Goal: Task Accomplishment & Management: Manage account settings

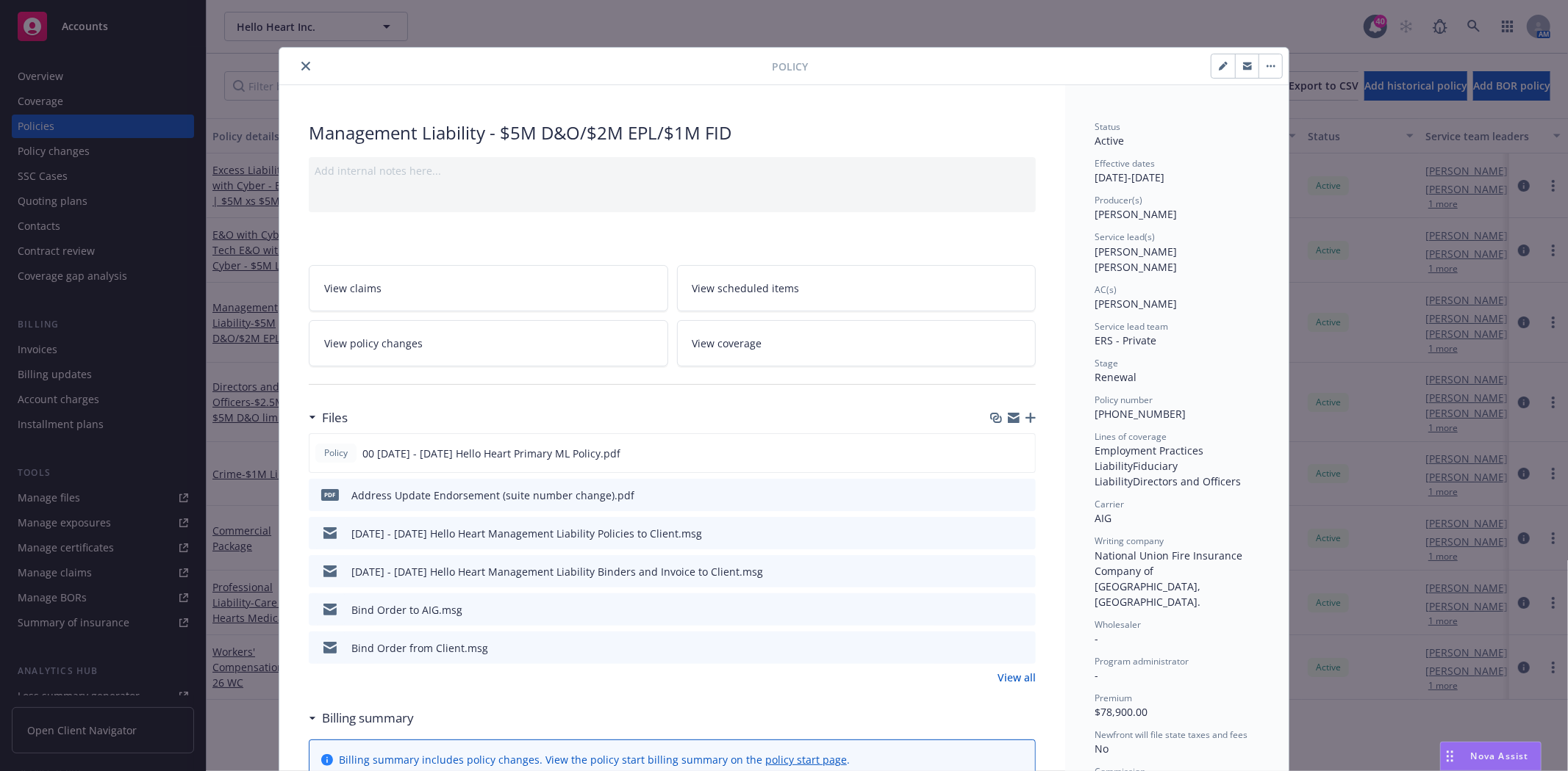
click at [301, 63] on icon "close" at bounding box center [305, 66] width 9 height 9
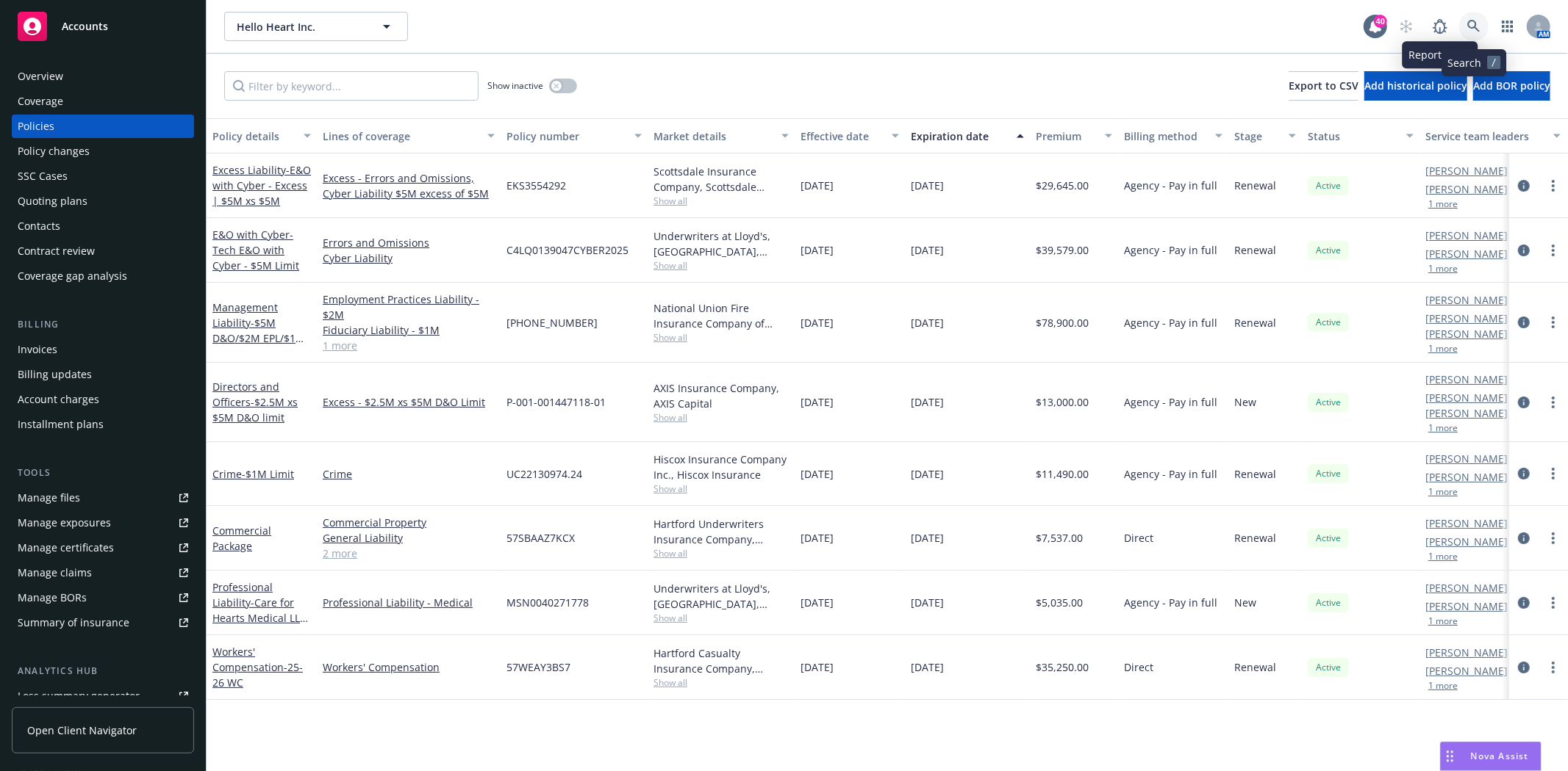
click at [1472, 27] on icon at bounding box center [1473, 26] width 13 height 13
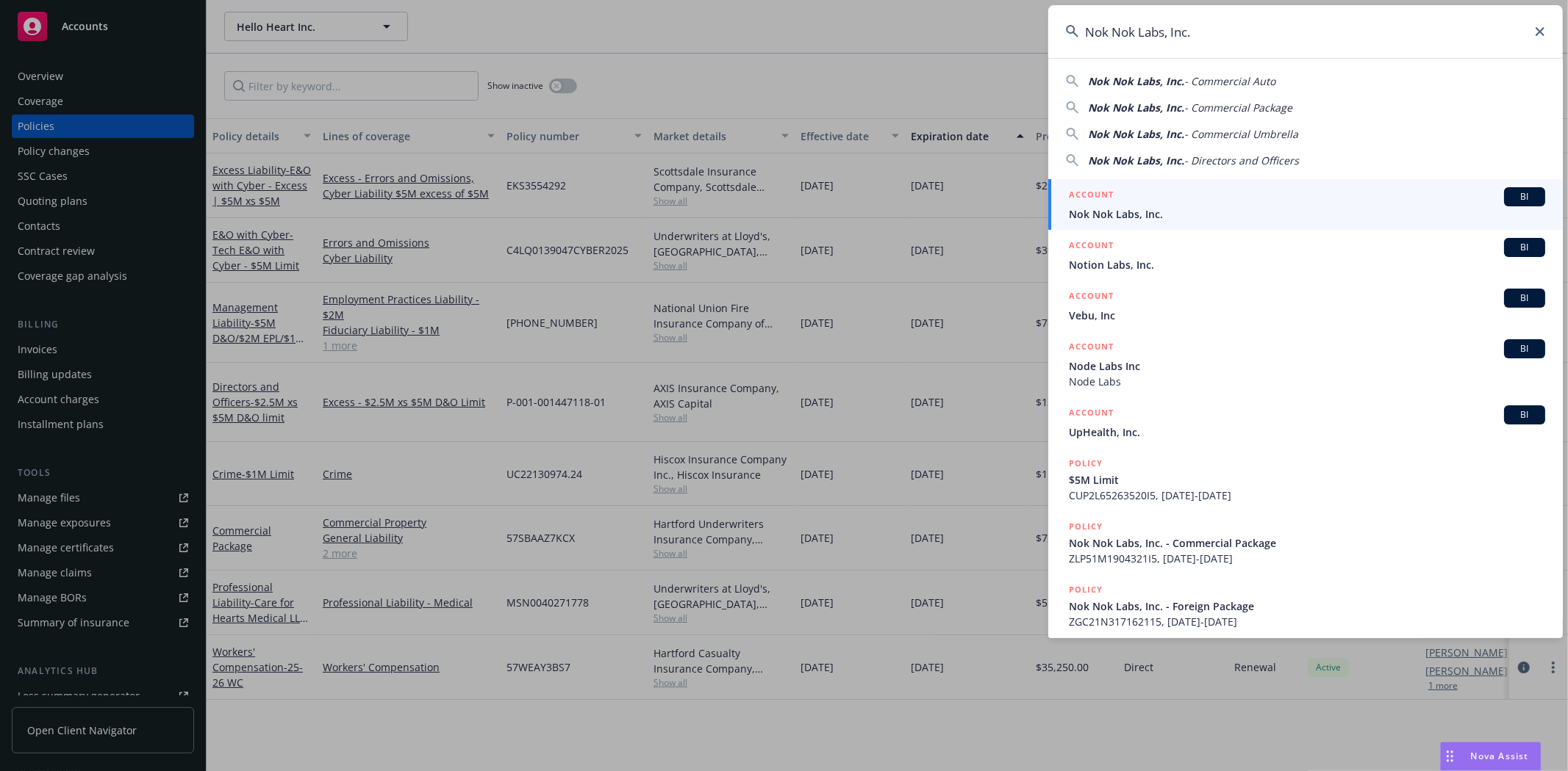
type input "Nok Nok Labs, Inc."
click at [1146, 210] on span "Nok Nok Labs, Inc." at bounding box center [1307, 214] width 477 height 16
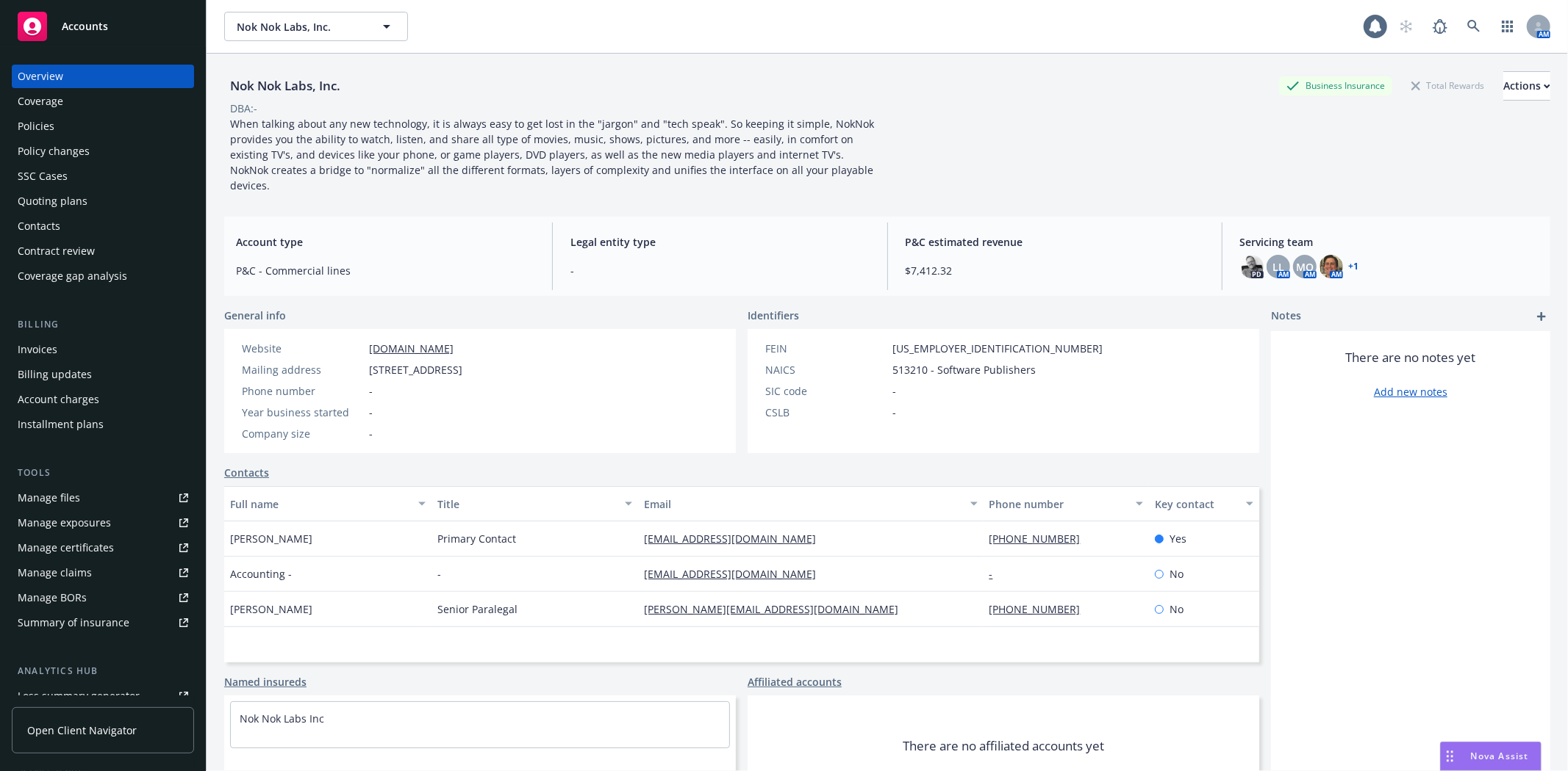
click at [44, 131] on div "Policies" at bounding box center [36, 127] width 37 height 23
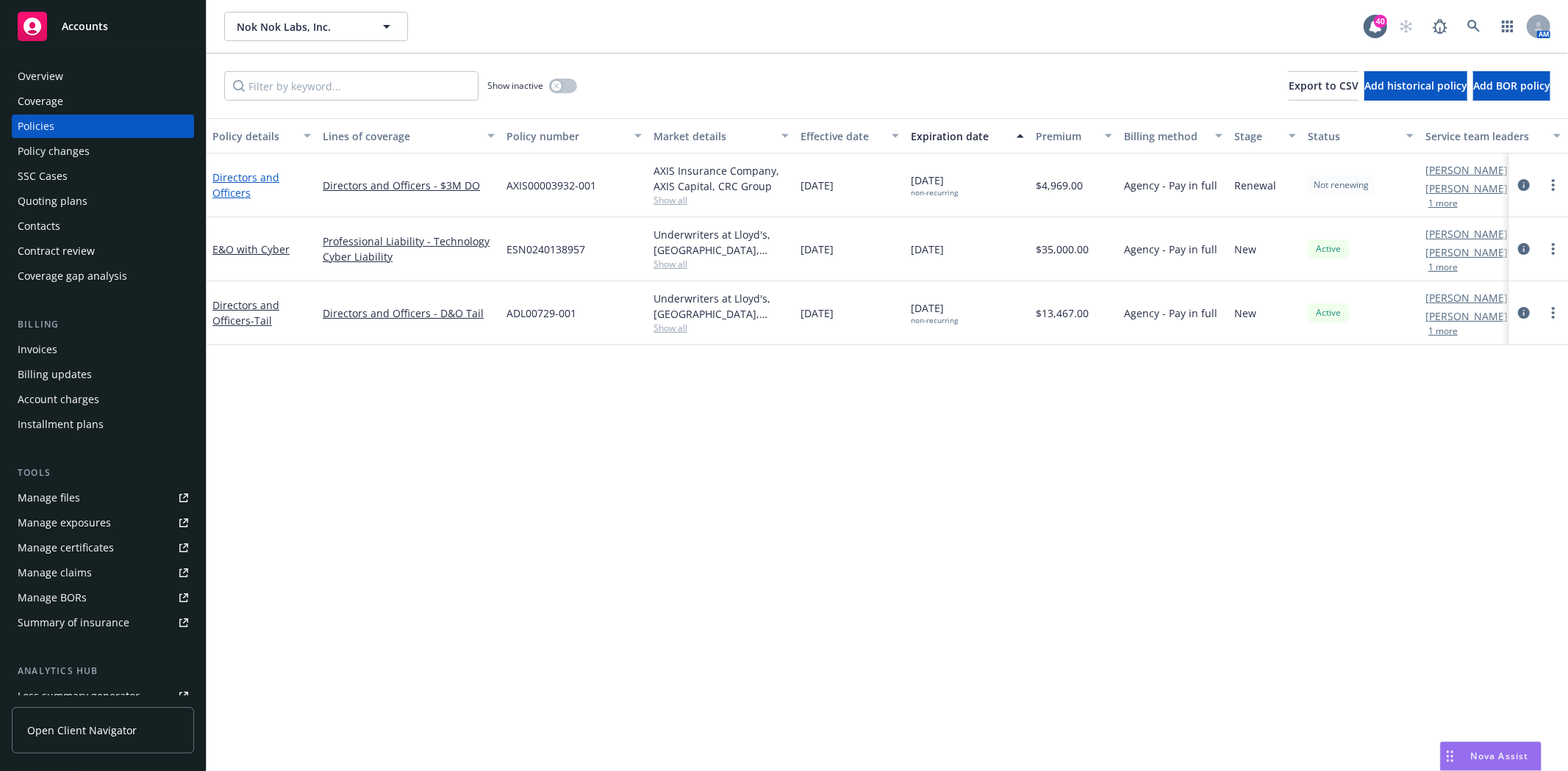
click at [231, 178] on link "Directors and Officers" at bounding box center [245, 185] width 67 height 30
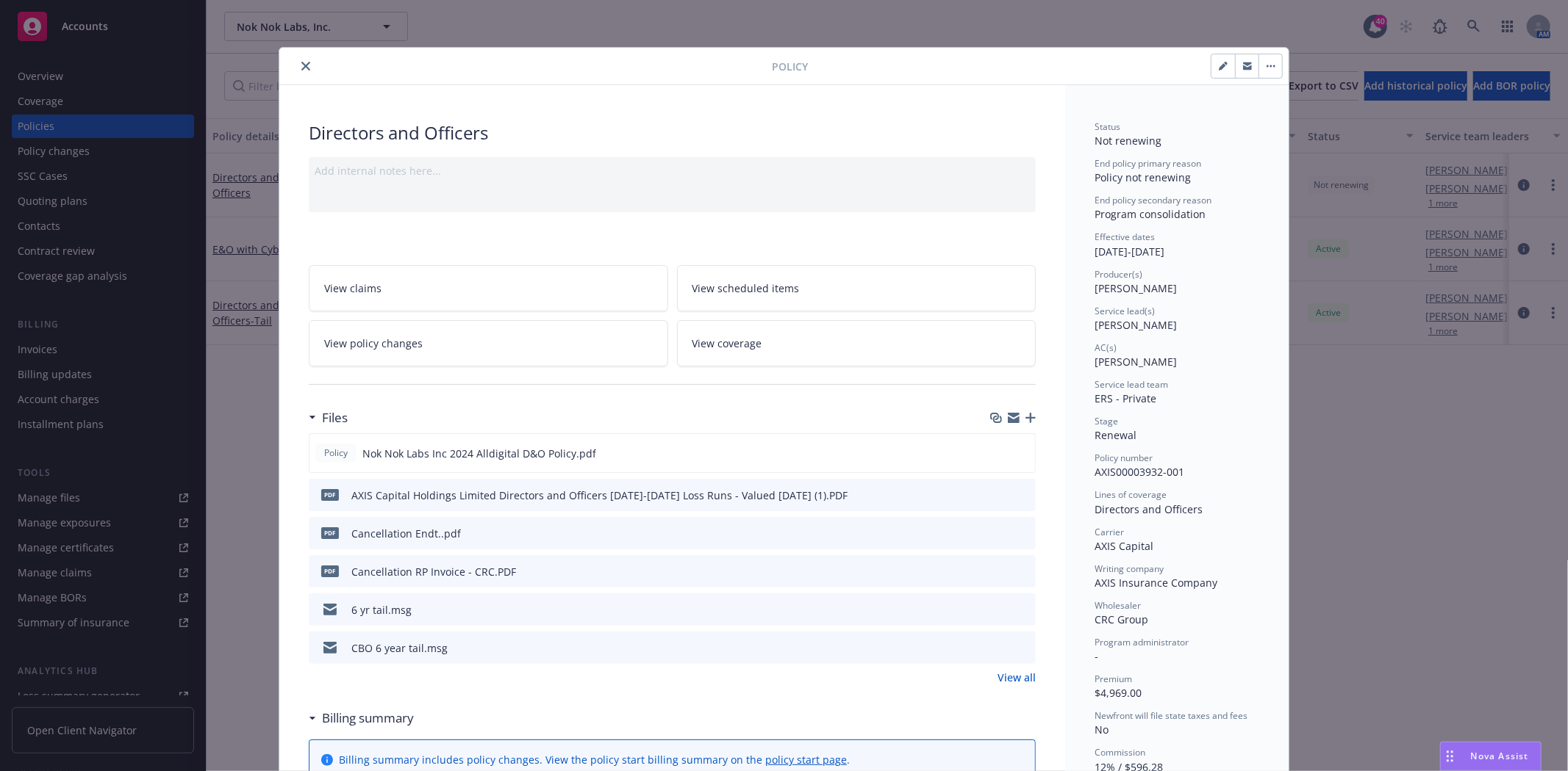
click at [1018, 529] on icon "preview file" at bounding box center [1021, 532] width 13 height 10
click at [301, 65] on icon "close" at bounding box center [305, 66] width 9 height 9
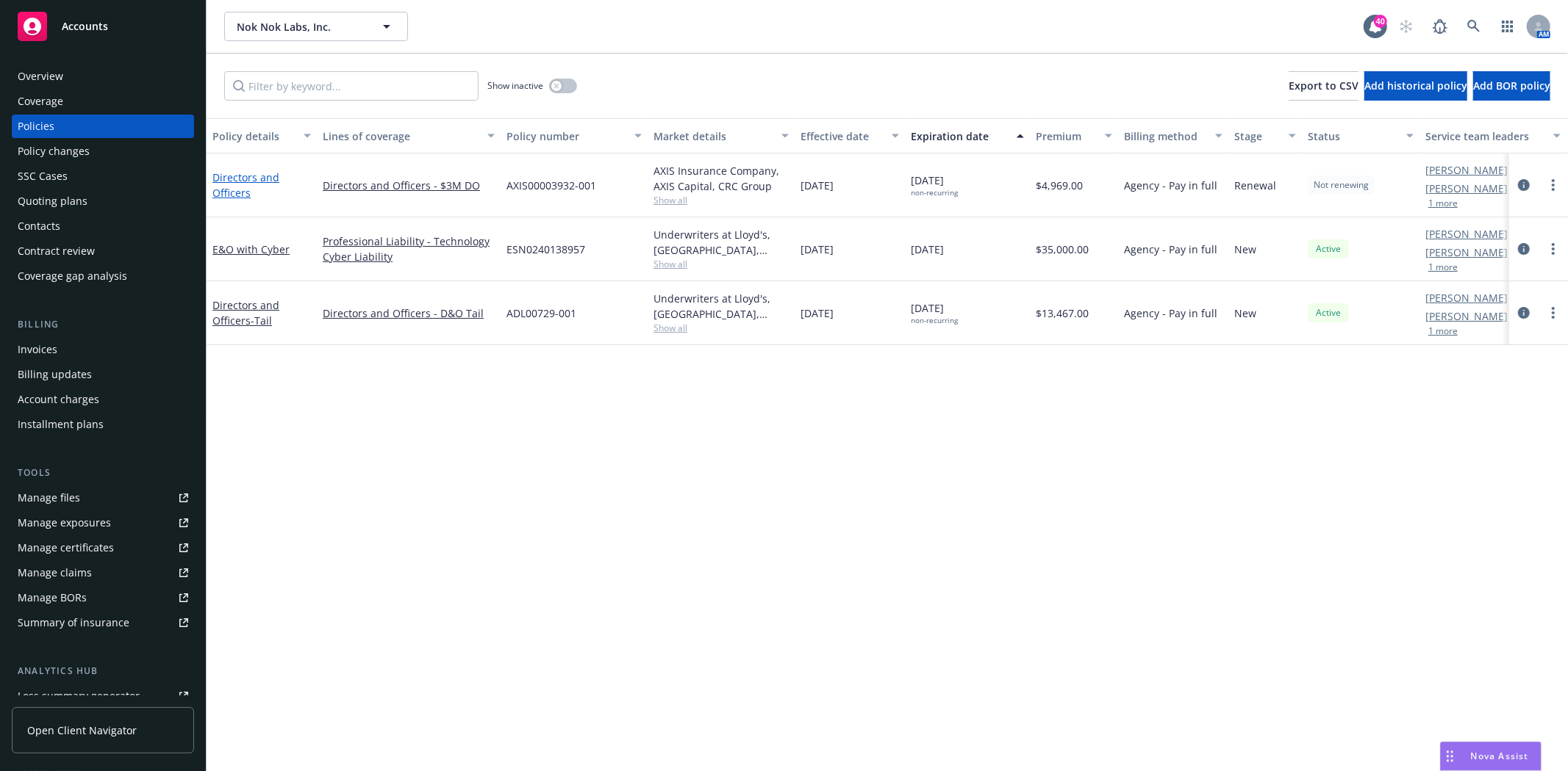
click at [240, 176] on link "Directors and Officers" at bounding box center [245, 185] width 67 height 30
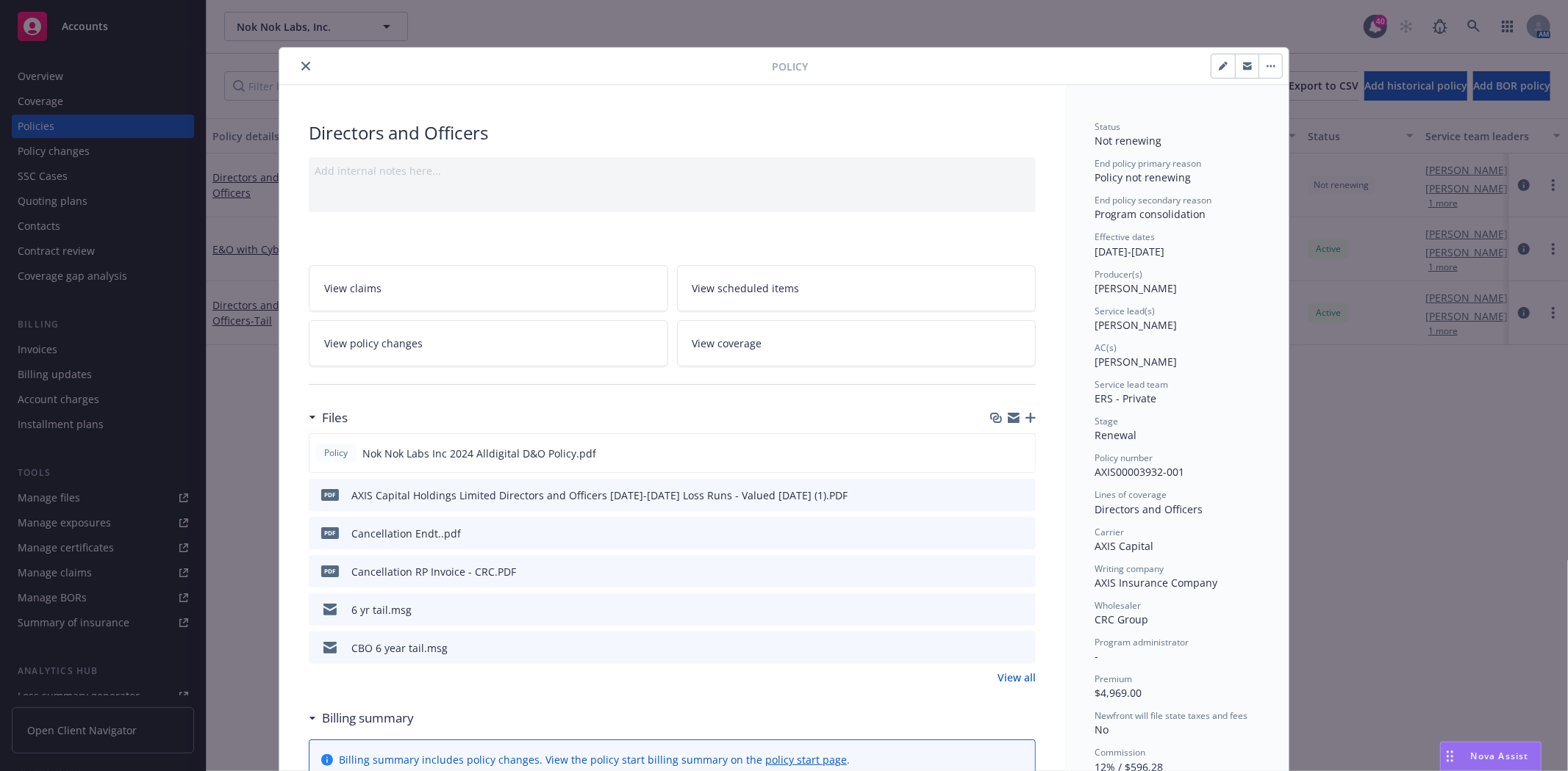
scroll to position [44, 0]
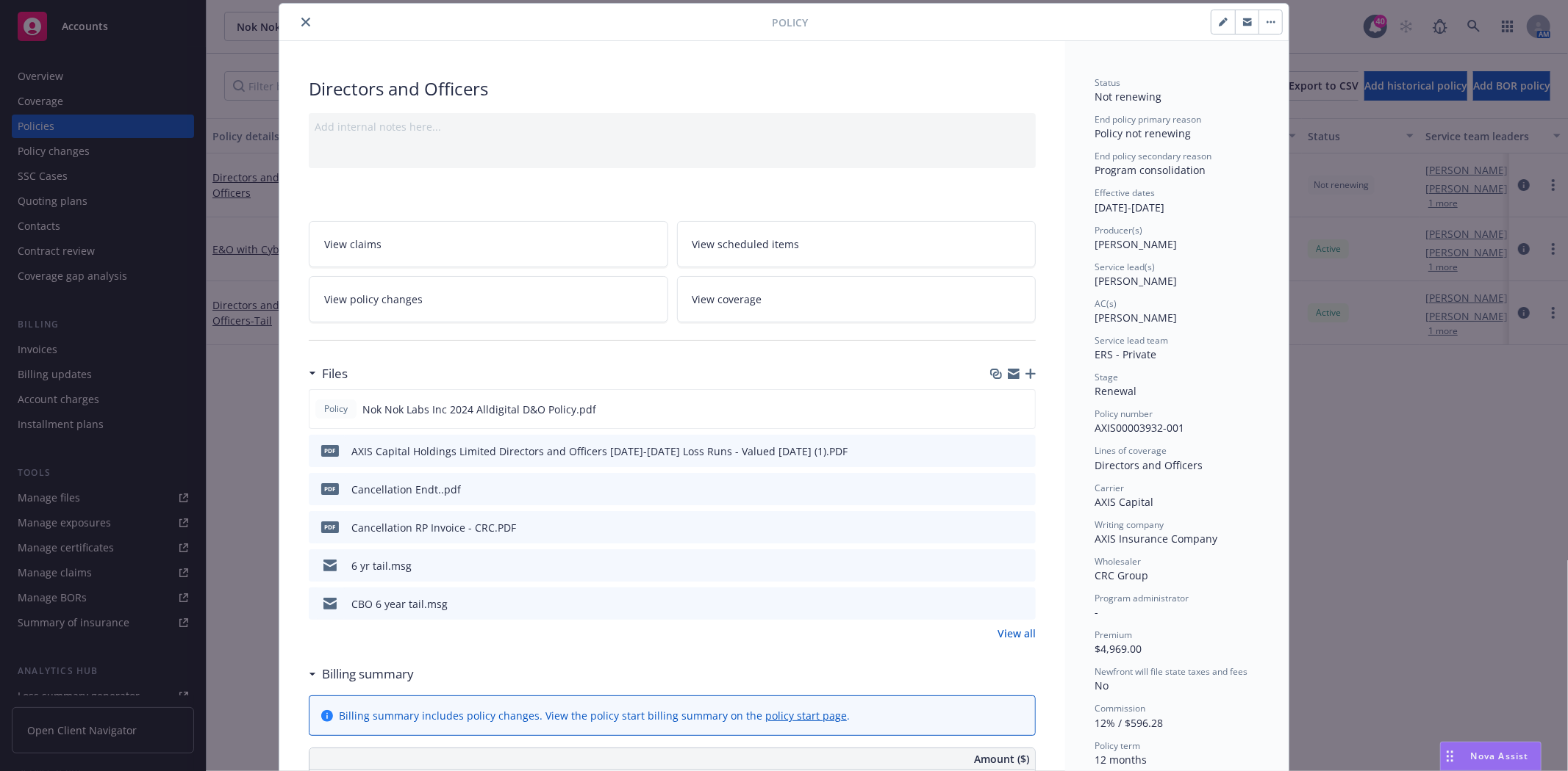
click at [301, 24] on icon "close" at bounding box center [305, 22] width 9 height 9
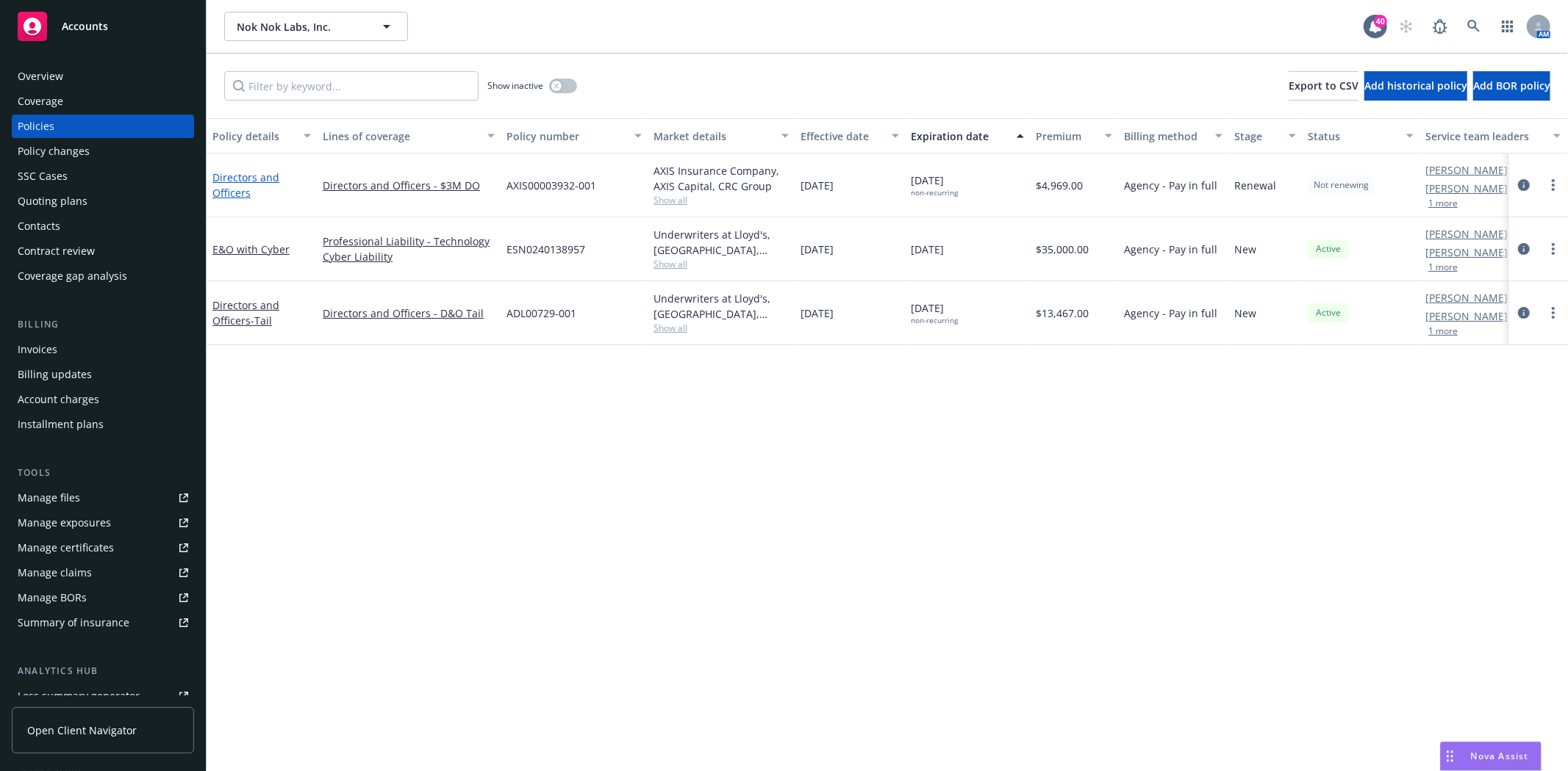
click at [249, 175] on link "Directors and Officers" at bounding box center [245, 185] width 67 height 30
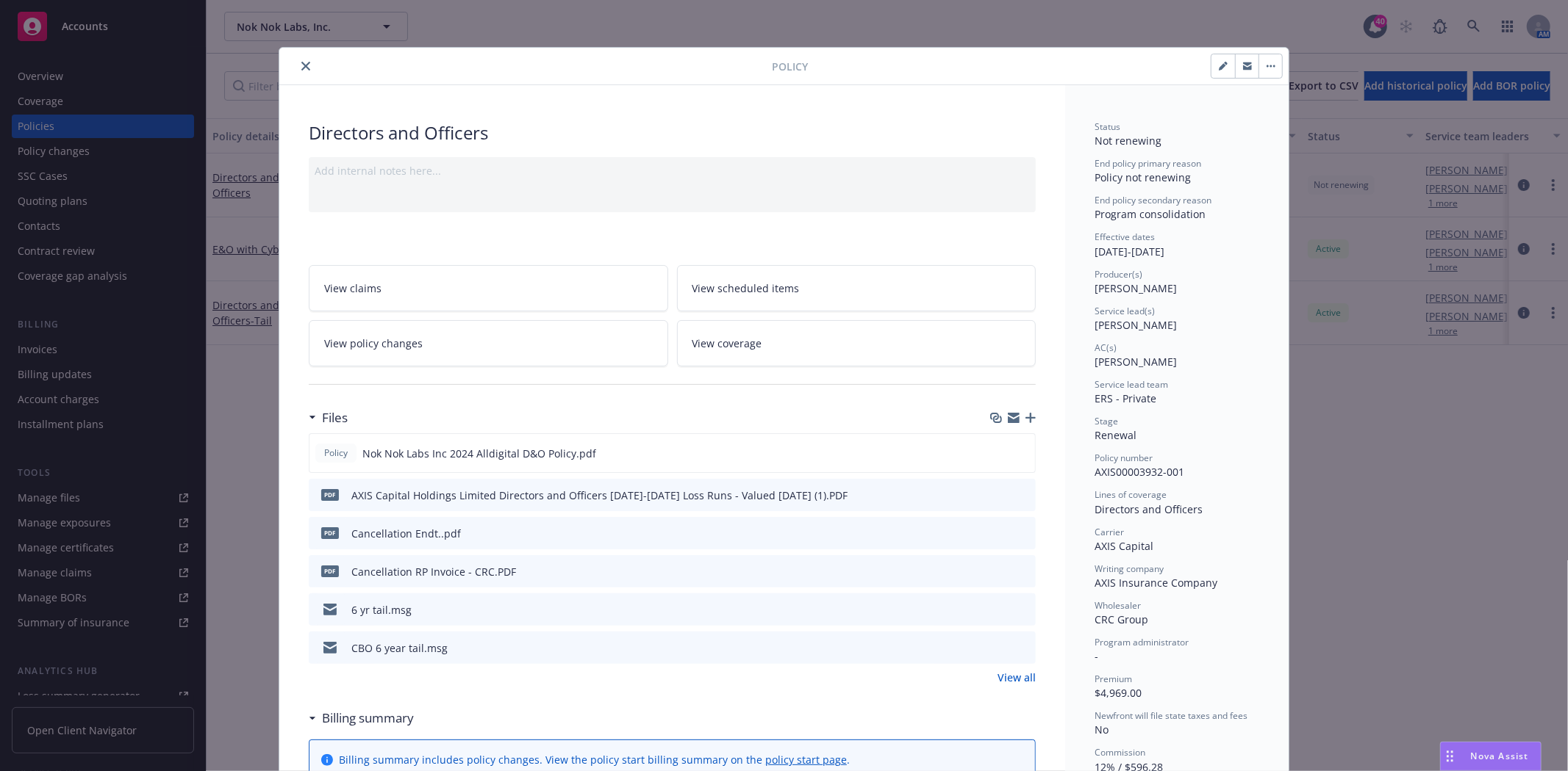
click at [1015, 532] on icon "preview file" at bounding box center [1021, 532] width 13 height 10
click at [302, 71] on button "close" at bounding box center [306, 66] width 18 height 18
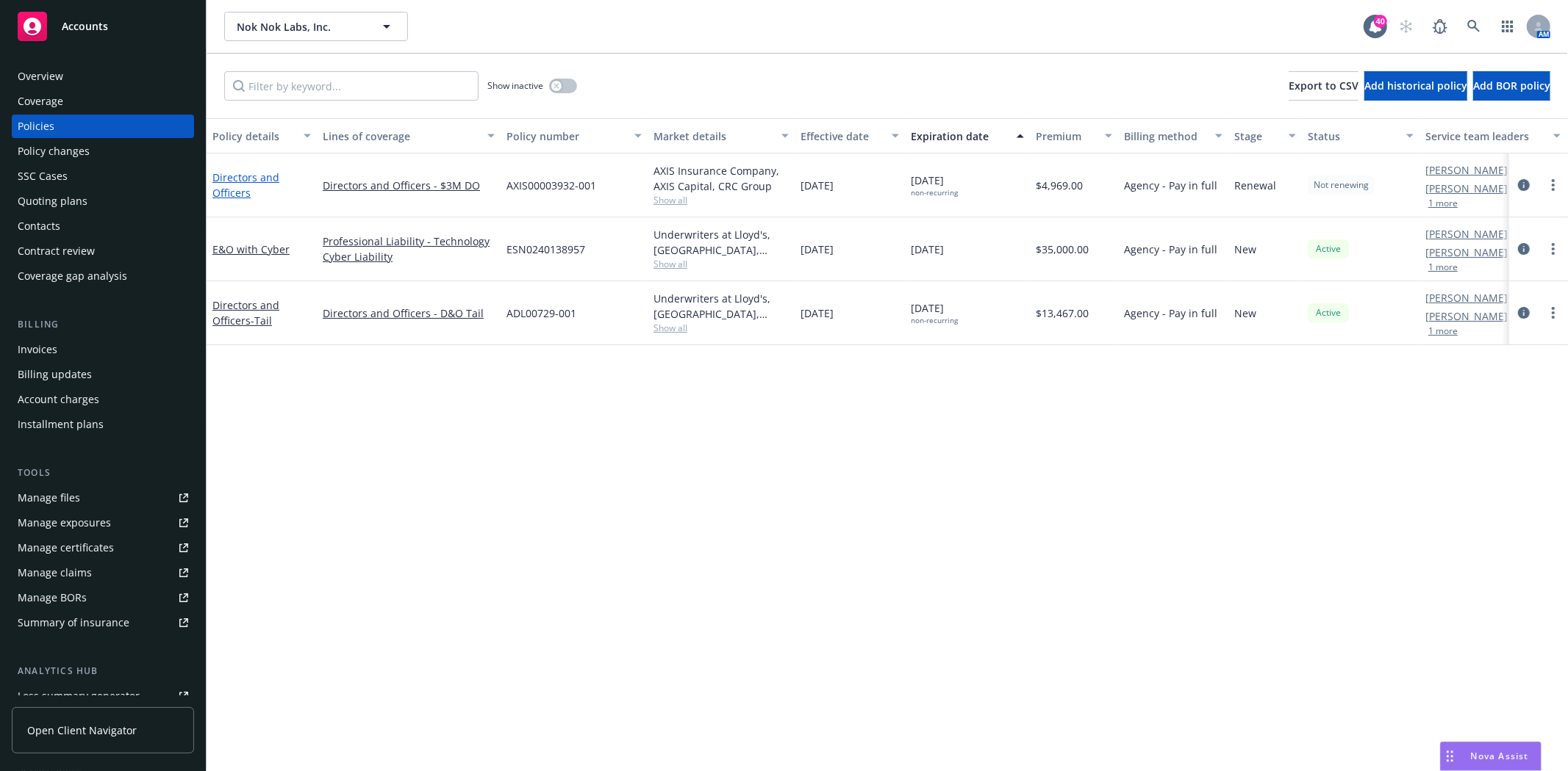
click at [239, 181] on link "Directors and Officers" at bounding box center [245, 185] width 67 height 30
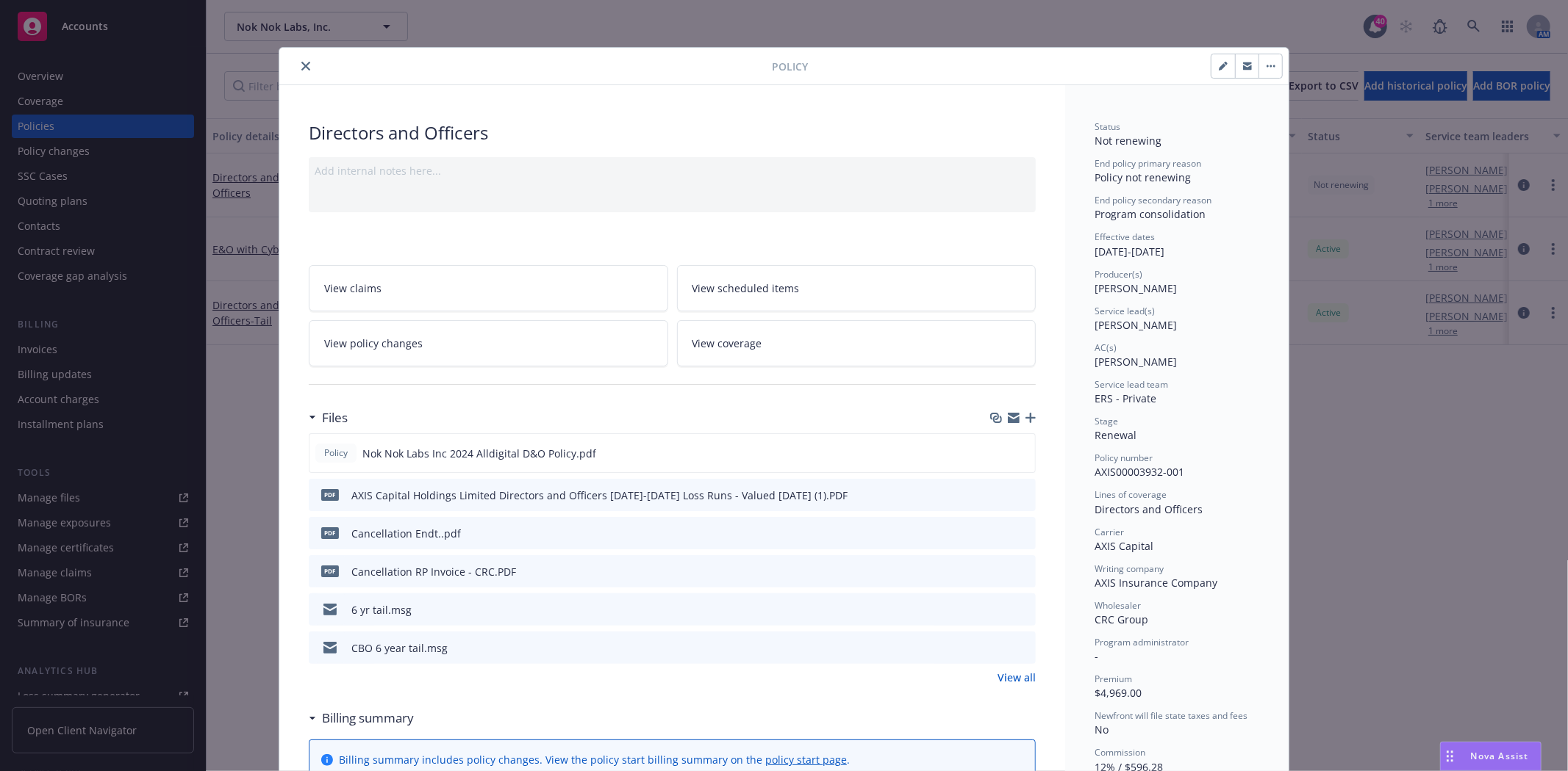
scroll to position [44, 0]
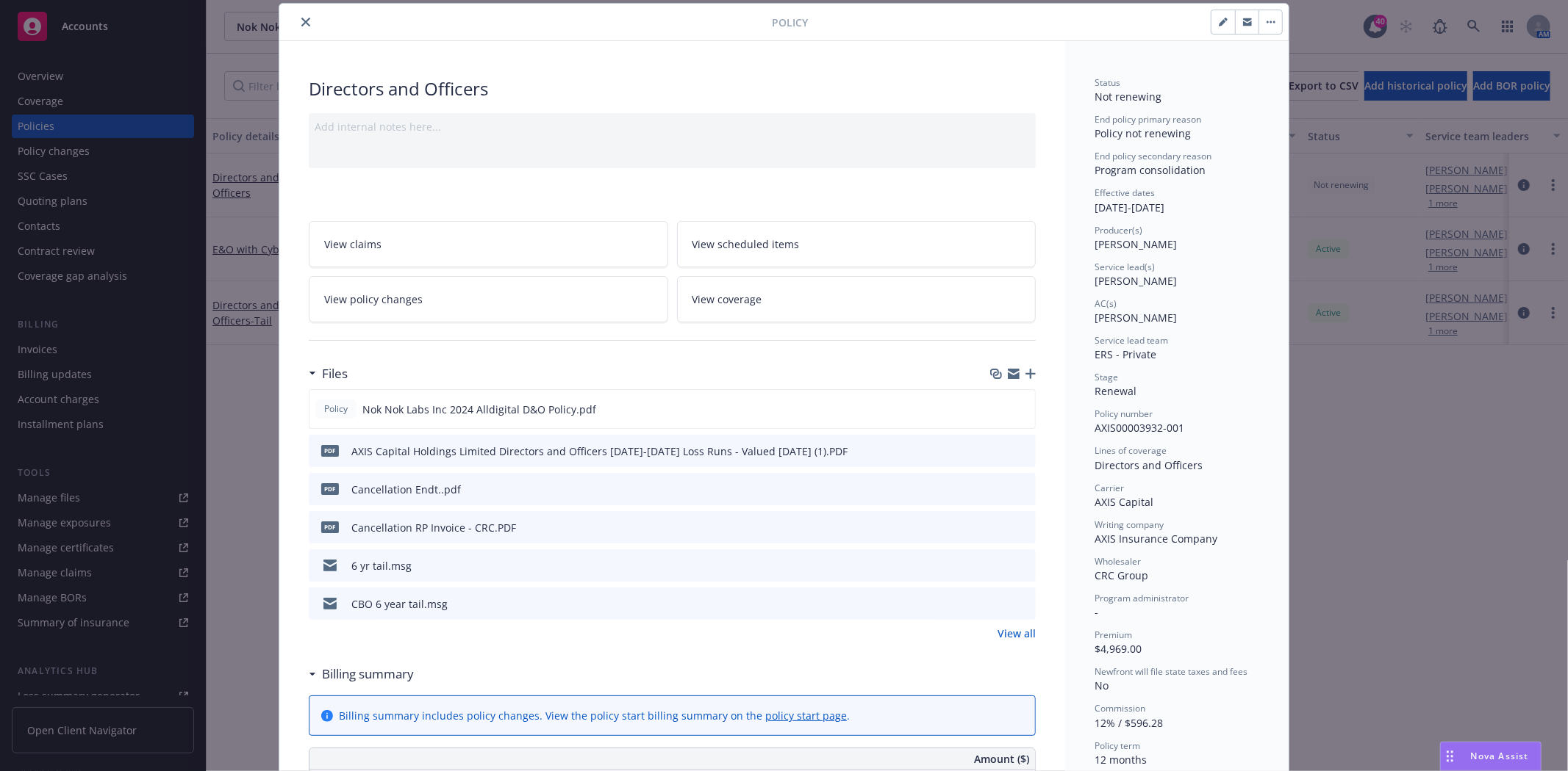
click at [1016, 603] on icon "preview file" at bounding box center [1021, 603] width 13 height 10
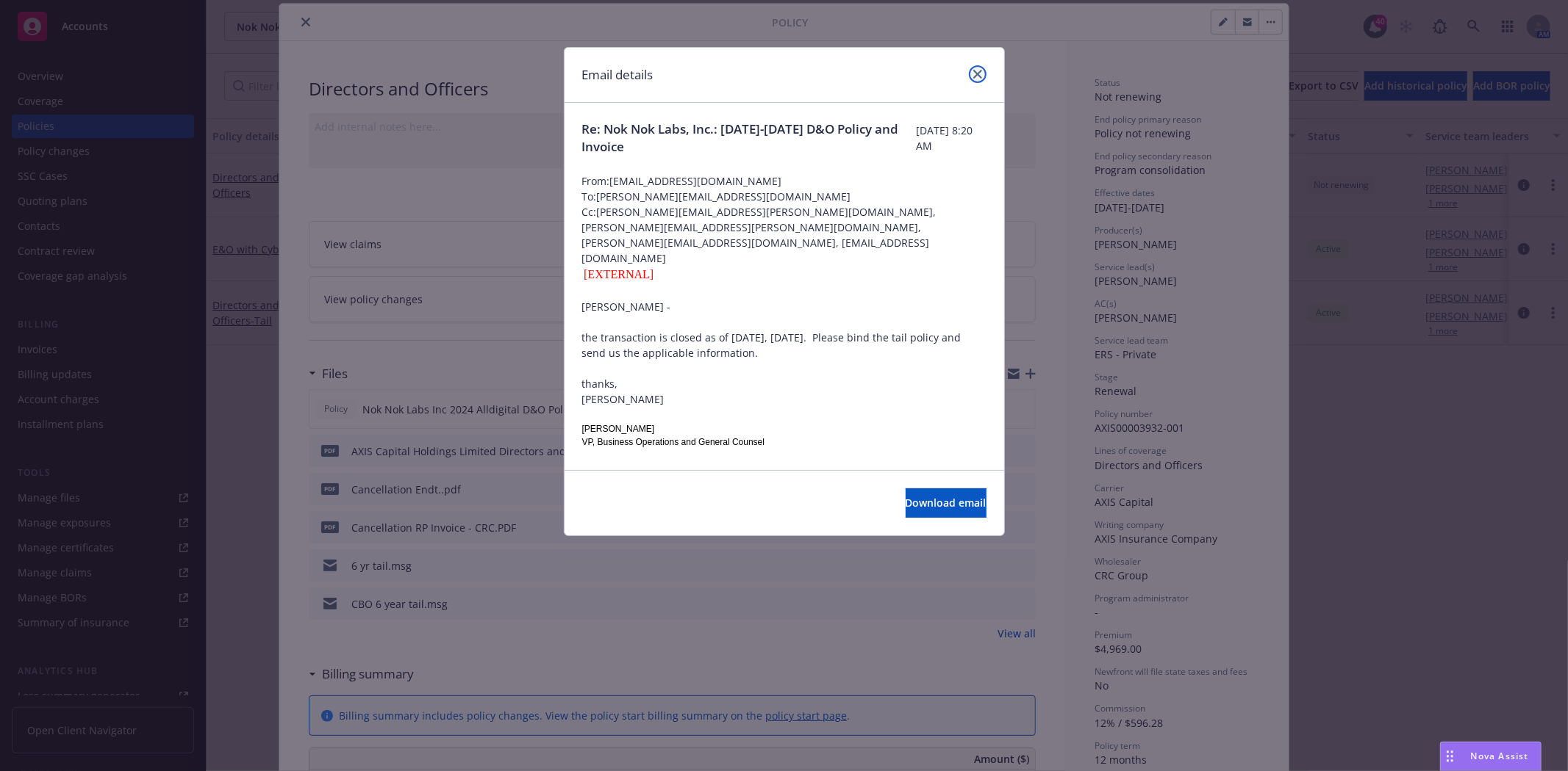
click at [975, 71] on icon "close" at bounding box center [977, 74] width 9 height 9
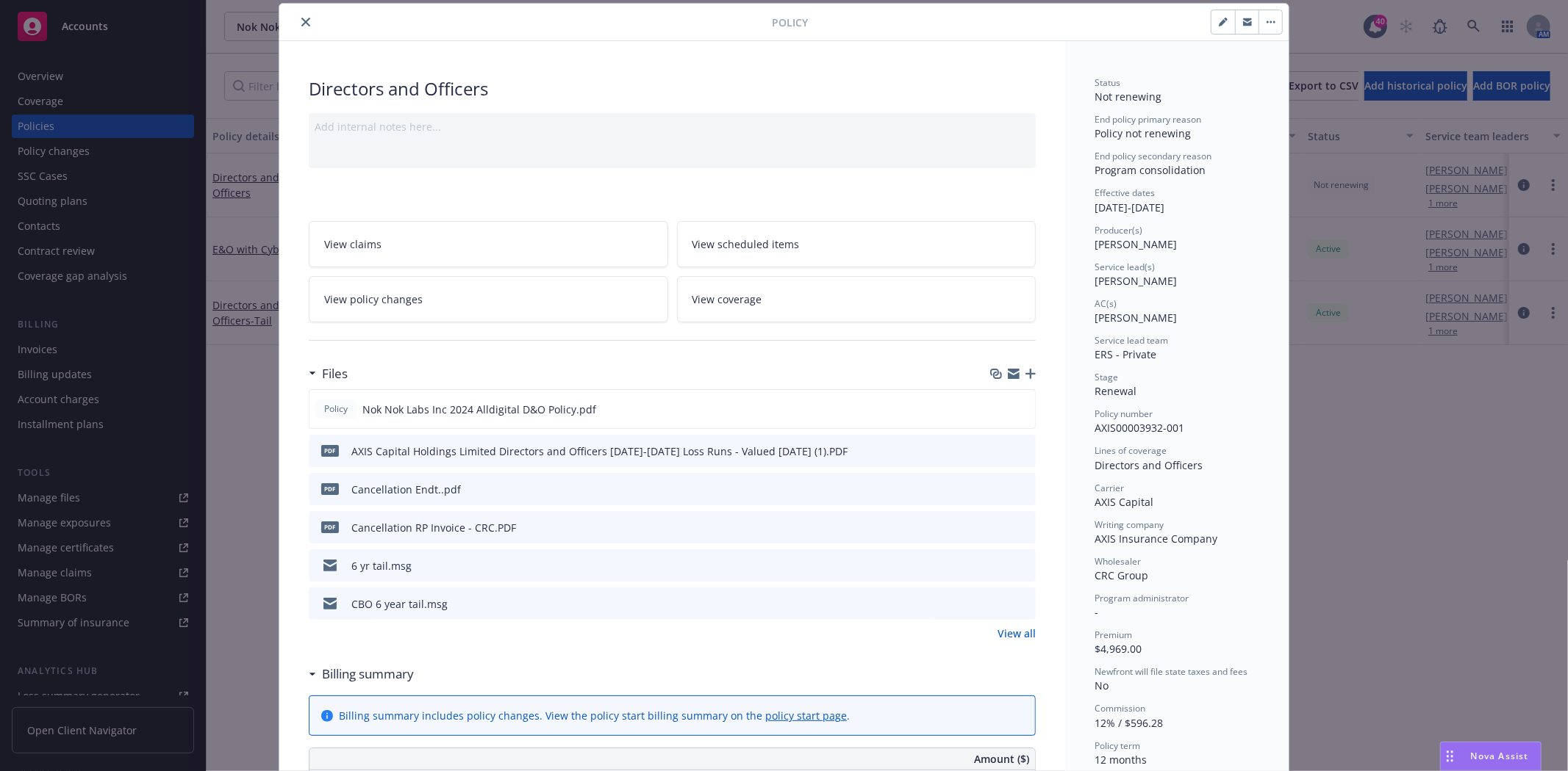
click at [301, 23] on icon "close" at bounding box center [305, 22] width 9 height 9
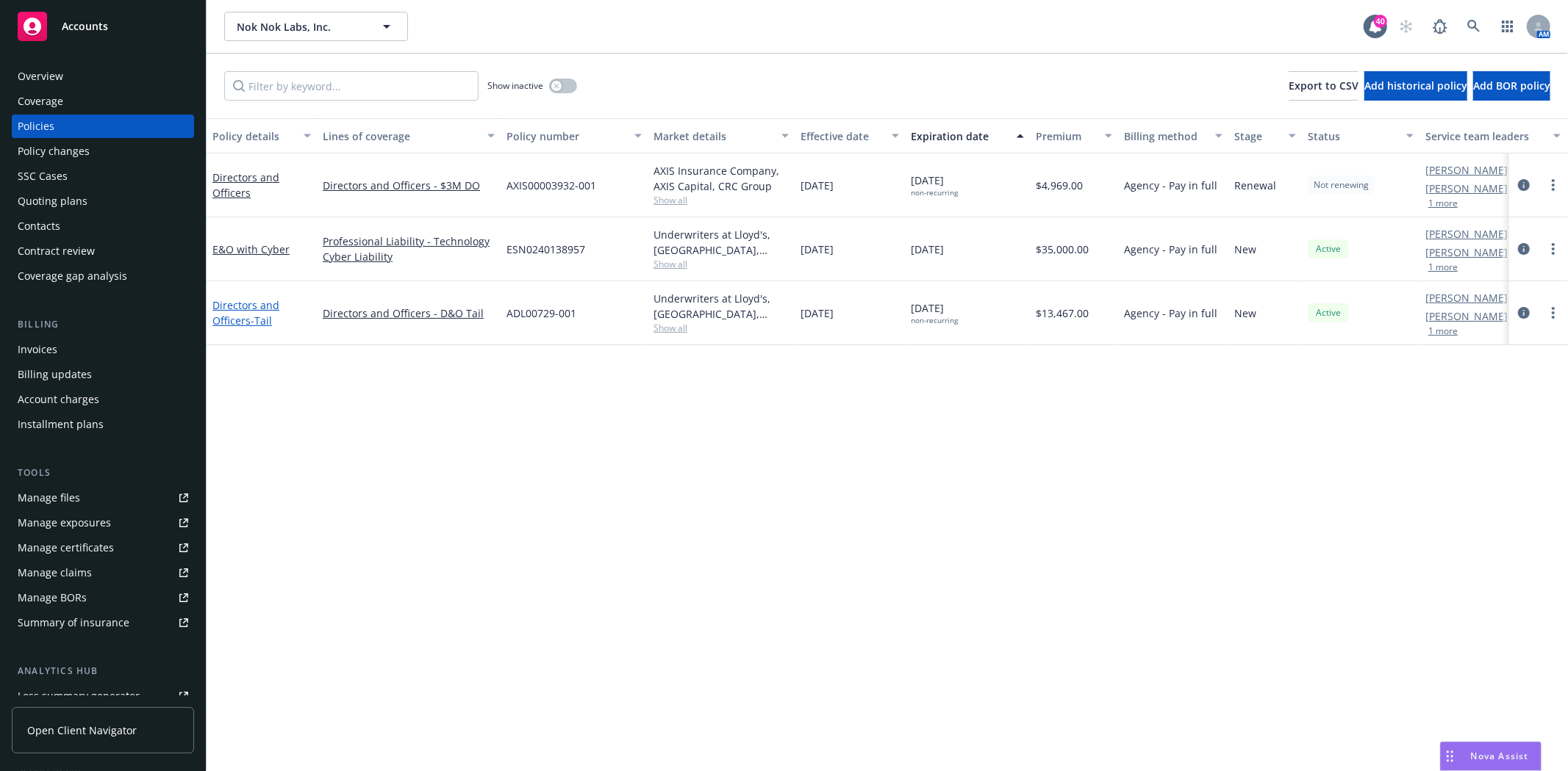
click at [236, 301] on link "Directors and Officers - Tail" at bounding box center [245, 313] width 67 height 30
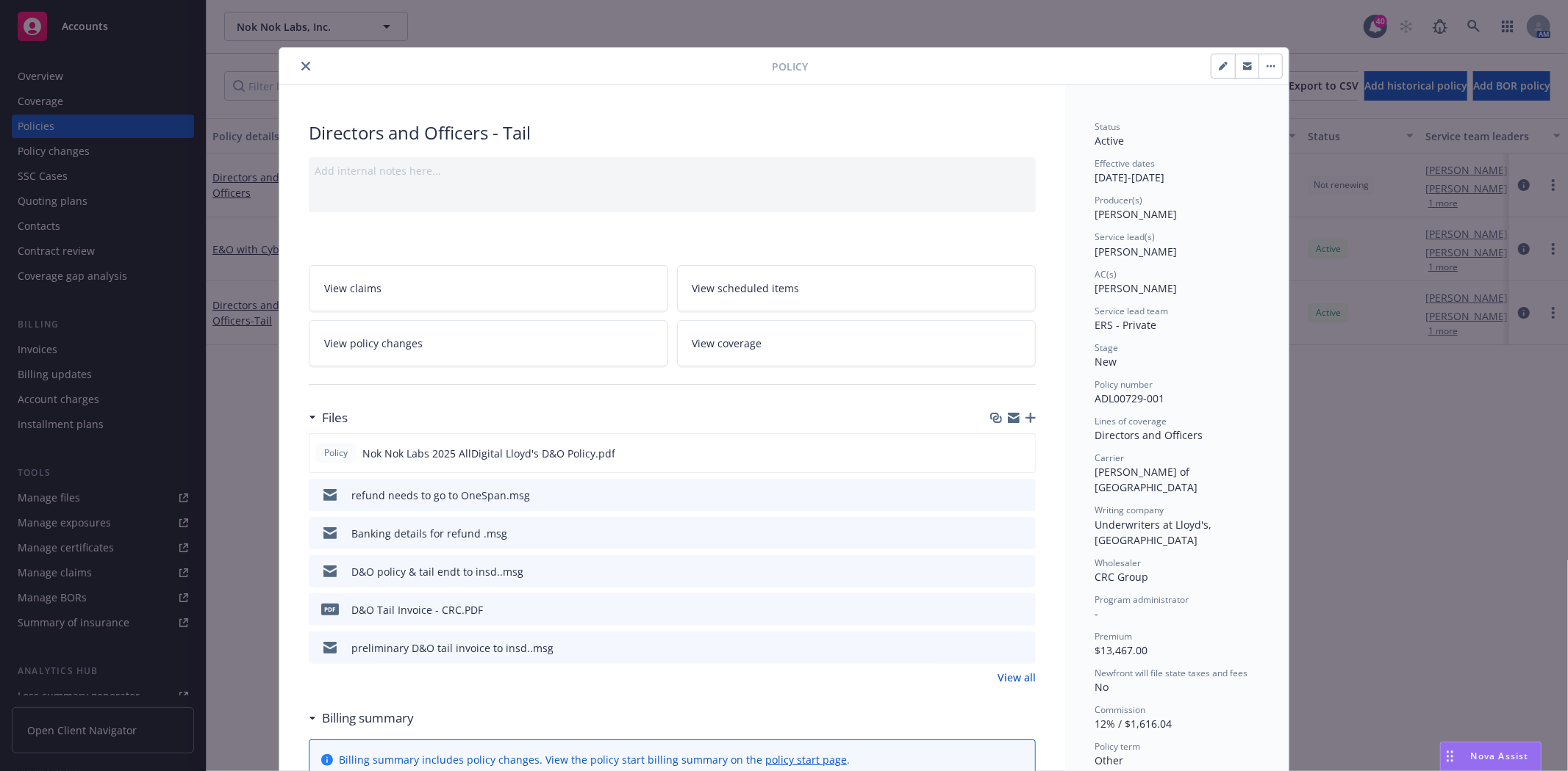
click at [1015, 493] on icon "preview file" at bounding box center [1021, 494] width 13 height 10
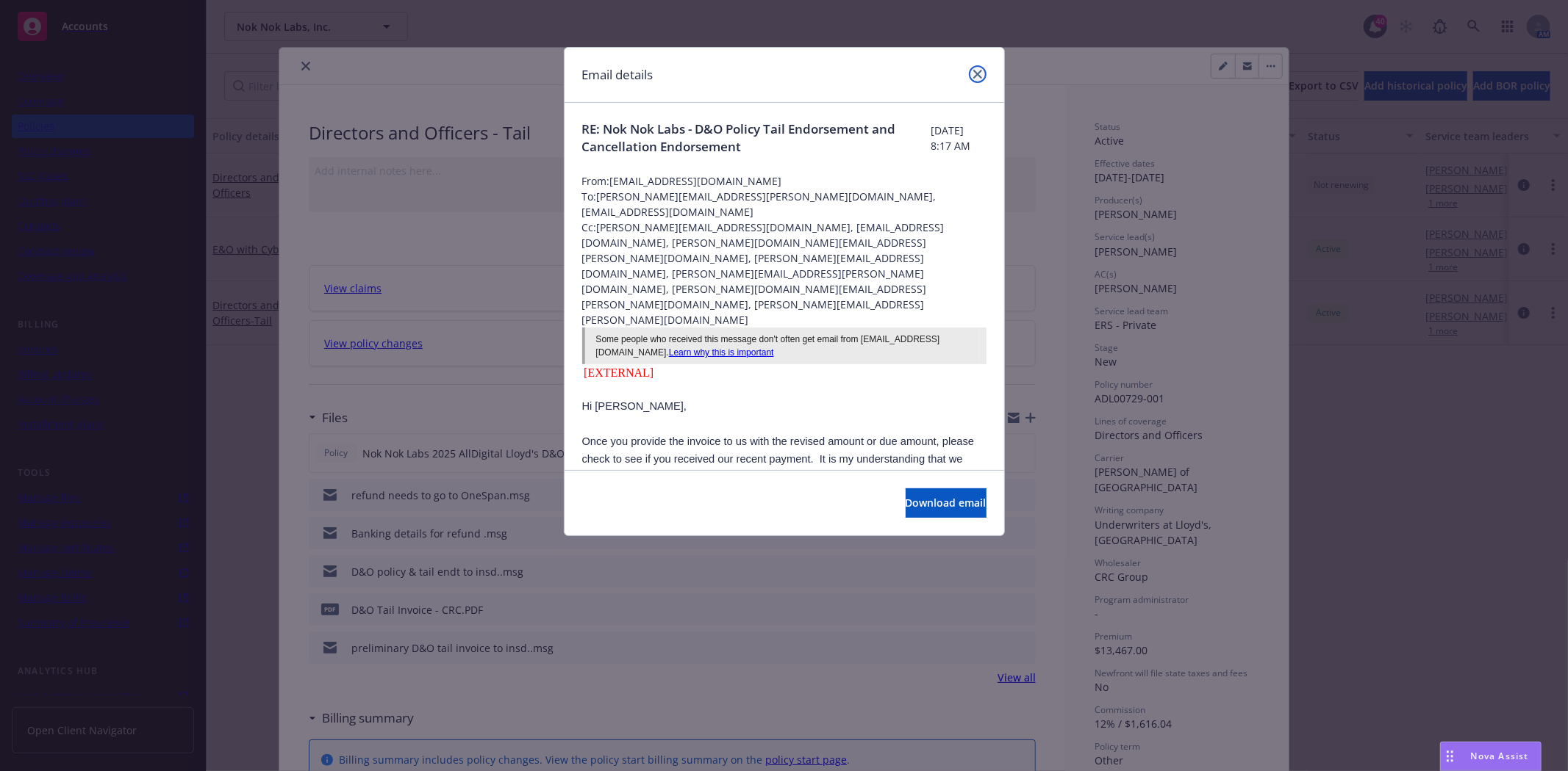
click at [973, 78] on icon "close" at bounding box center [977, 74] width 9 height 9
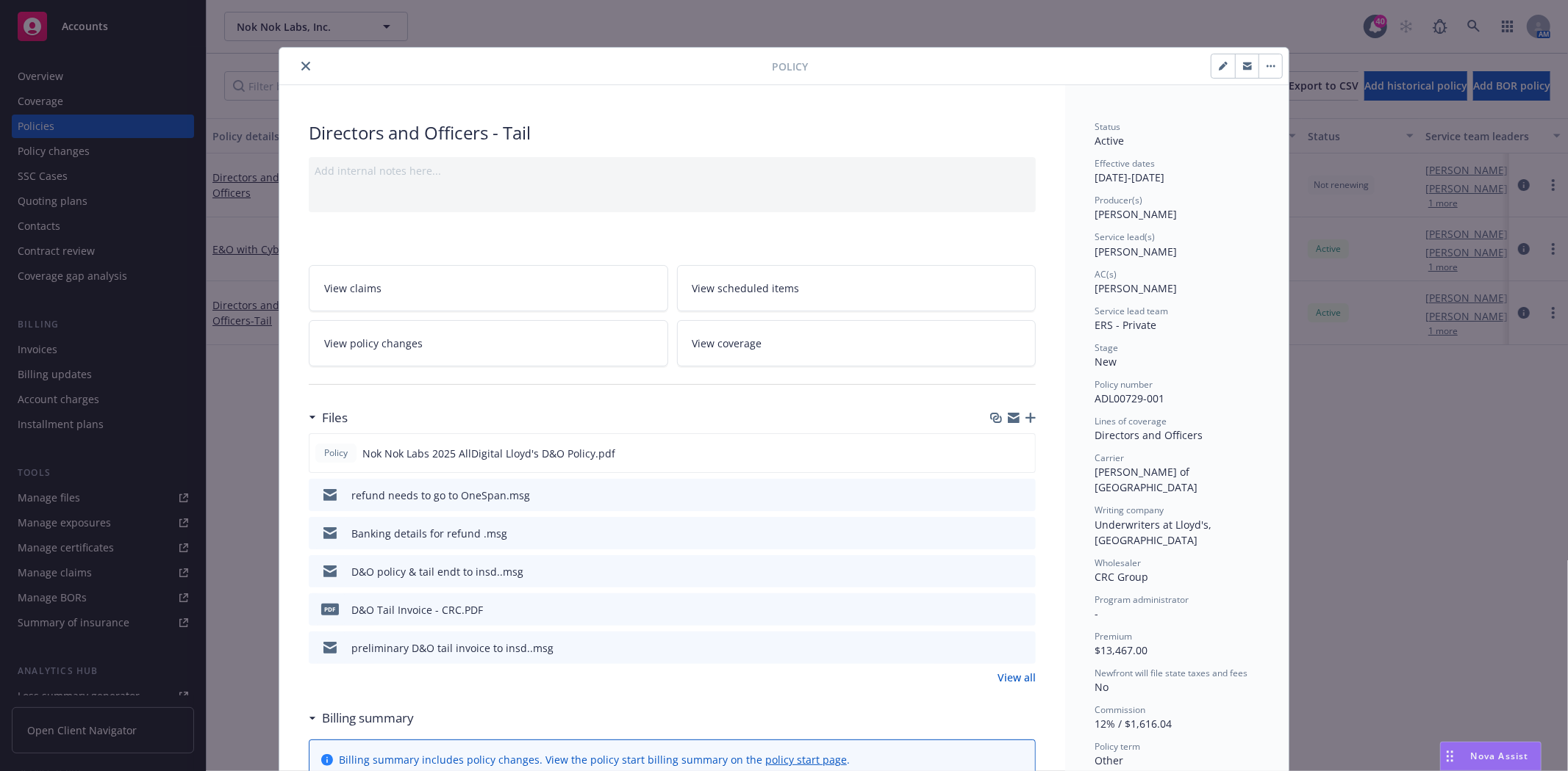
click at [301, 66] on icon "close" at bounding box center [305, 66] width 9 height 9
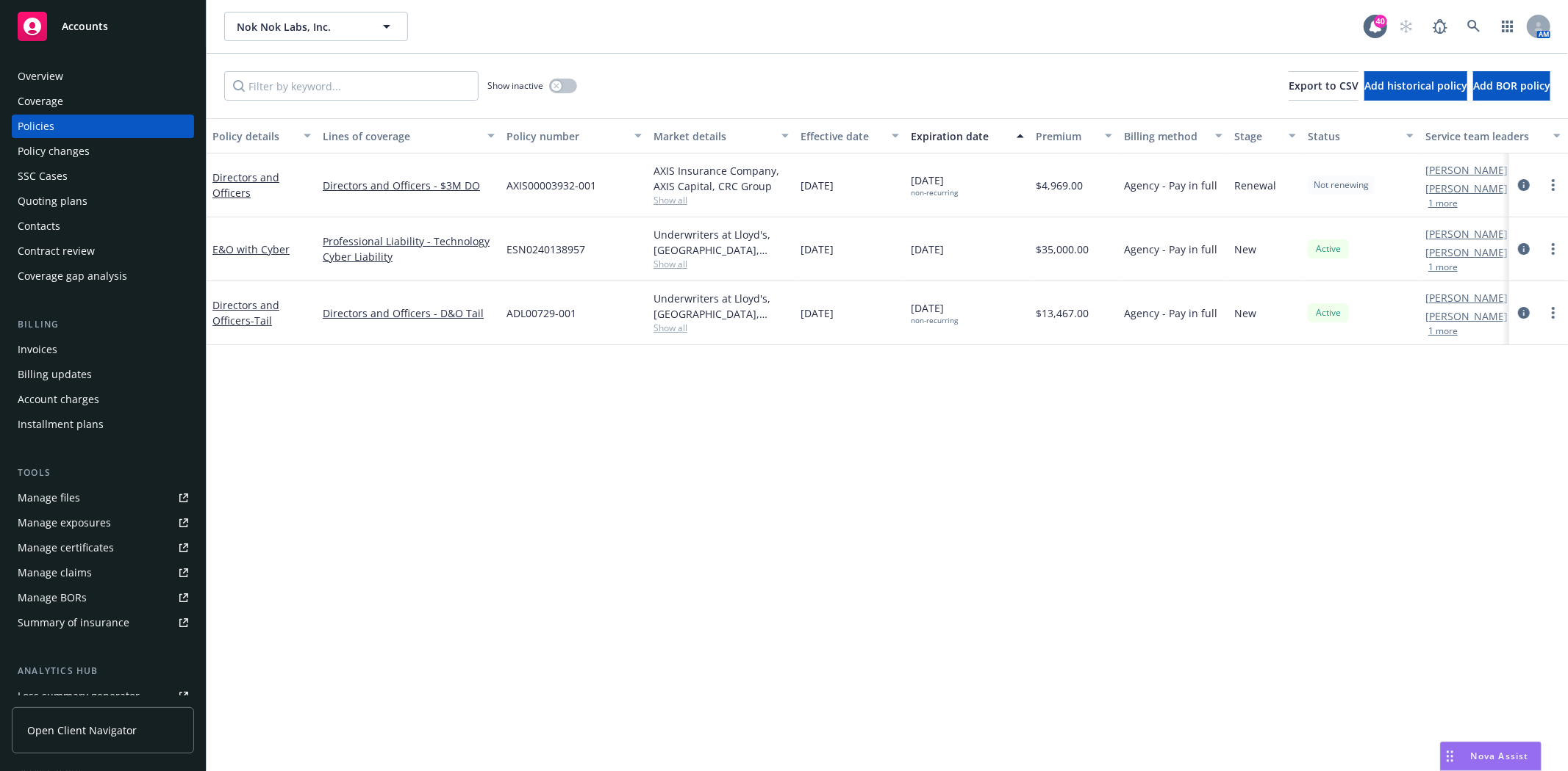
click at [64, 356] on div "Invoices" at bounding box center [103, 350] width 171 height 23
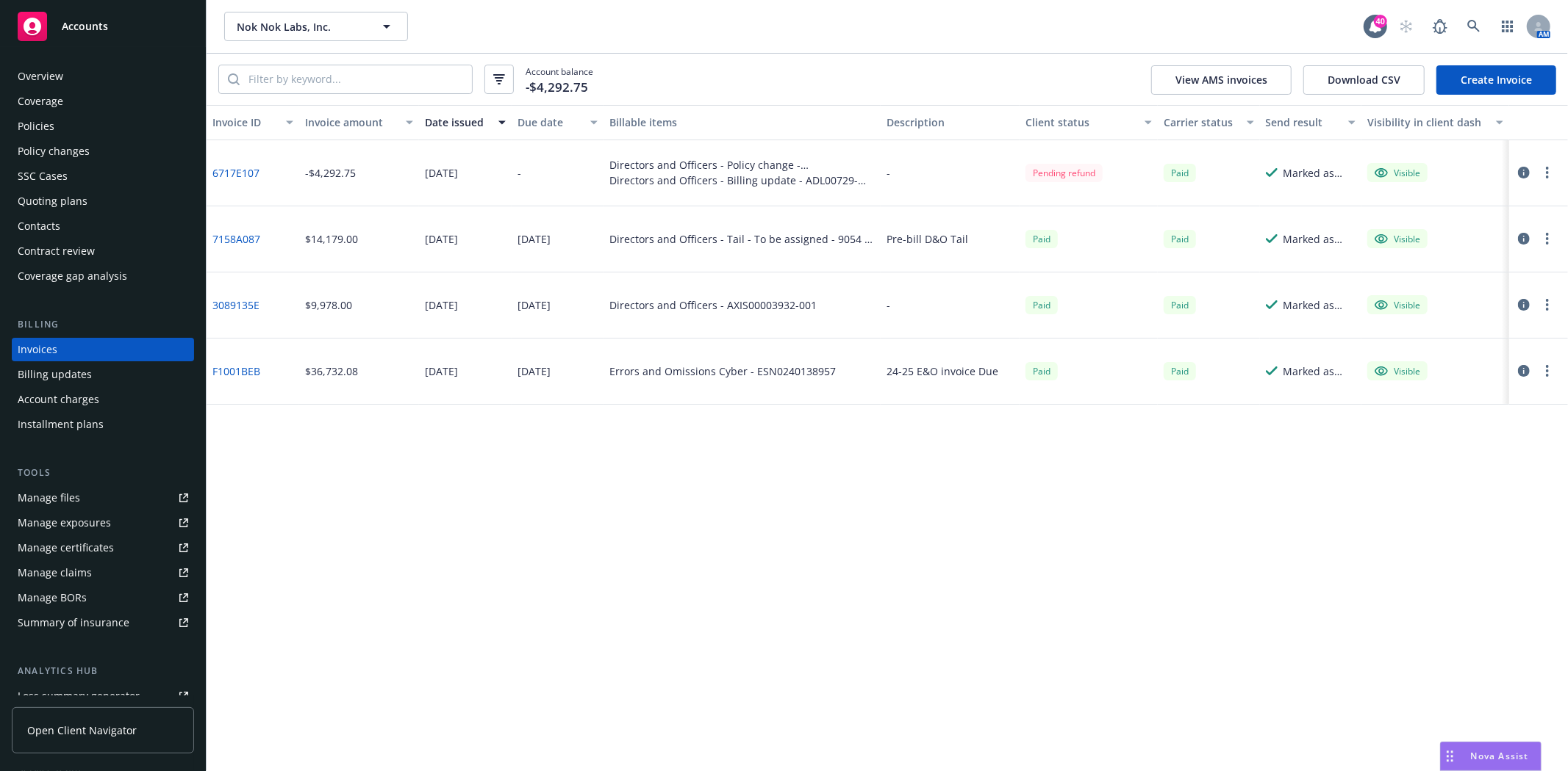
click at [83, 127] on div "Policies" at bounding box center [103, 127] width 171 height 23
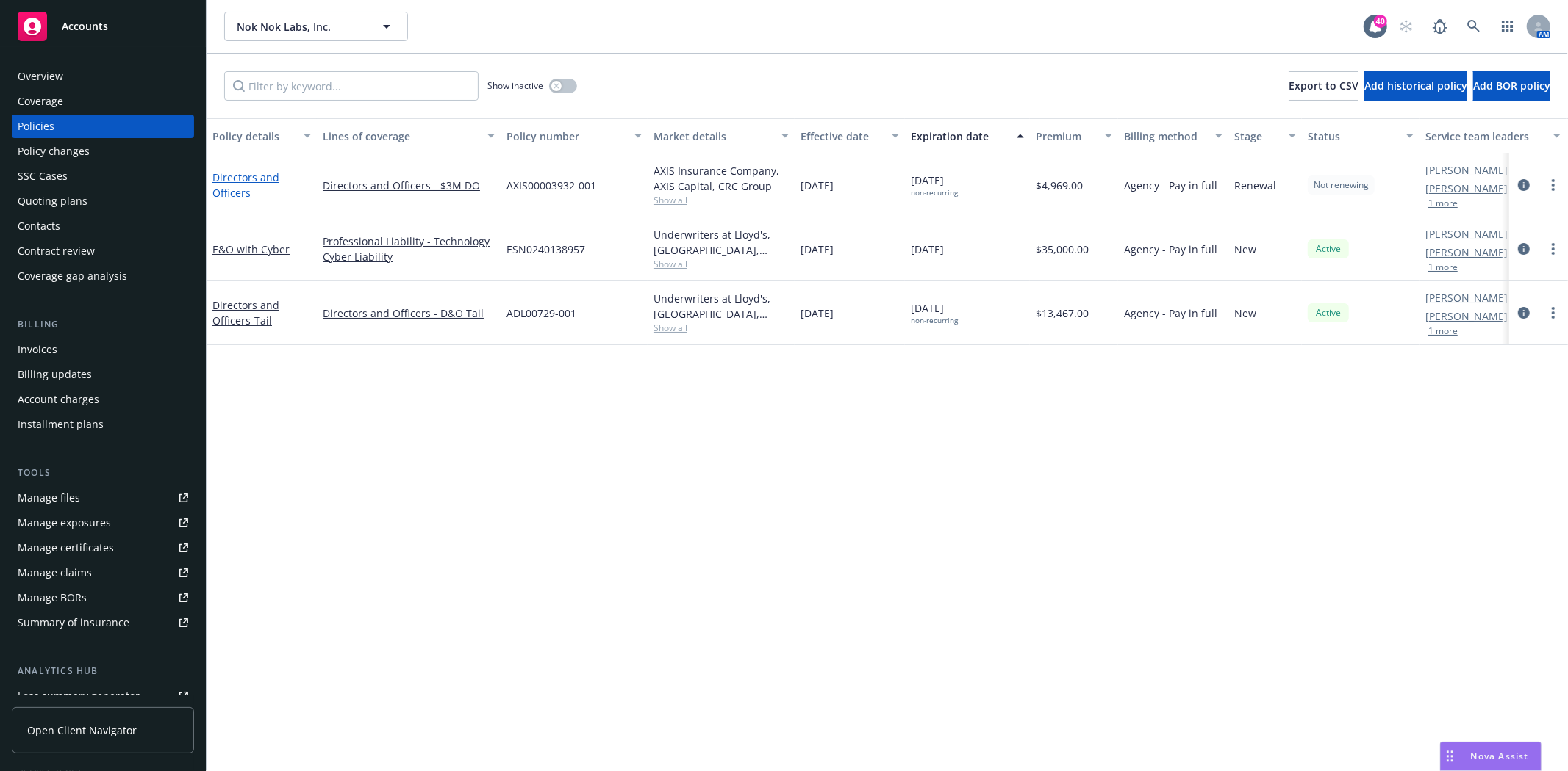
click at [234, 192] on link "Directors and Officers" at bounding box center [245, 185] width 67 height 30
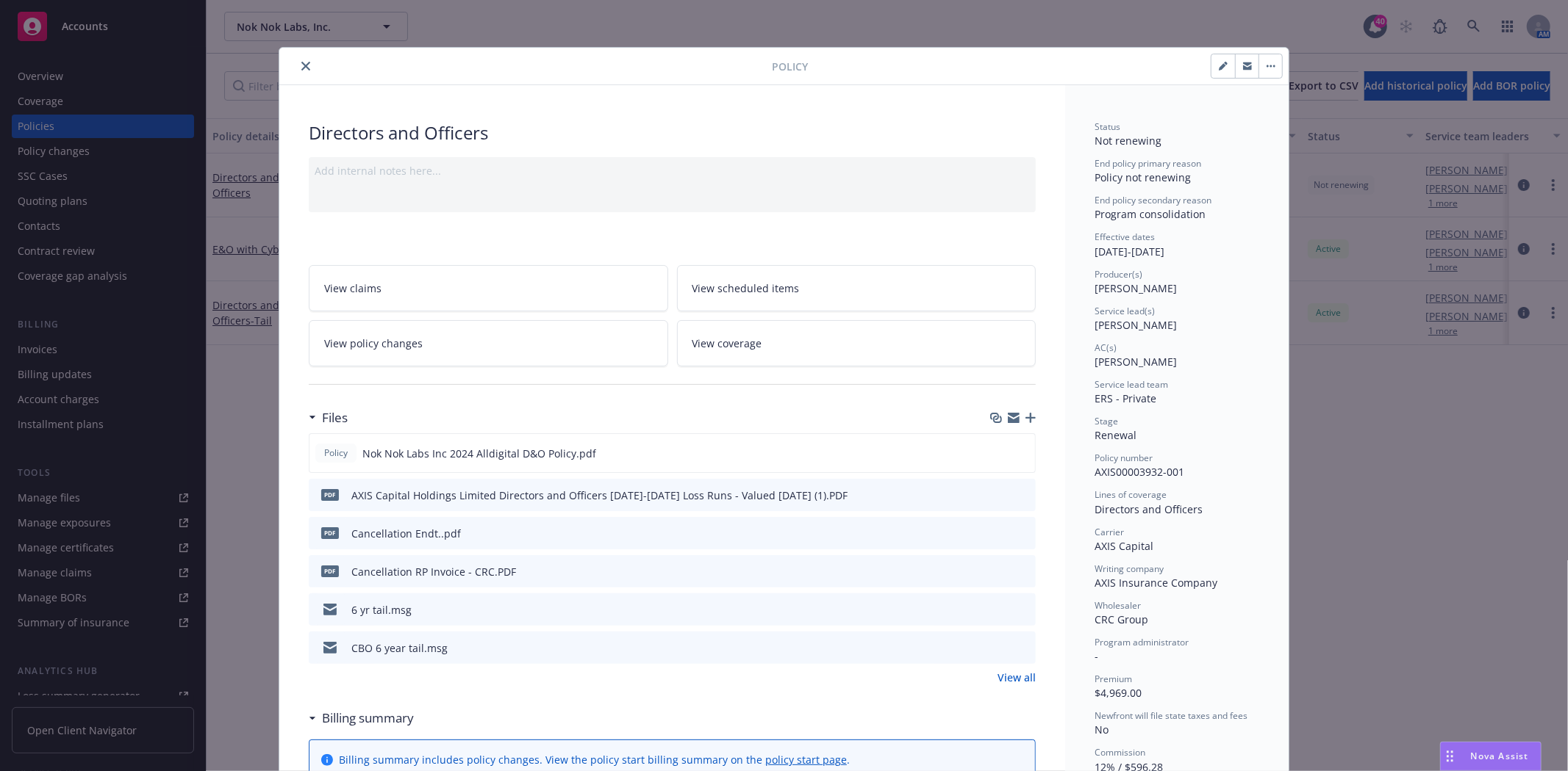
scroll to position [44, 0]
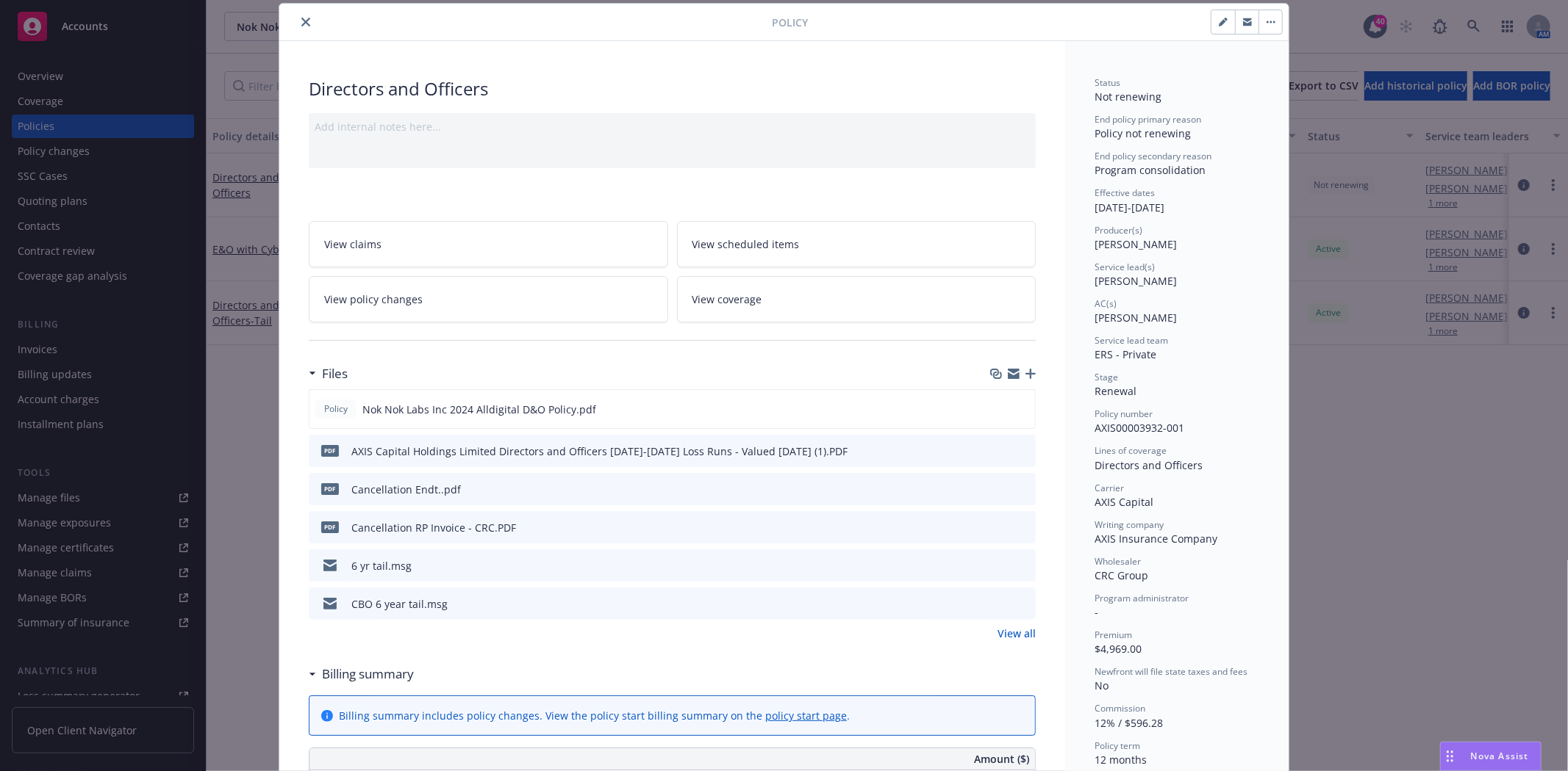
click at [304, 18] on icon "close" at bounding box center [305, 22] width 9 height 9
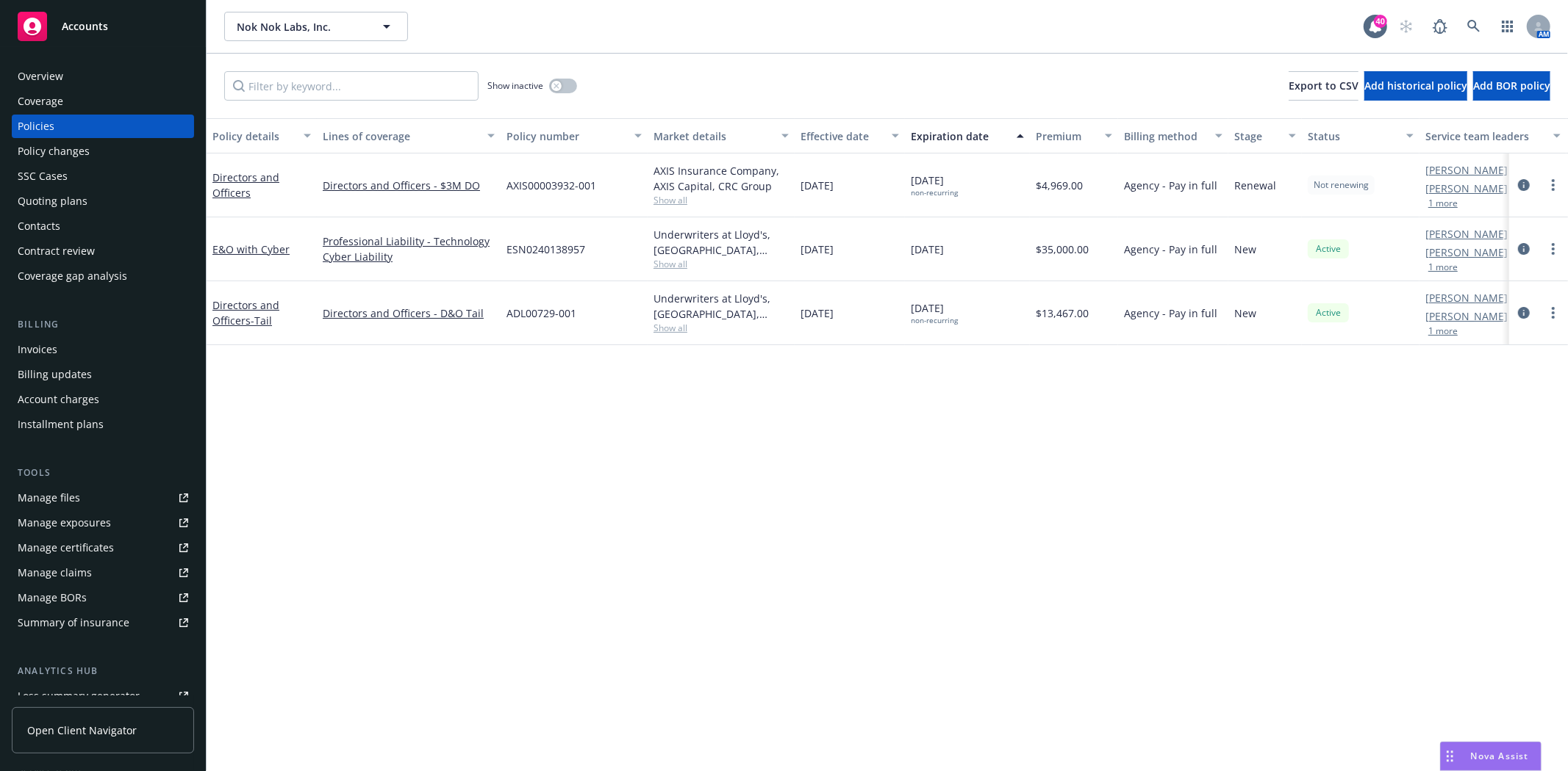
click at [74, 349] on div "Invoices" at bounding box center [103, 350] width 171 height 23
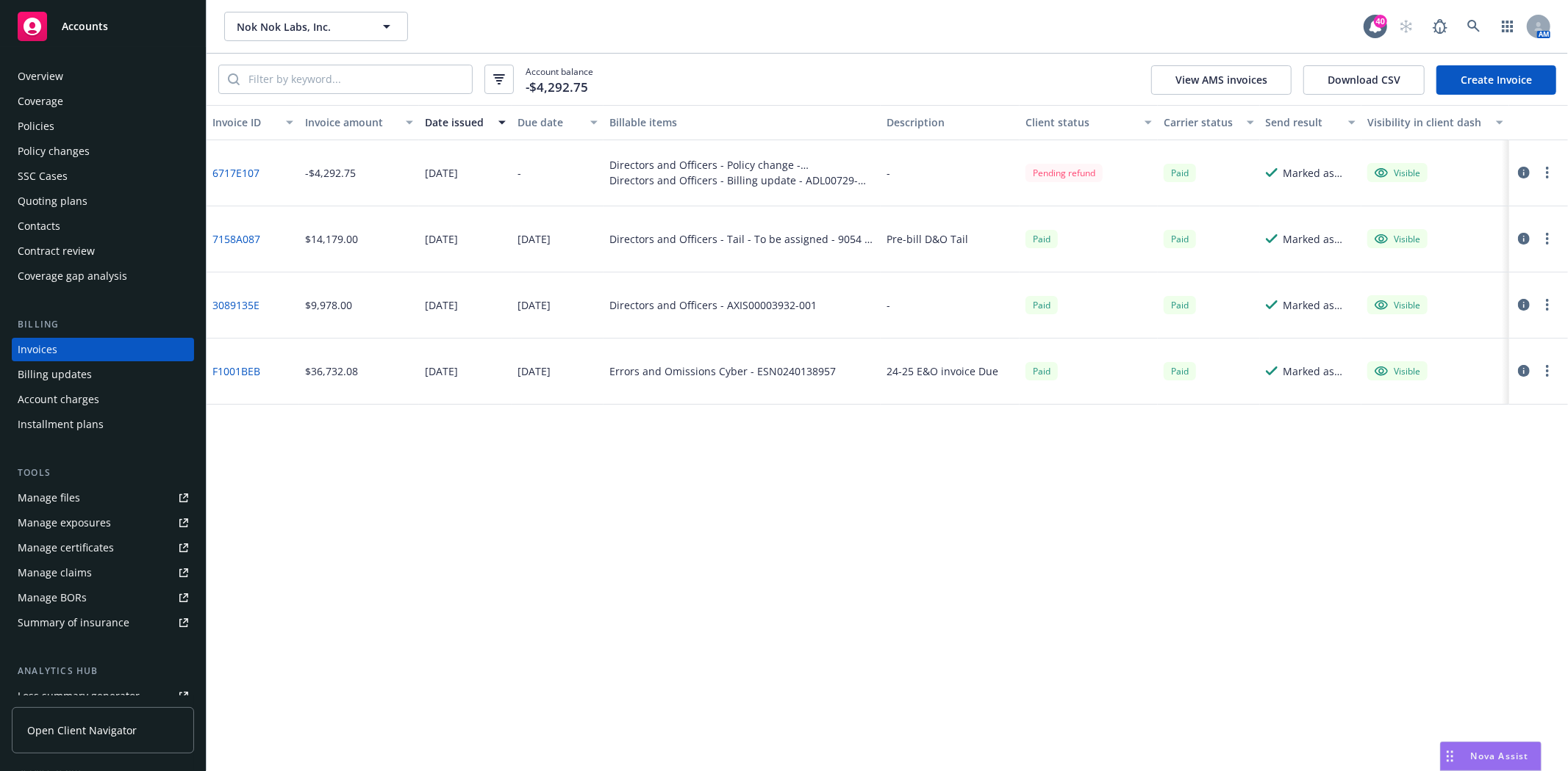
click at [254, 170] on link "6717E107" at bounding box center [236, 173] width 47 height 16
click at [52, 130] on div "Policies" at bounding box center [36, 127] width 37 height 23
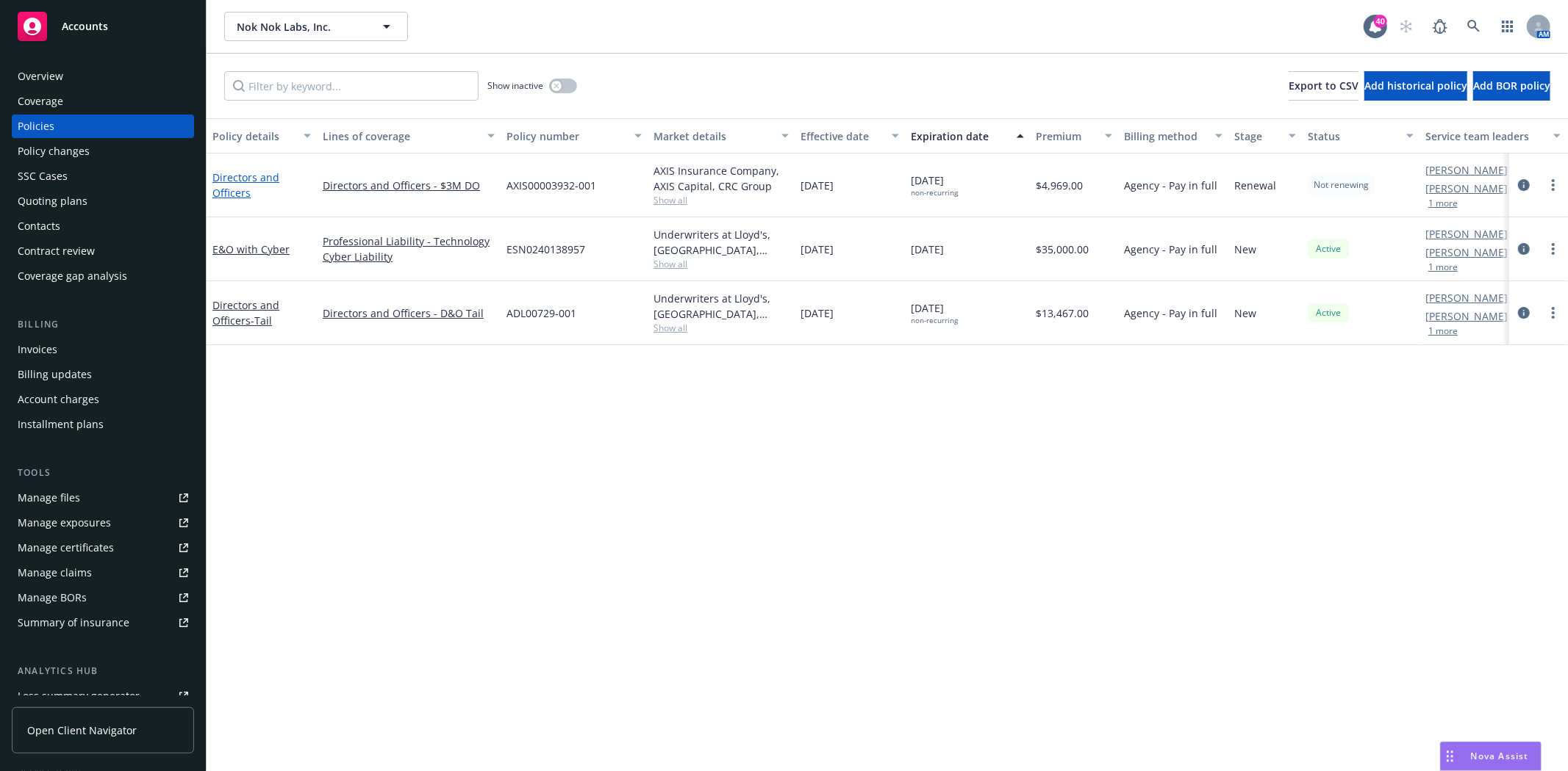
click at [244, 173] on link "Directors and Officers" at bounding box center [245, 185] width 67 height 30
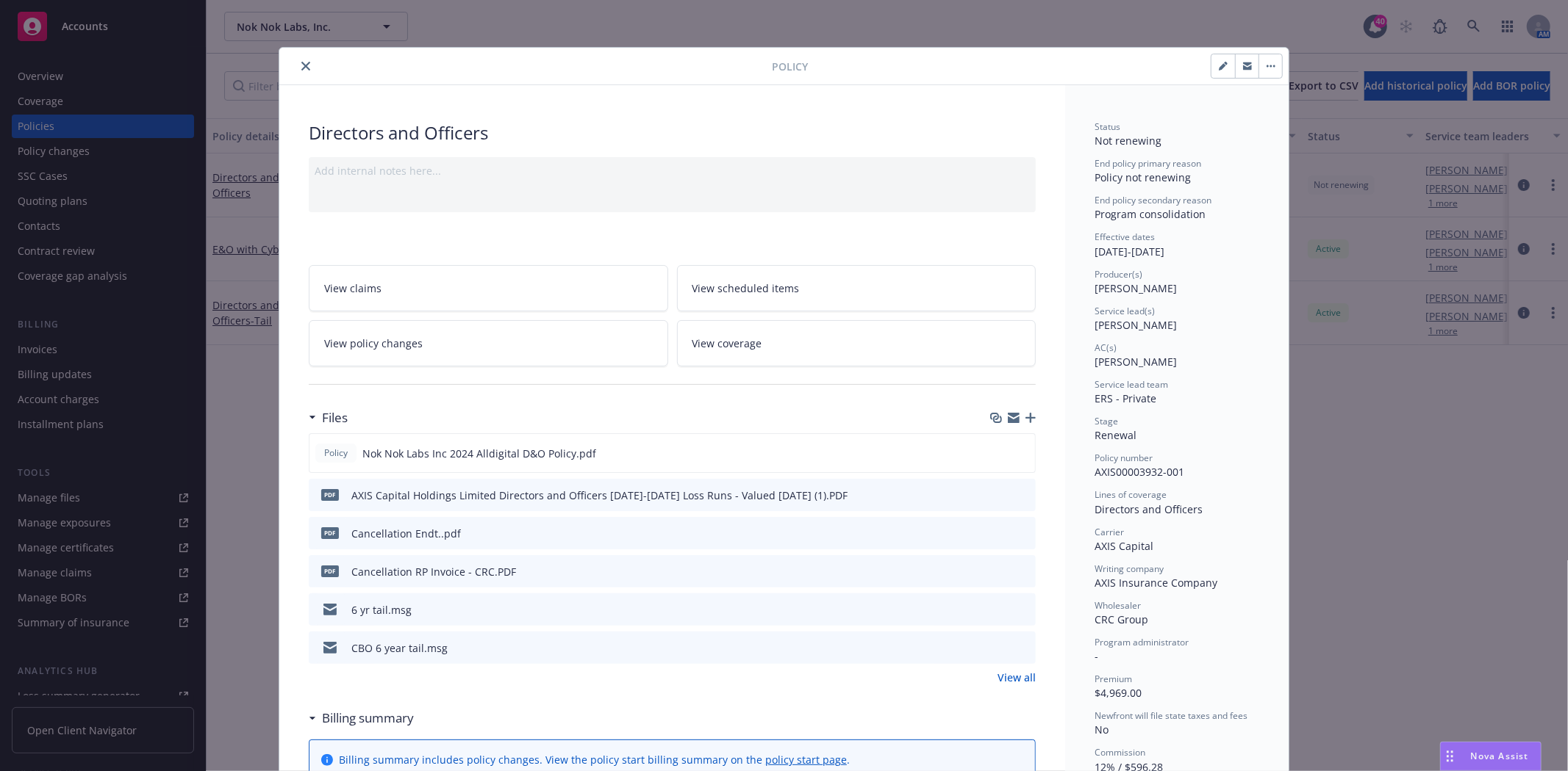
scroll to position [44, 0]
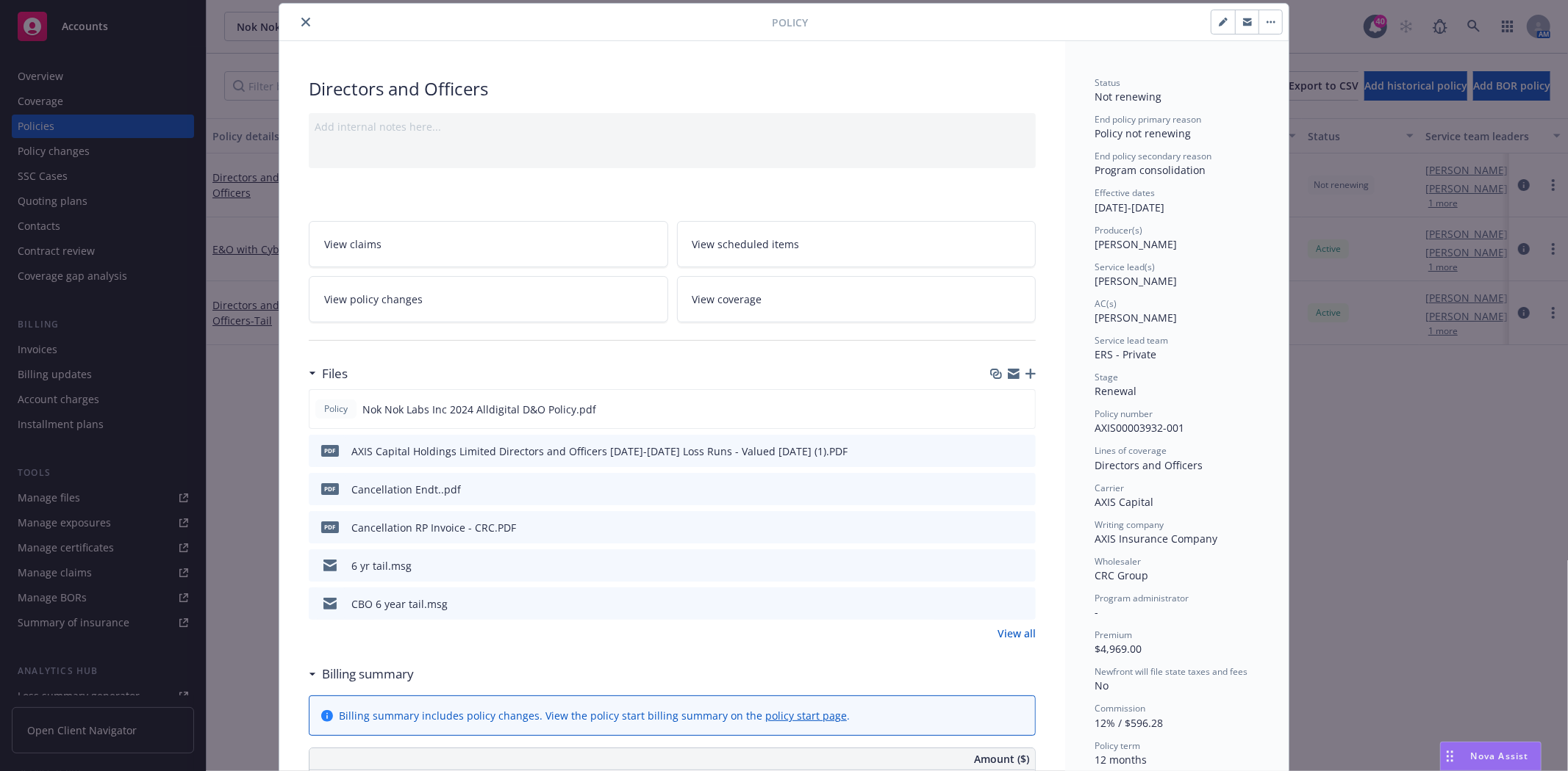
click at [1015, 490] on icon "preview file" at bounding box center [1021, 488] width 13 height 10
click at [301, 20] on icon "close" at bounding box center [305, 22] width 9 height 9
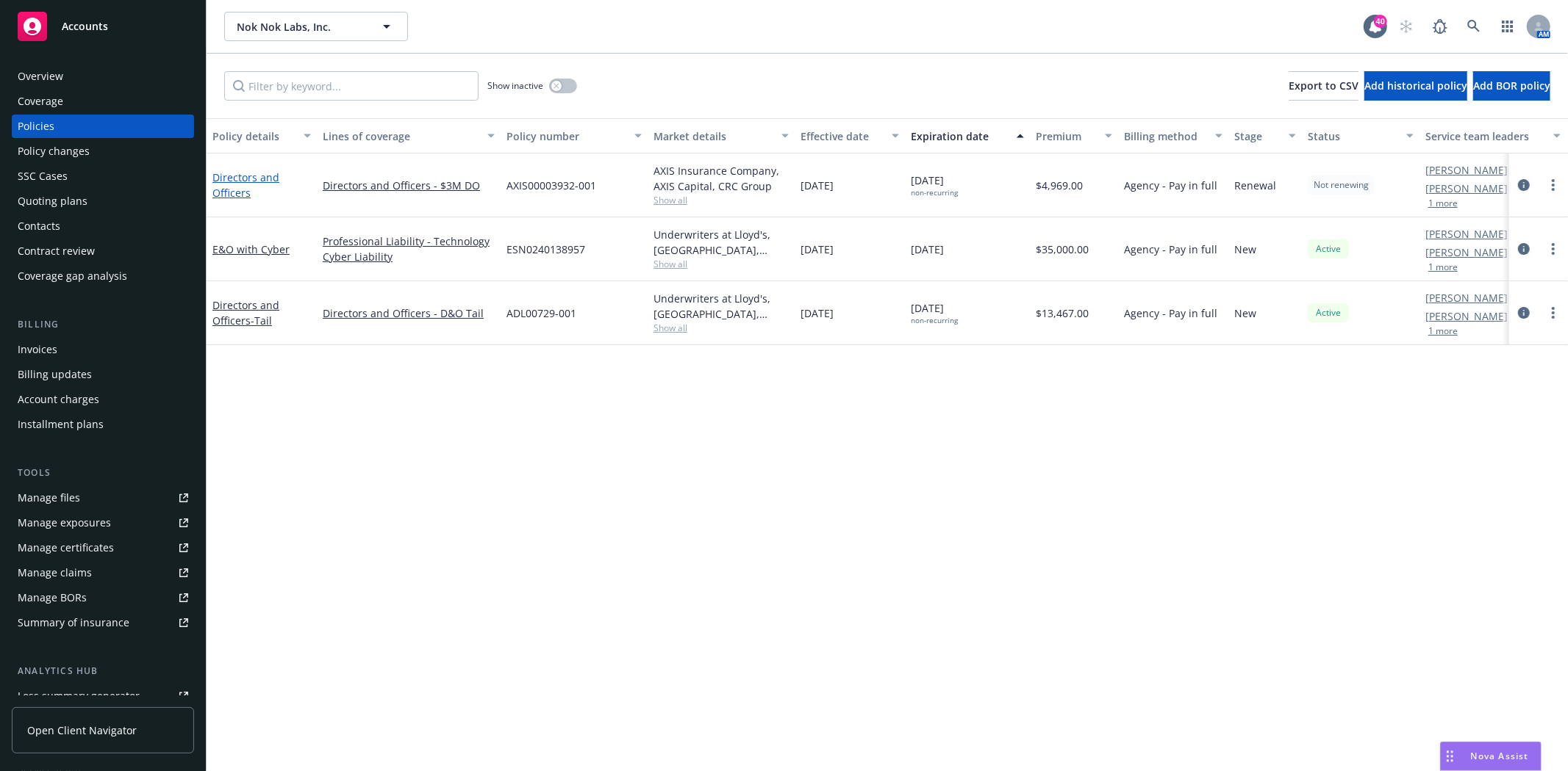
click at [257, 177] on link "Directors and Officers" at bounding box center [245, 185] width 67 height 30
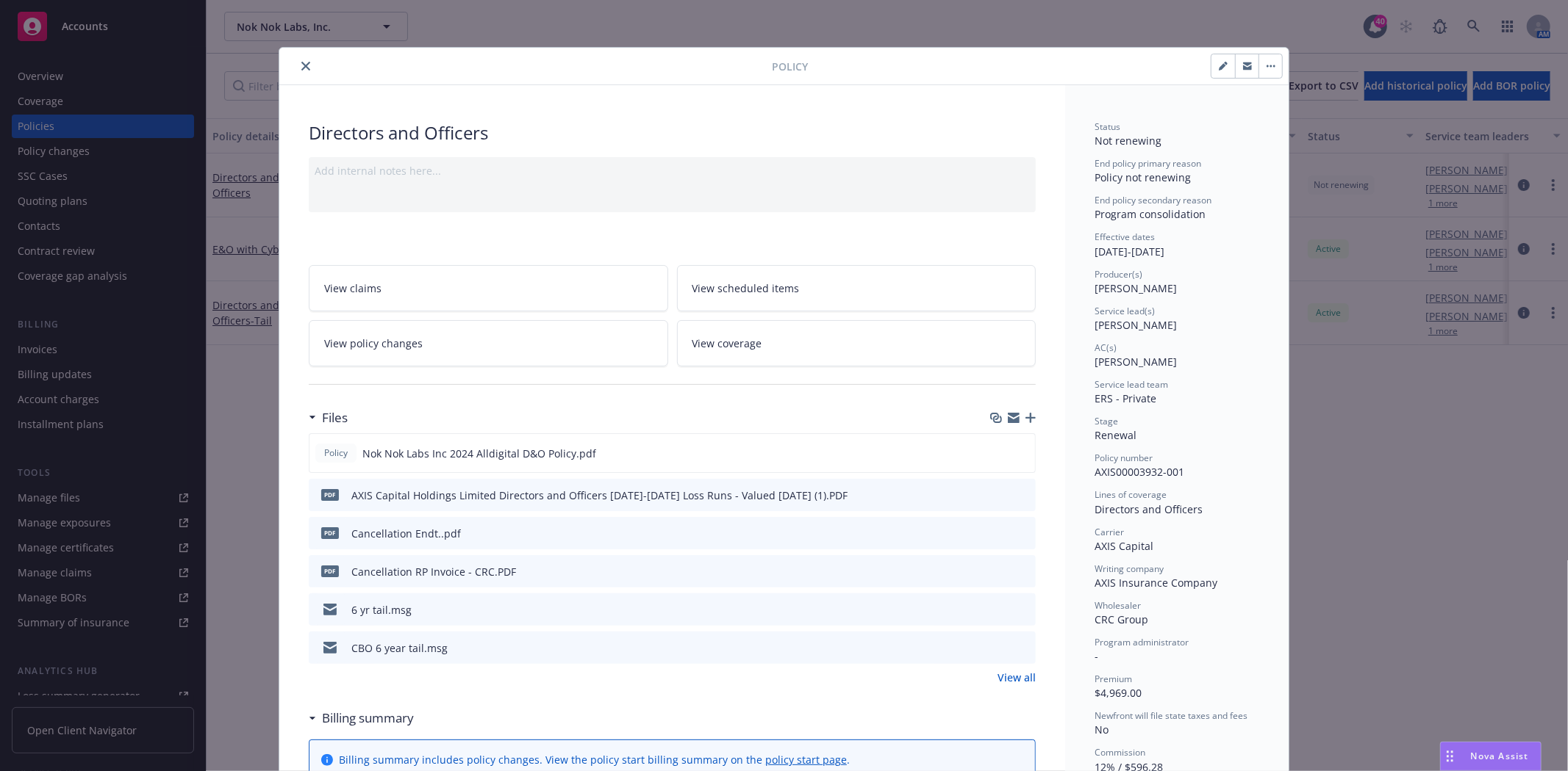
scroll to position [44, 0]
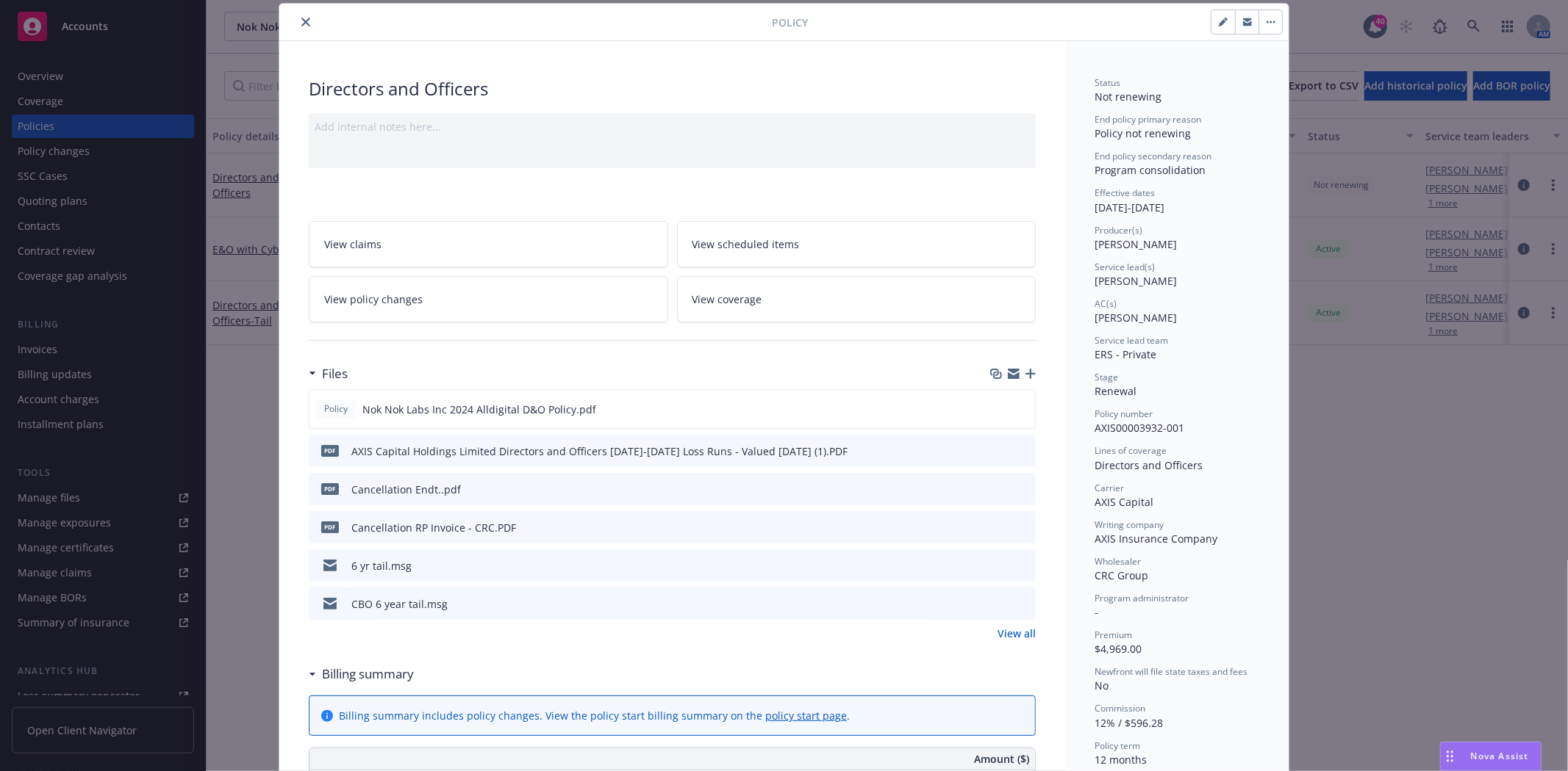
click at [1016, 564] on icon "preview file" at bounding box center [1021, 565] width 13 height 10
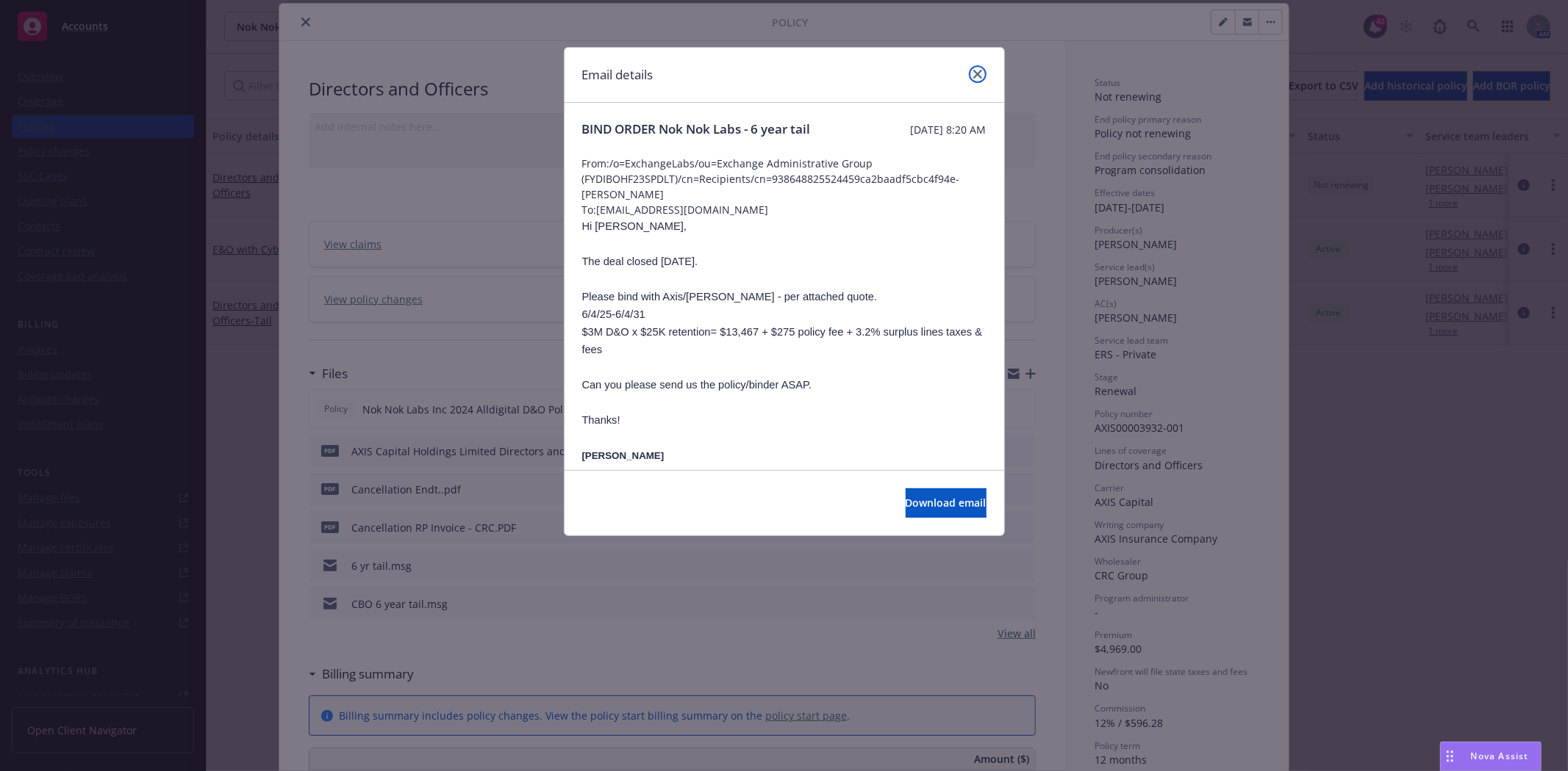
click at [978, 74] on icon "close" at bounding box center [977, 74] width 9 height 9
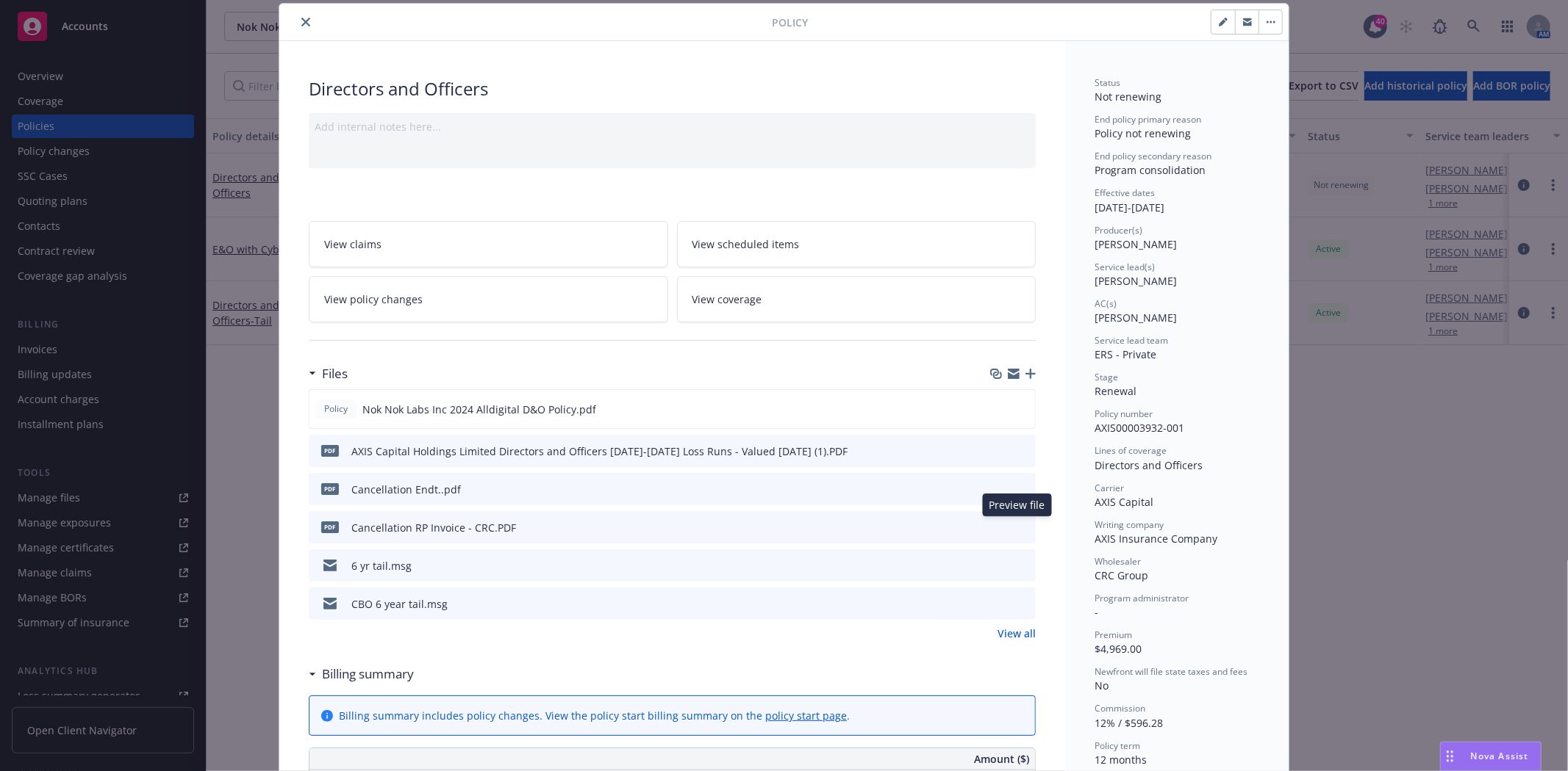
click at [1016, 525] on icon "preview file" at bounding box center [1021, 526] width 13 height 10
click at [301, 23] on icon "close" at bounding box center [305, 22] width 9 height 9
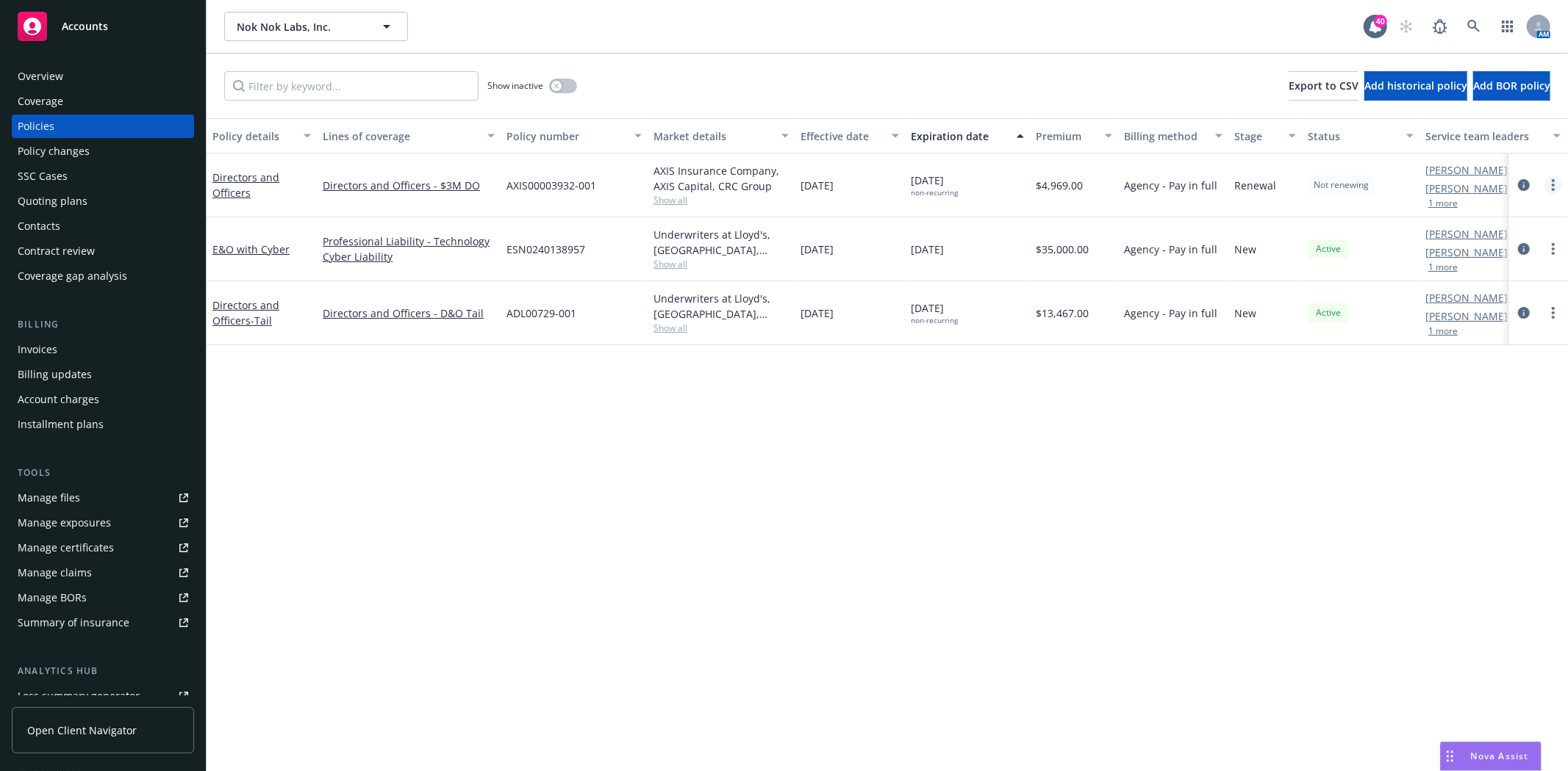
click at [1551, 185] on link "more" at bounding box center [1553, 185] width 18 height 18
click at [1451, 276] on link "End policy" at bounding box center [1474, 274] width 173 height 30
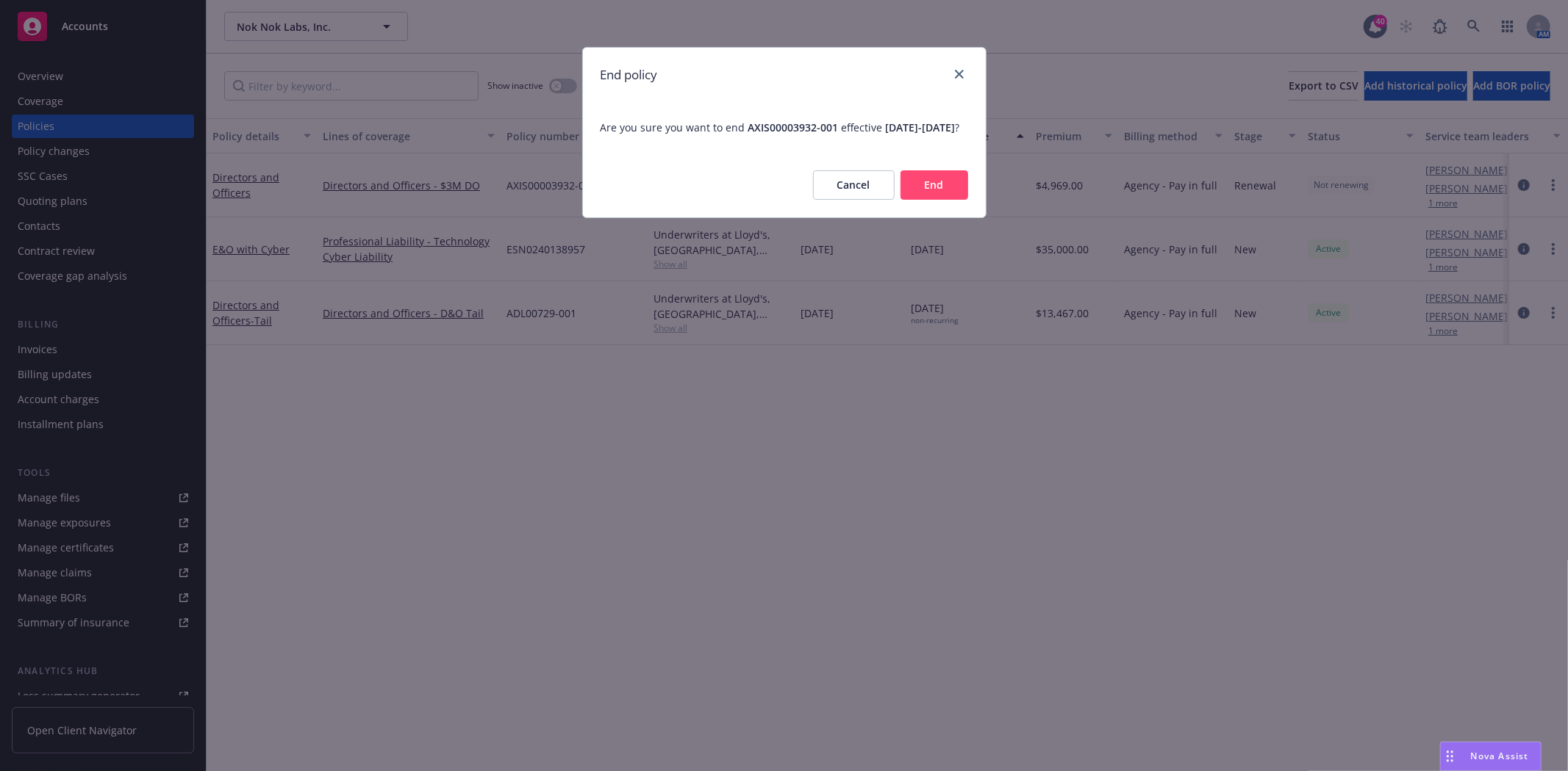
click at [929, 200] on button "End" at bounding box center [934, 185] width 67 height 30
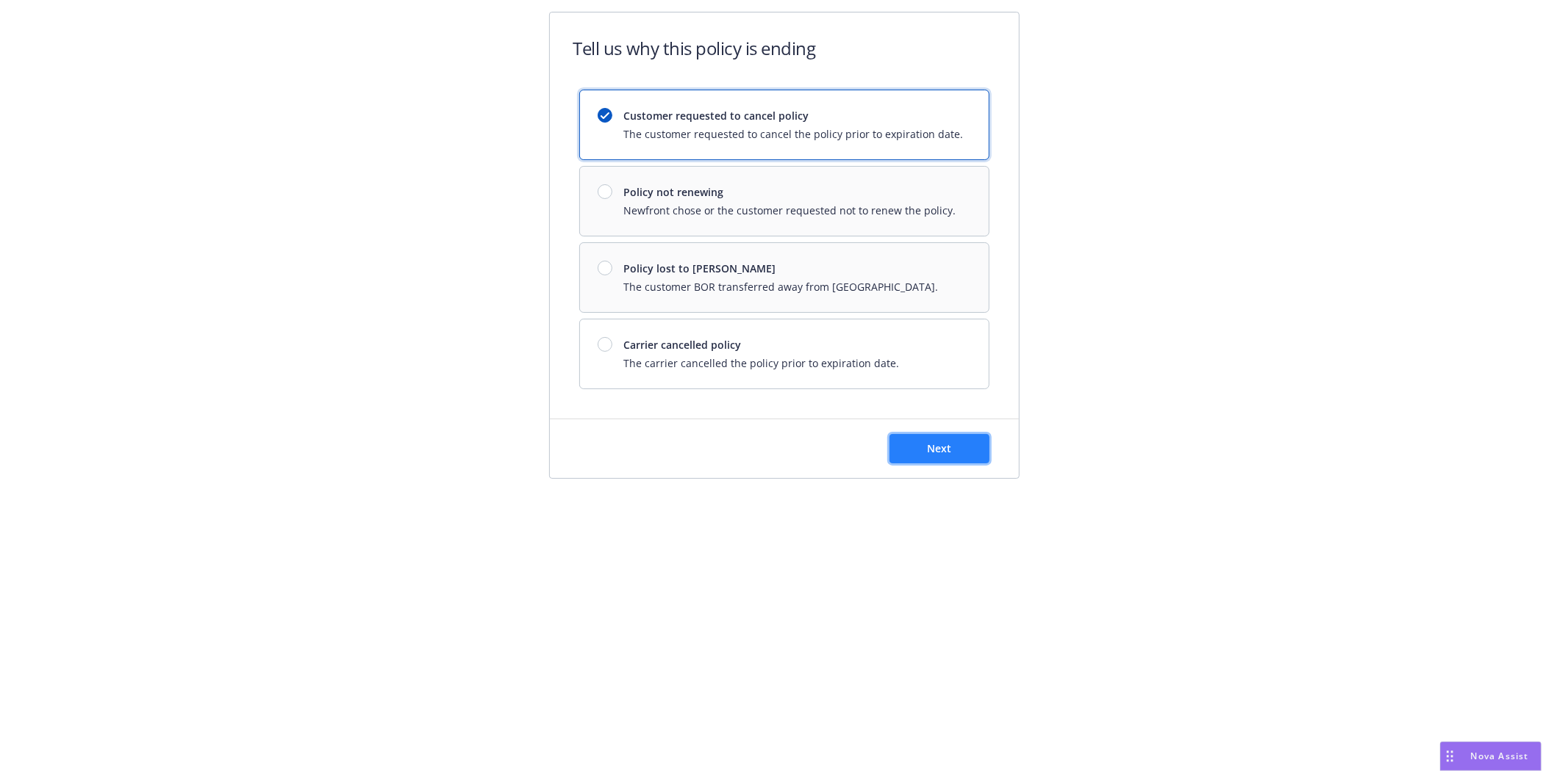
click at [936, 451] on span "Next" at bounding box center [939, 449] width 24 height 14
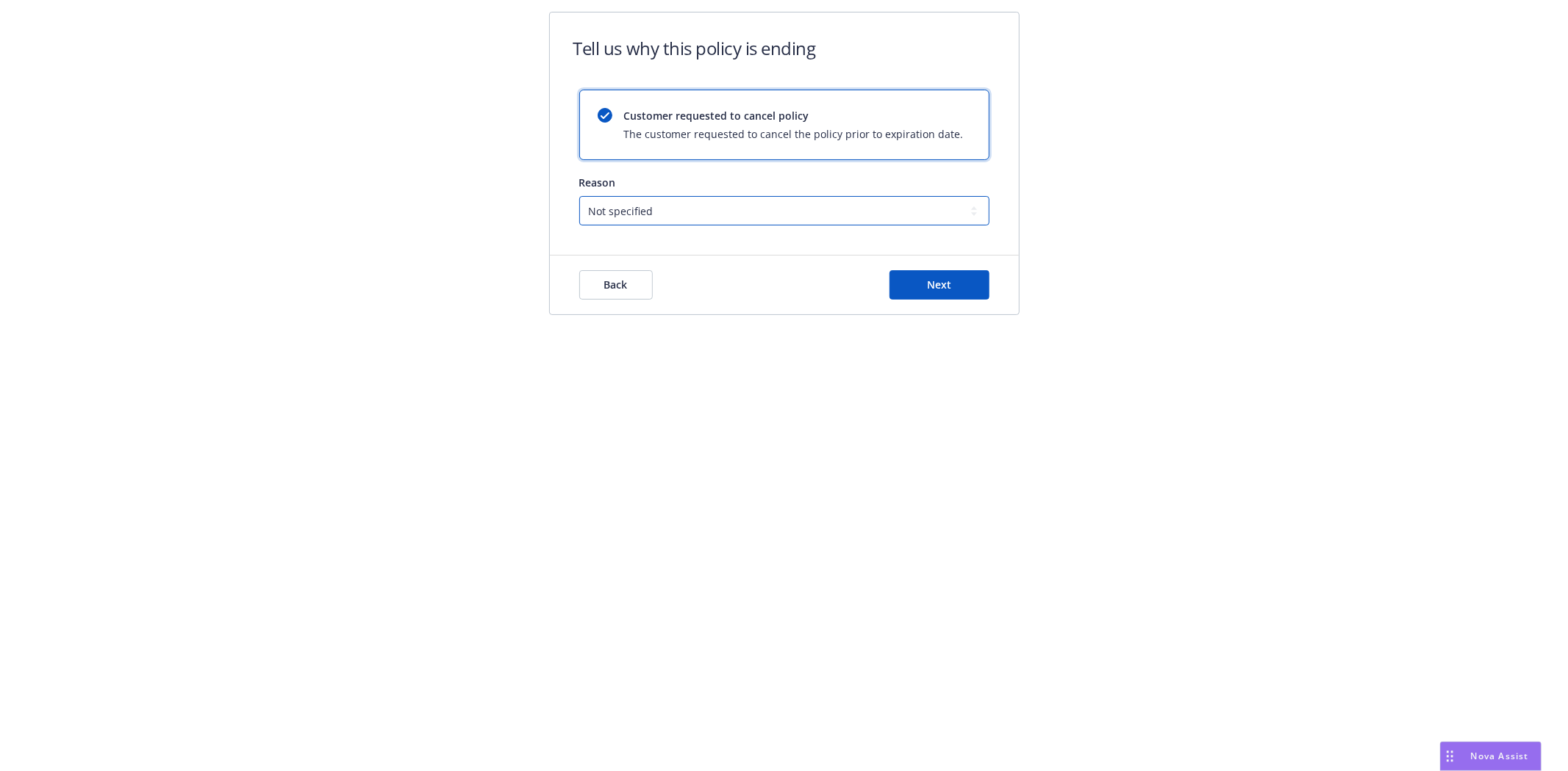
click at [726, 221] on select "Not specified Service Pricing Buyer change M&A, Bankruptcy, or Out of business …" at bounding box center [784, 211] width 410 height 30
select select "M&A, Bankruptcy, or Out of business"
click at [579, 196] on select "Not specified Service Pricing Buyer change M&A, Bankruptcy, or Out of business …" at bounding box center [784, 211] width 410 height 30
click at [919, 281] on button "Next" at bounding box center [940, 285] width 100 height 30
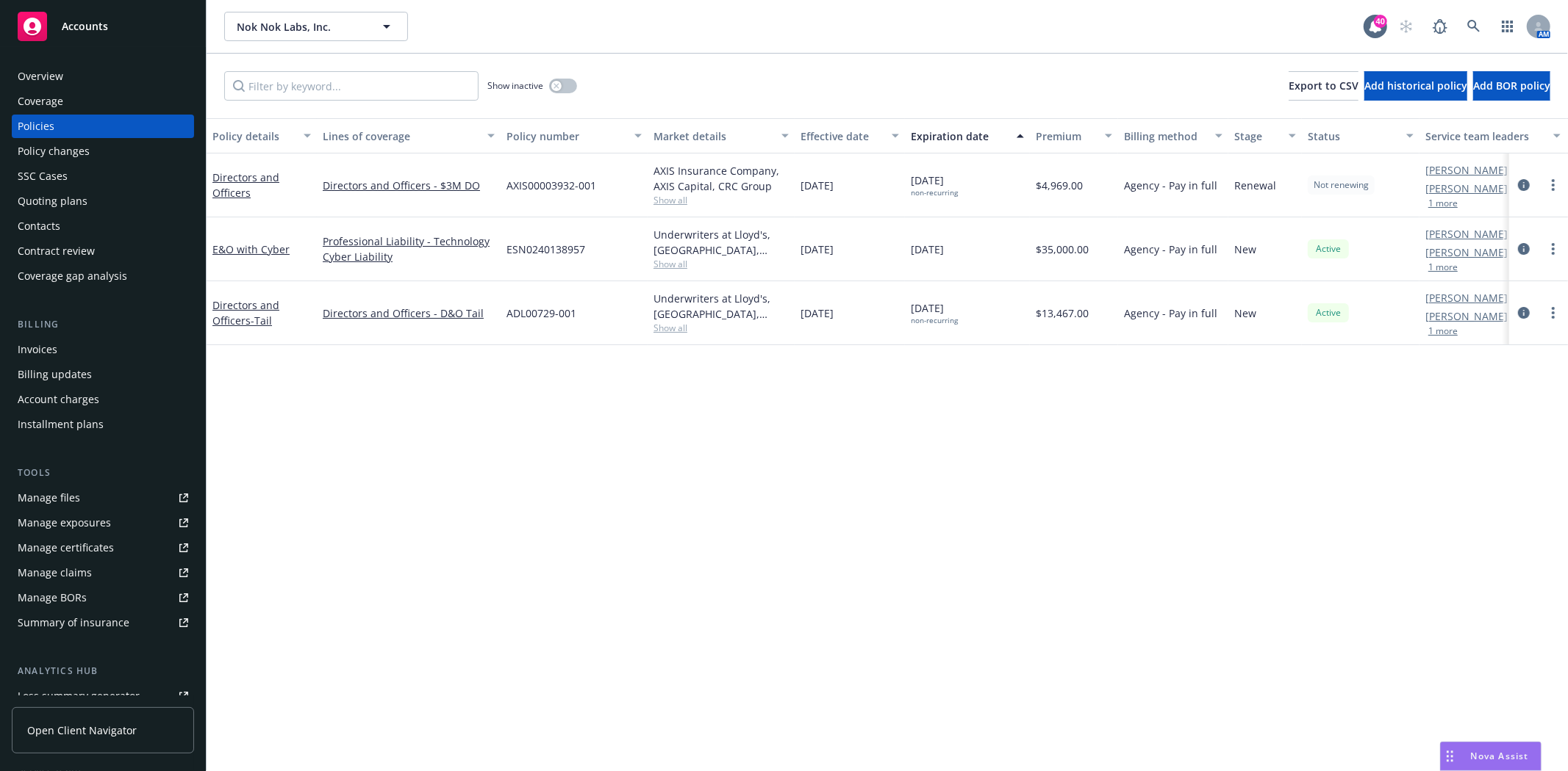
click at [52, 353] on div "Invoices" at bounding box center [38, 350] width 40 height 23
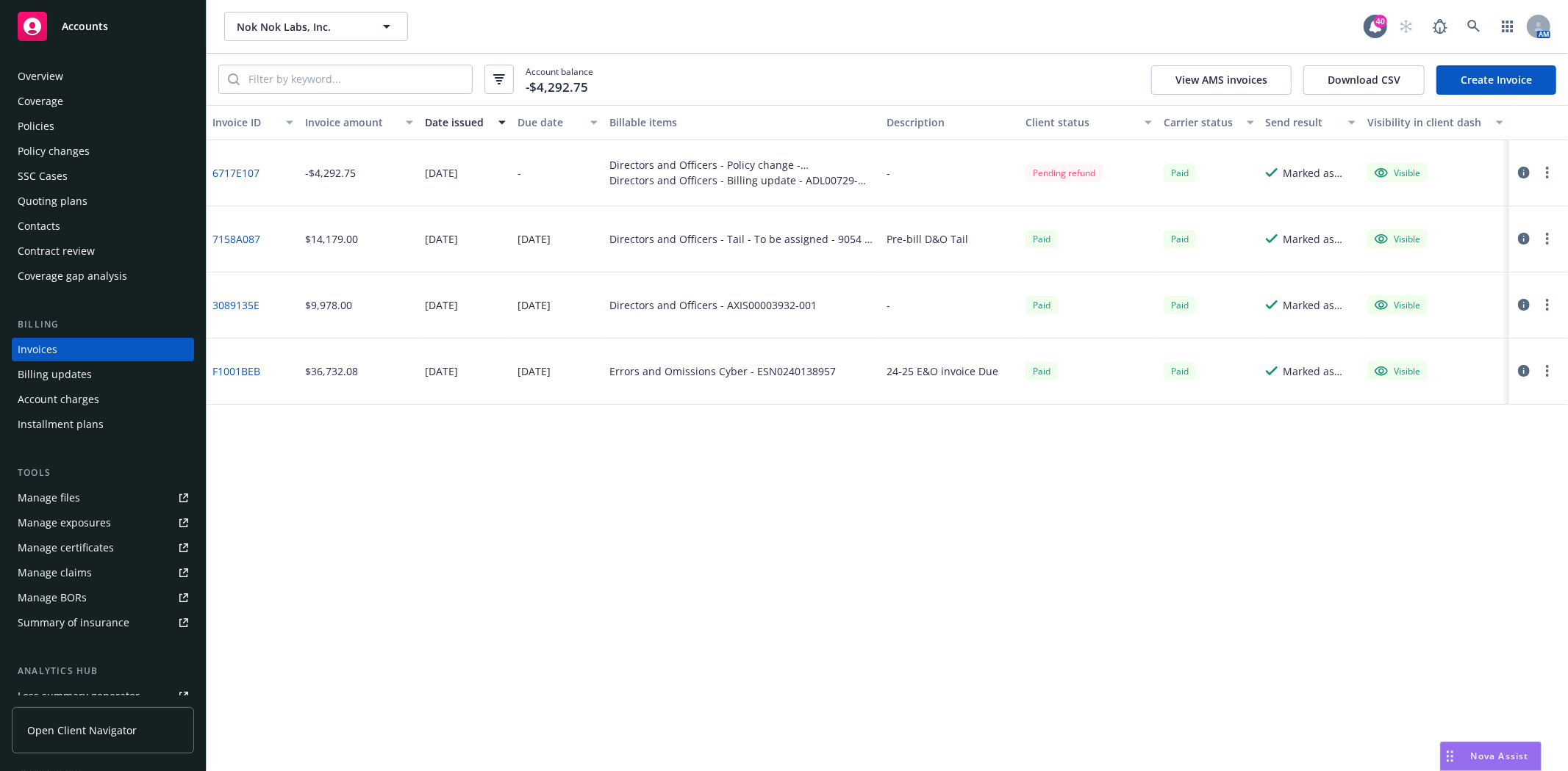
click at [77, 139] on div "Policy changes" at bounding box center [54, 151] width 72 height 23
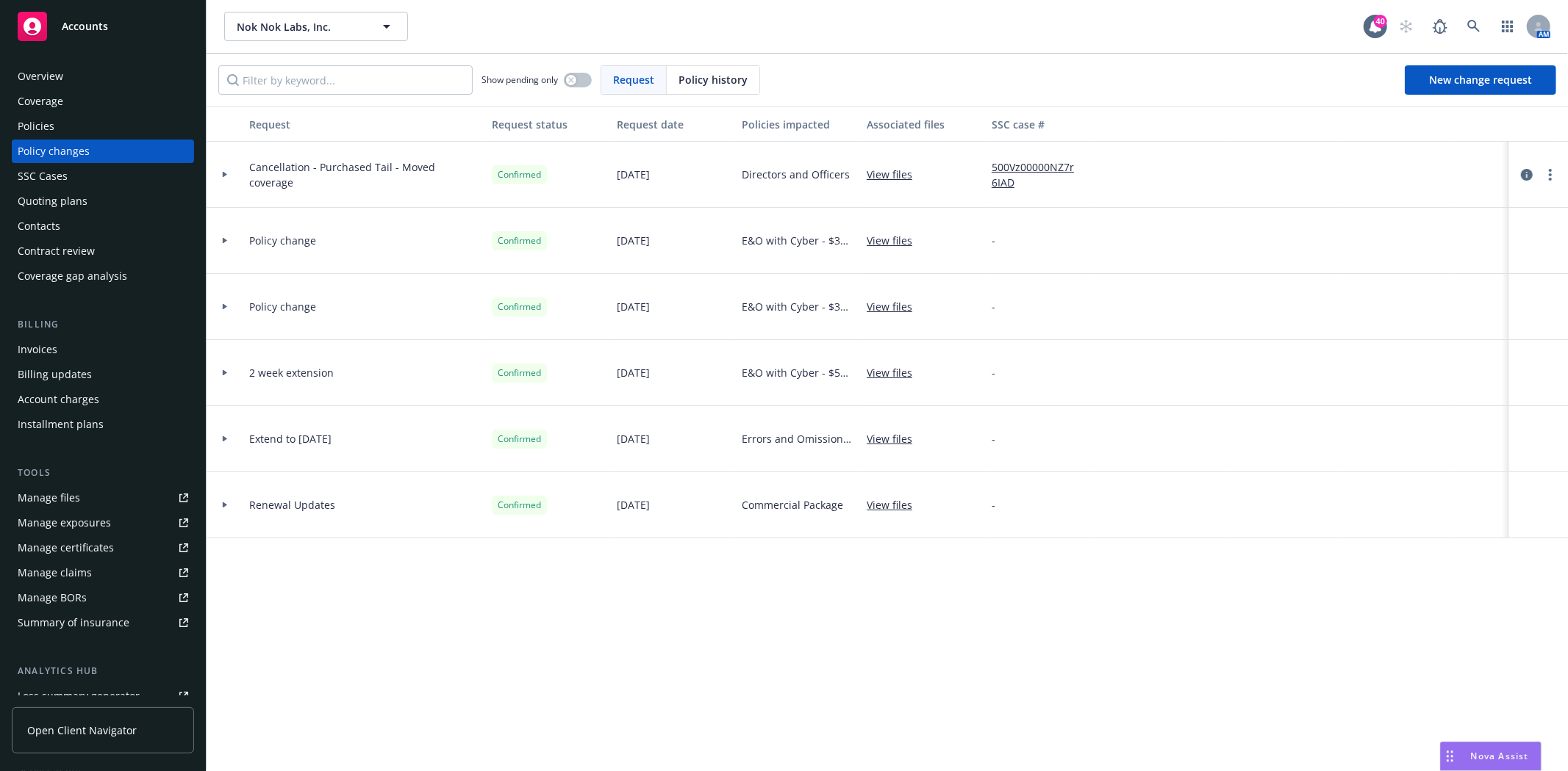
click at [226, 174] on icon at bounding box center [225, 174] width 6 height 5
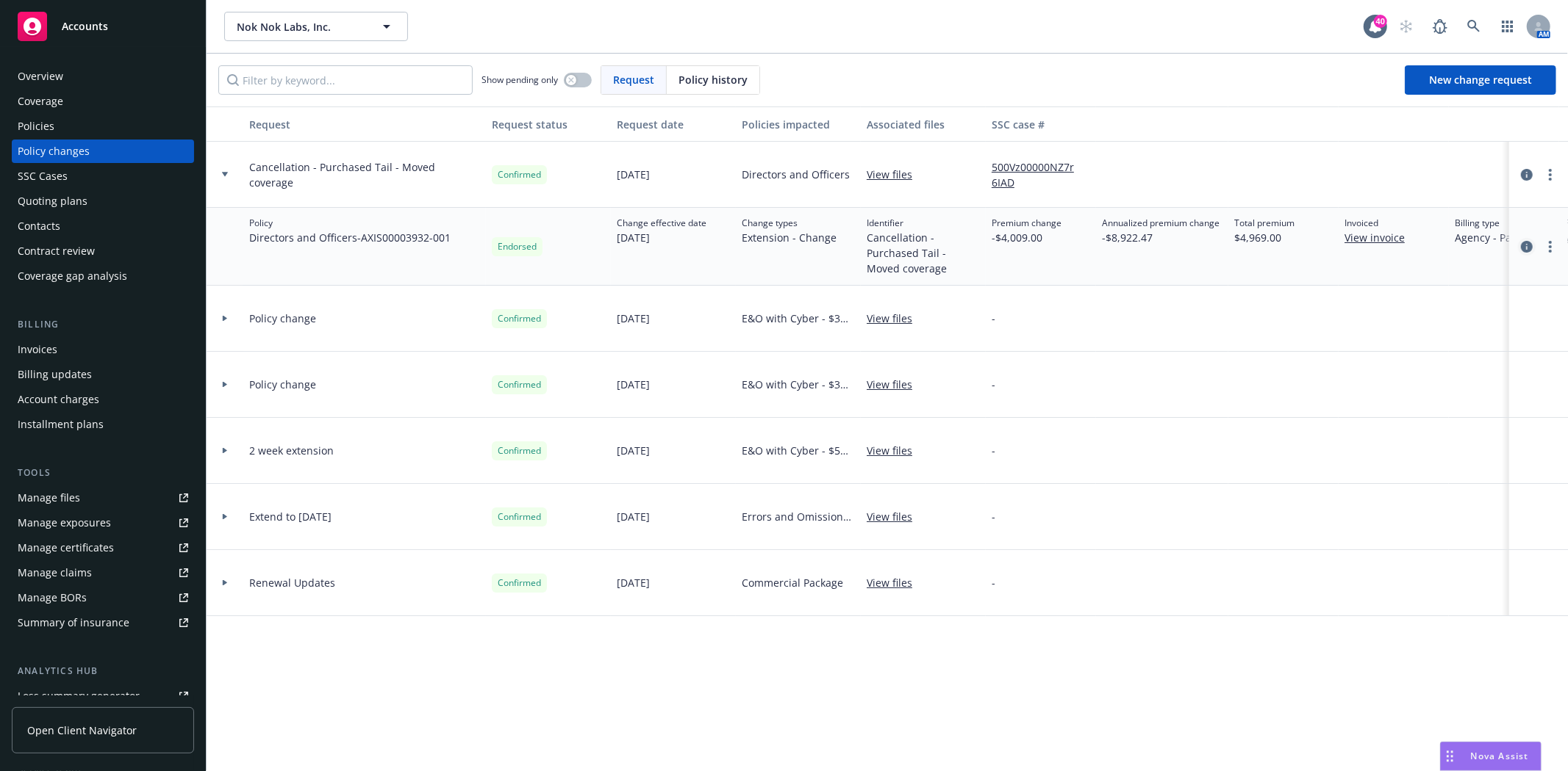
click at [1523, 246] on icon "circleInformation" at bounding box center [1527, 246] width 12 height 12
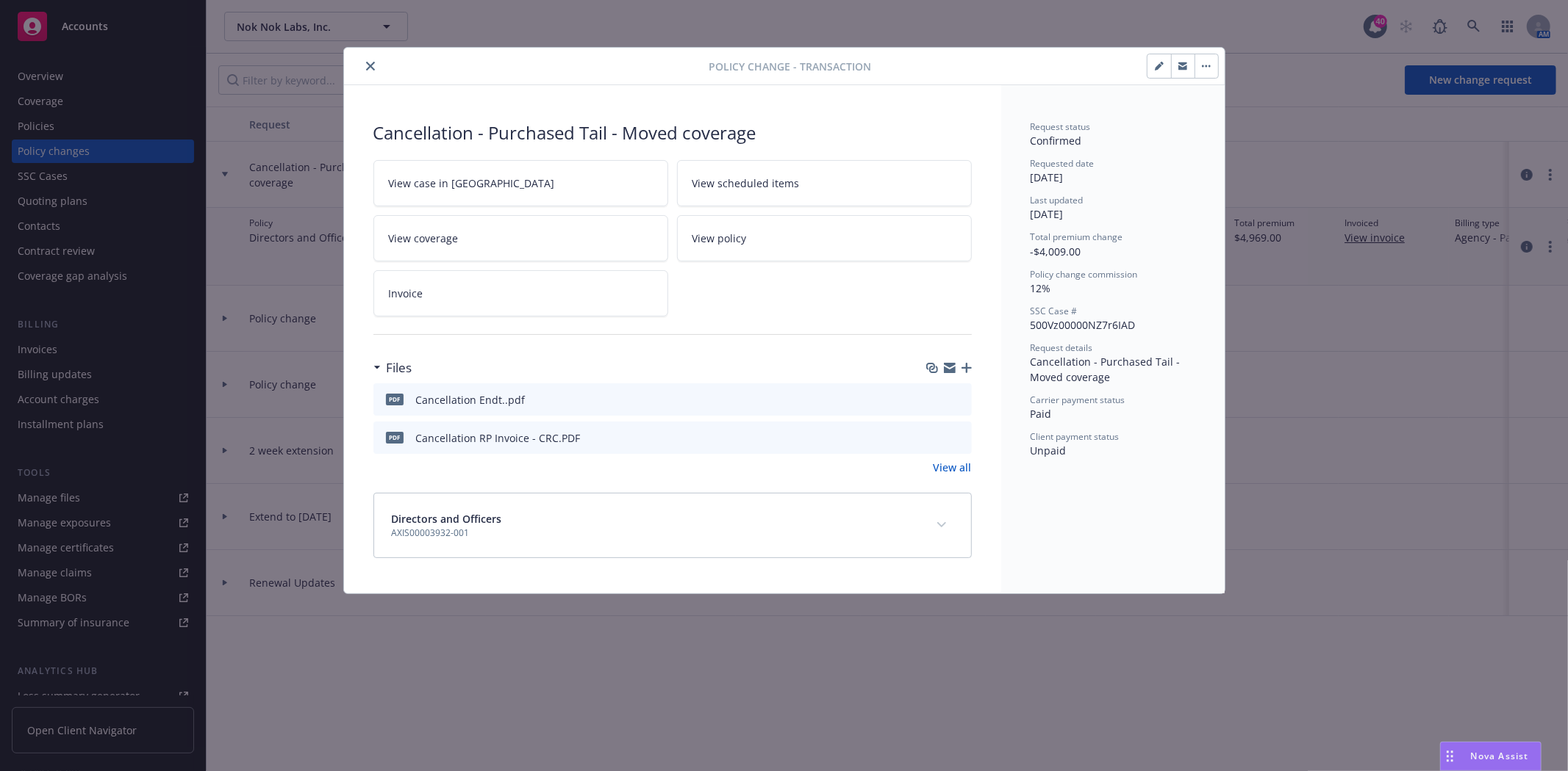
click at [1163, 67] on icon "button" at bounding box center [1159, 66] width 9 height 9
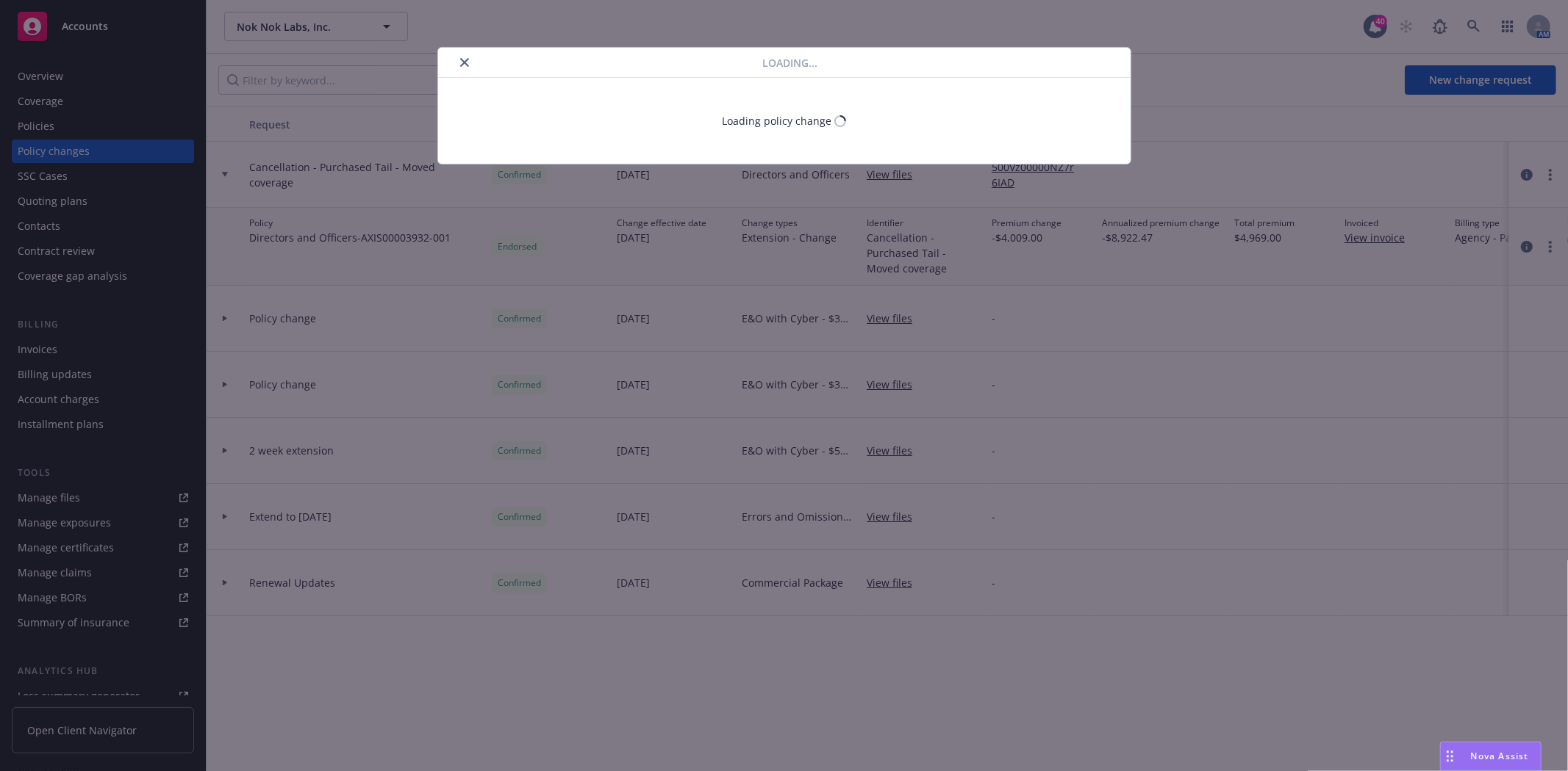
select select "ACCEPTED"
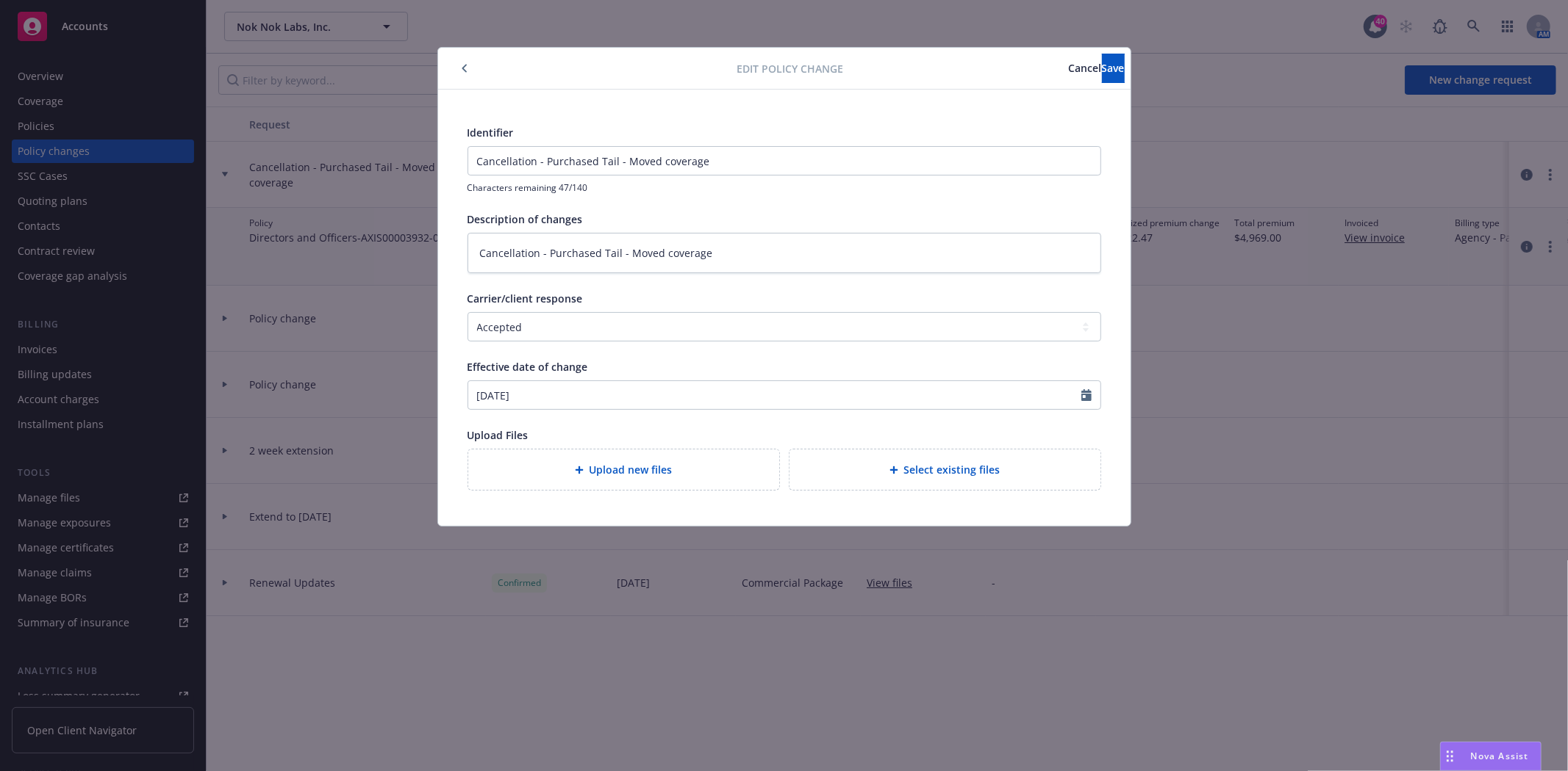
click at [463, 63] on button "button" at bounding box center [464, 68] width 18 height 18
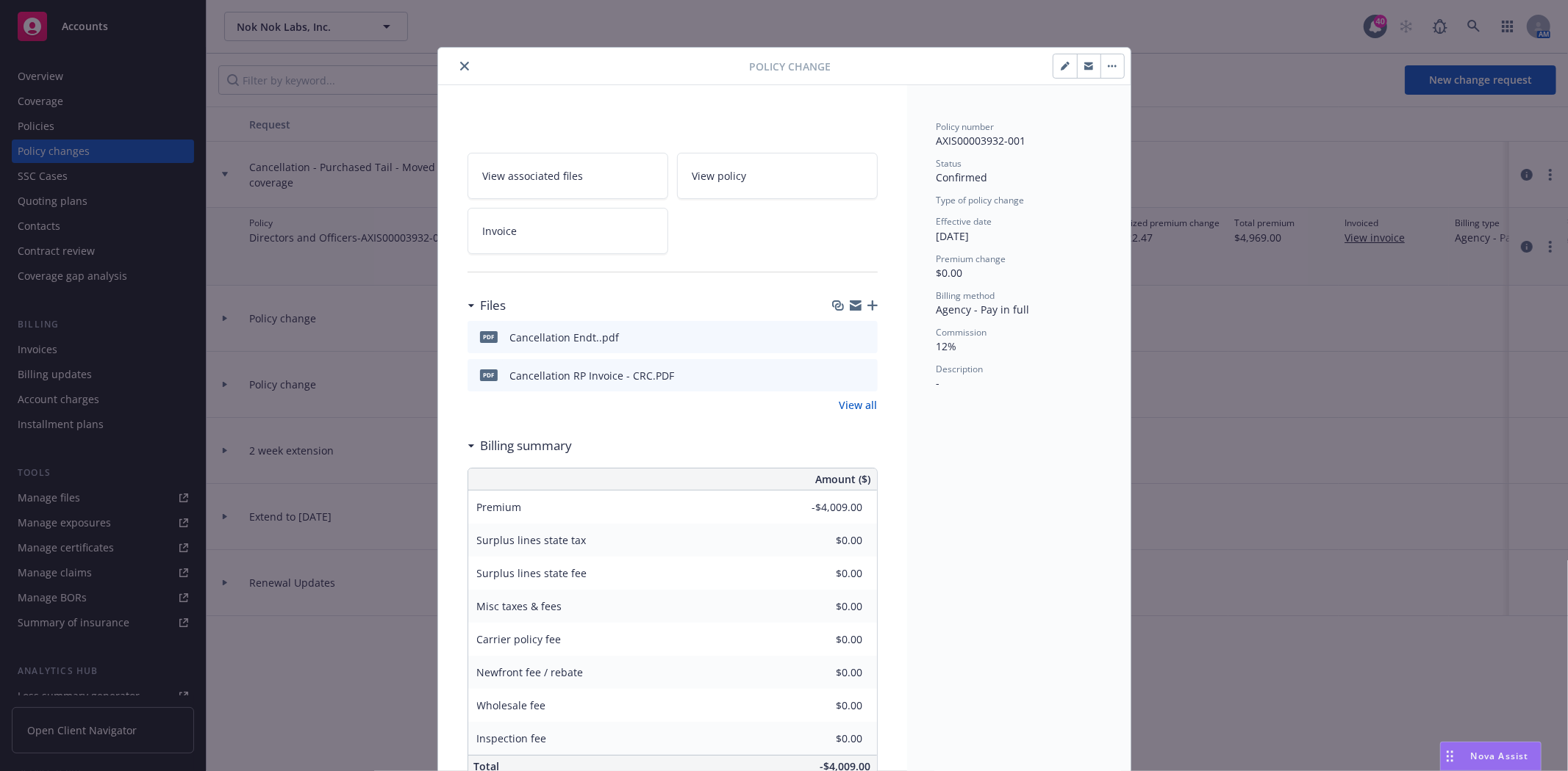
click at [1061, 69] on icon "button" at bounding box center [1064, 66] width 7 height 7
type textarea "x"
select select "ACCEPTED"
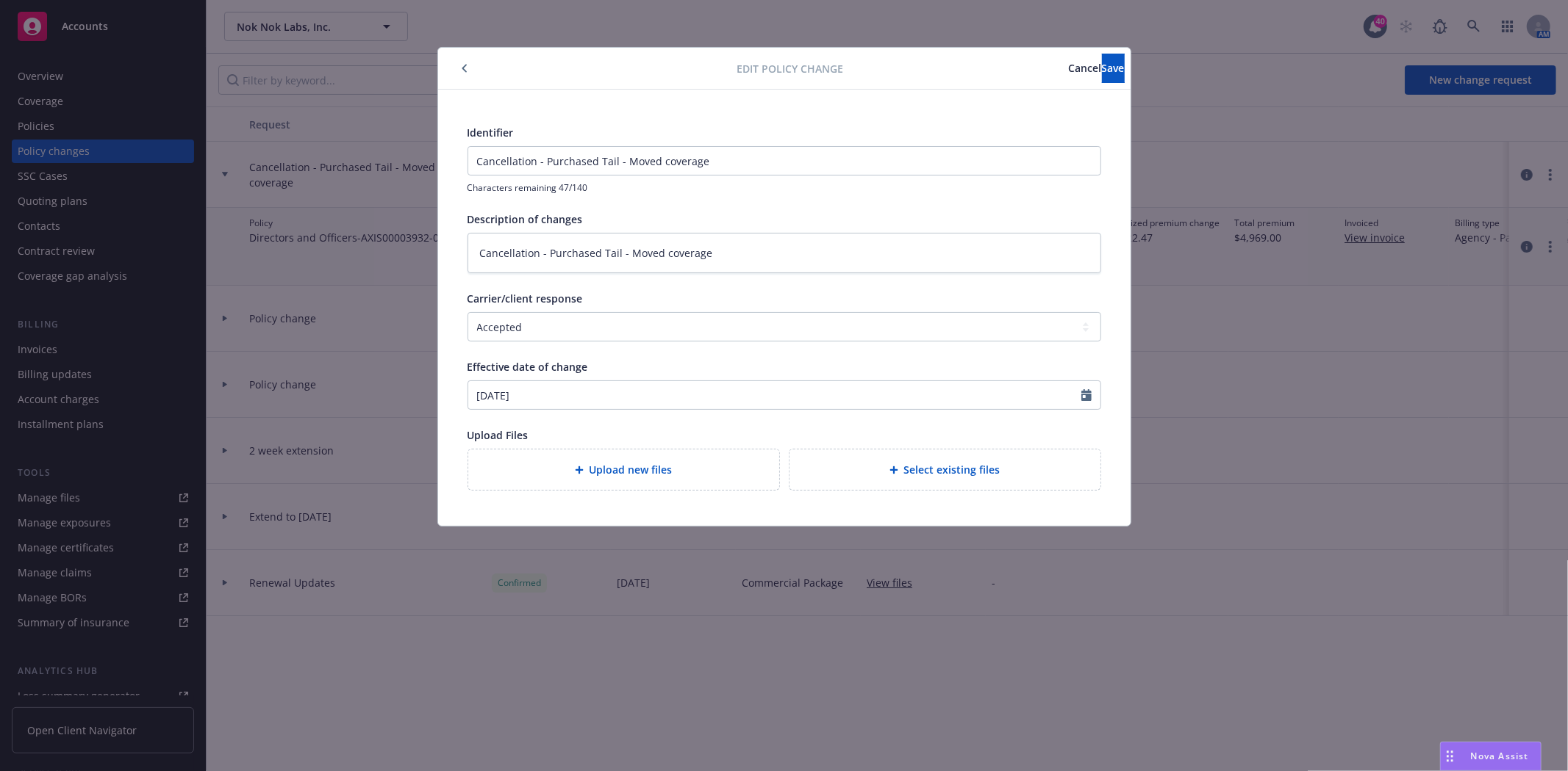
click at [467, 68] on icon "button" at bounding box center [465, 68] width 6 height 9
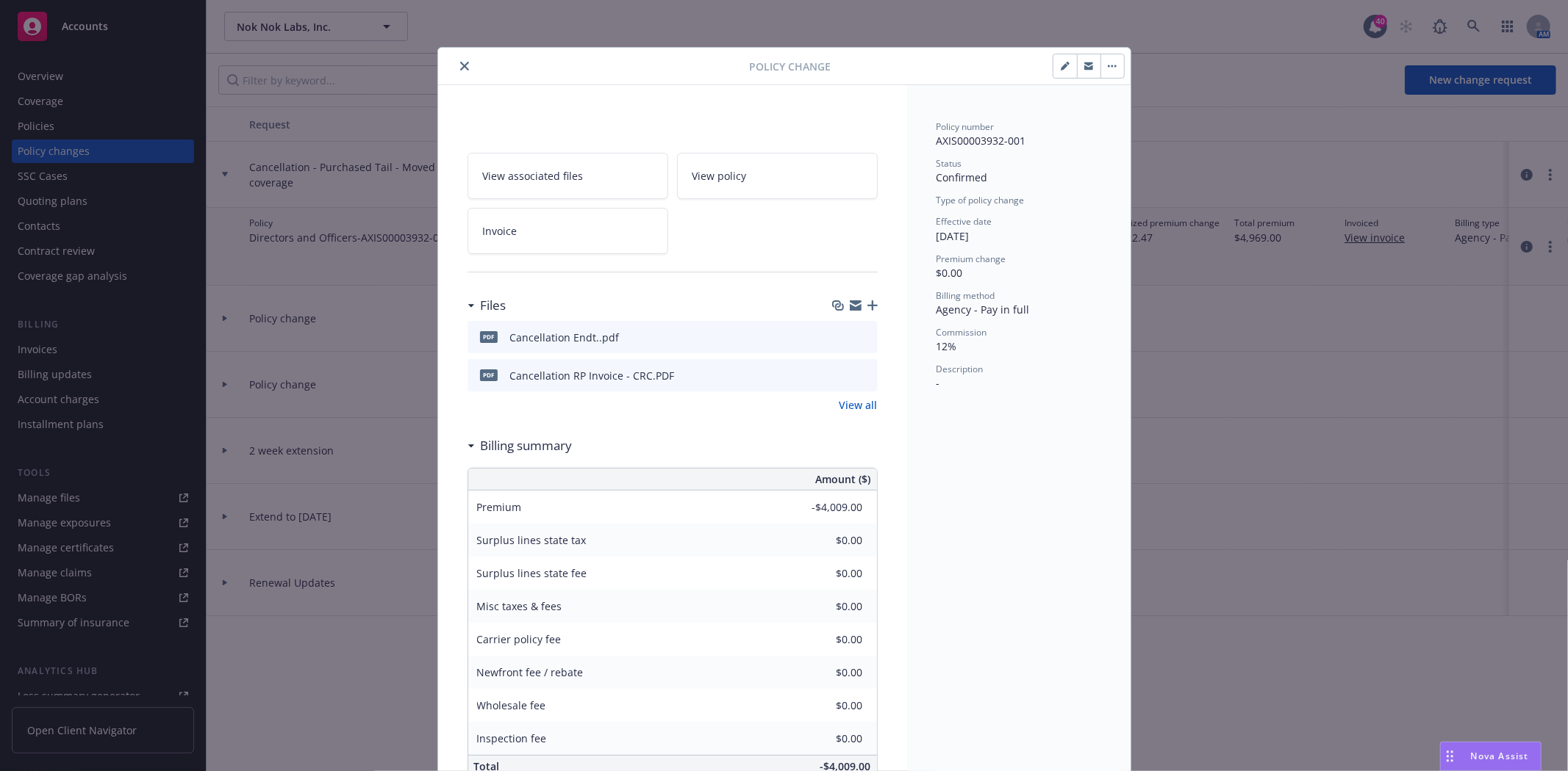
click at [1105, 67] on button "button" at bounding box center [1112, 66] width 23 height 23
click at [460, 63] on icon "close" at bounding box center [464, 66] width 9 height 9
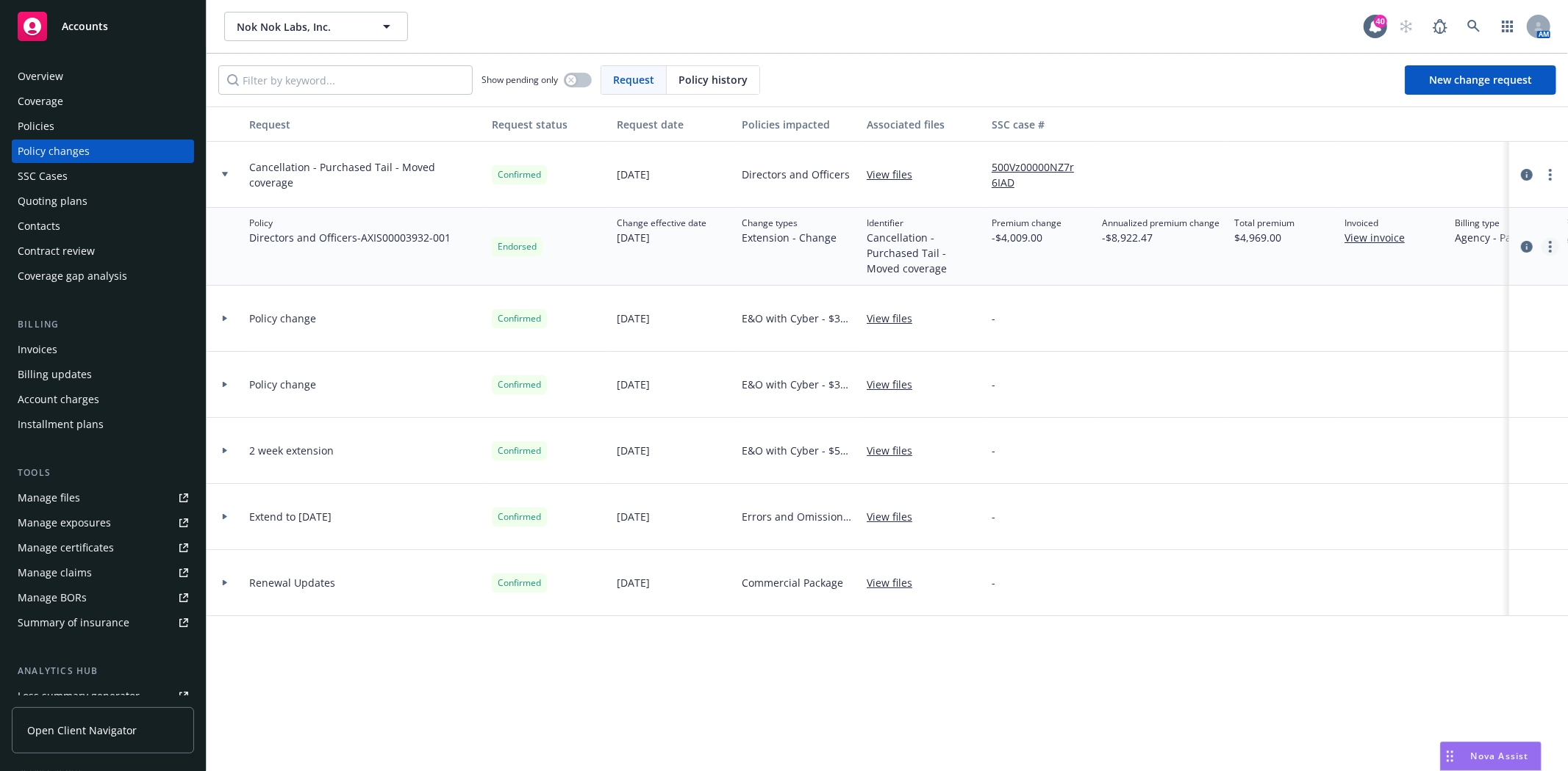
click at [1552, 242] on link "more" at bounding box center [1550, 246] width 18 height 18
click at [1548, 174] on icon "more" at bounding box center [1550, 174] width 3 height 12
click at [1522, 172] on icon "circleInformation" at bounding box center [1527, 174] width 12 height 12
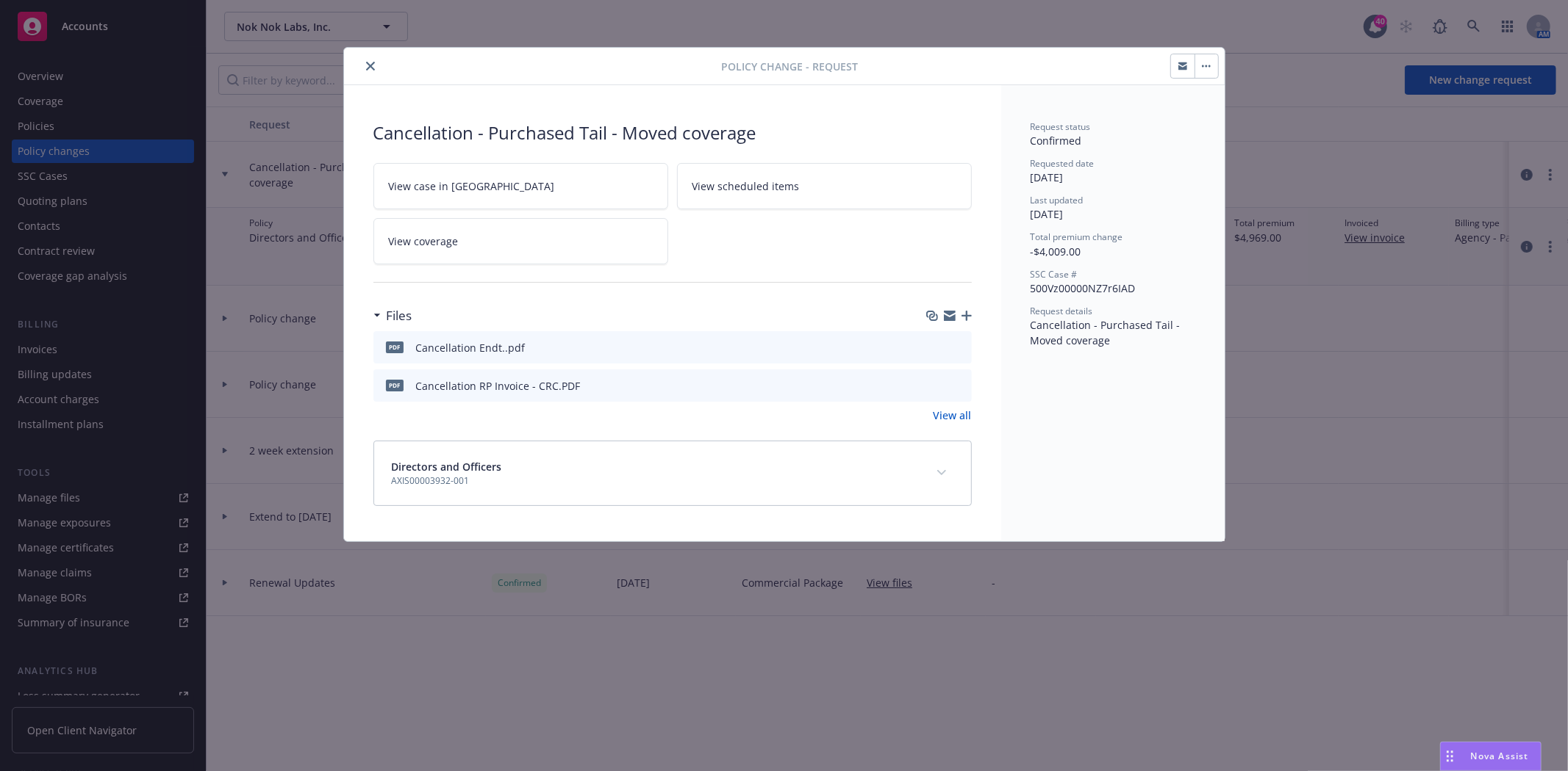
click at [370, 63] on icon "close" at bounding box center [370, 66] width 9 height 9
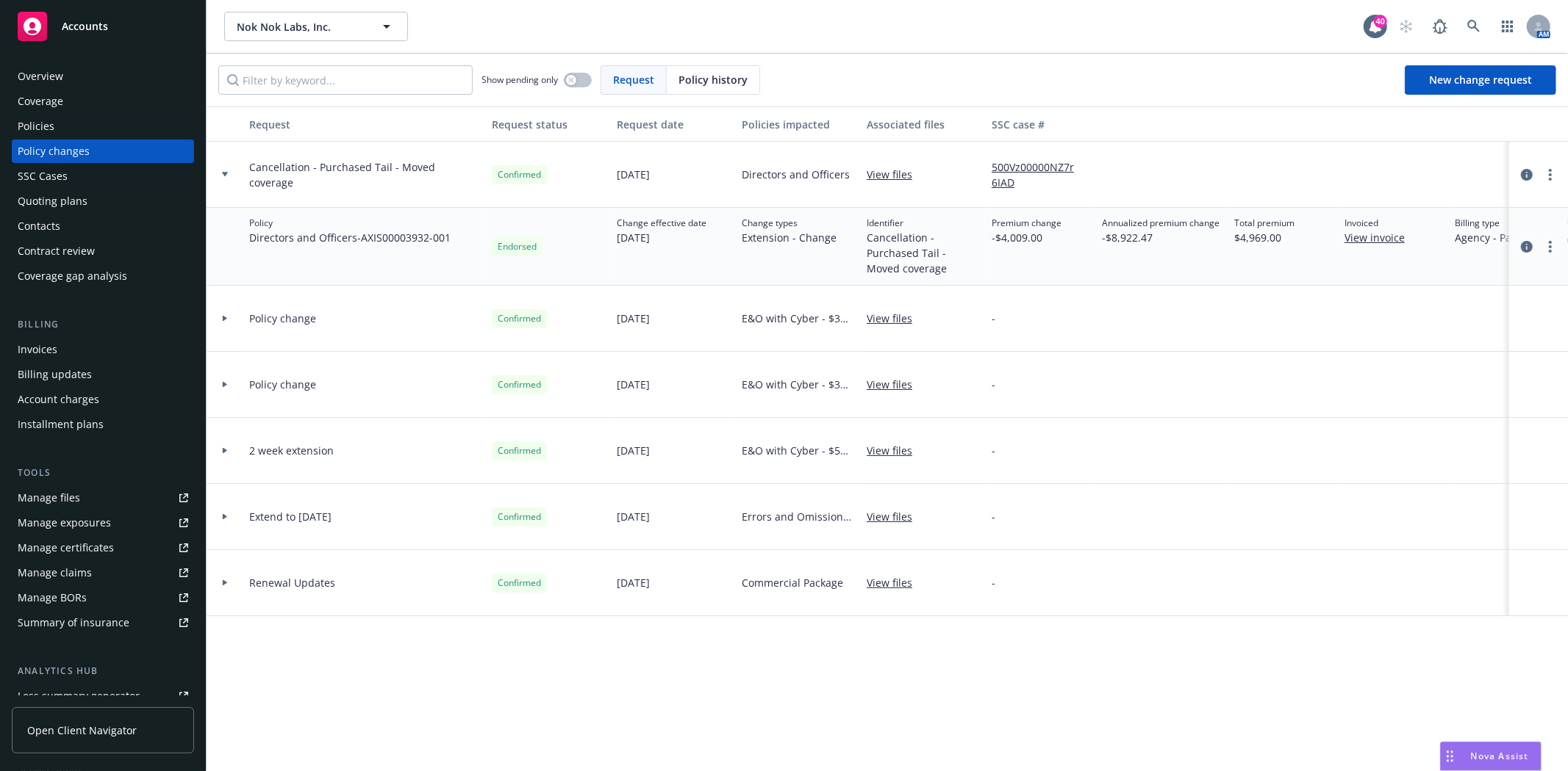
click at [70, 123] on div "Policies" at bounding box center [103, 127] width 171 height 23
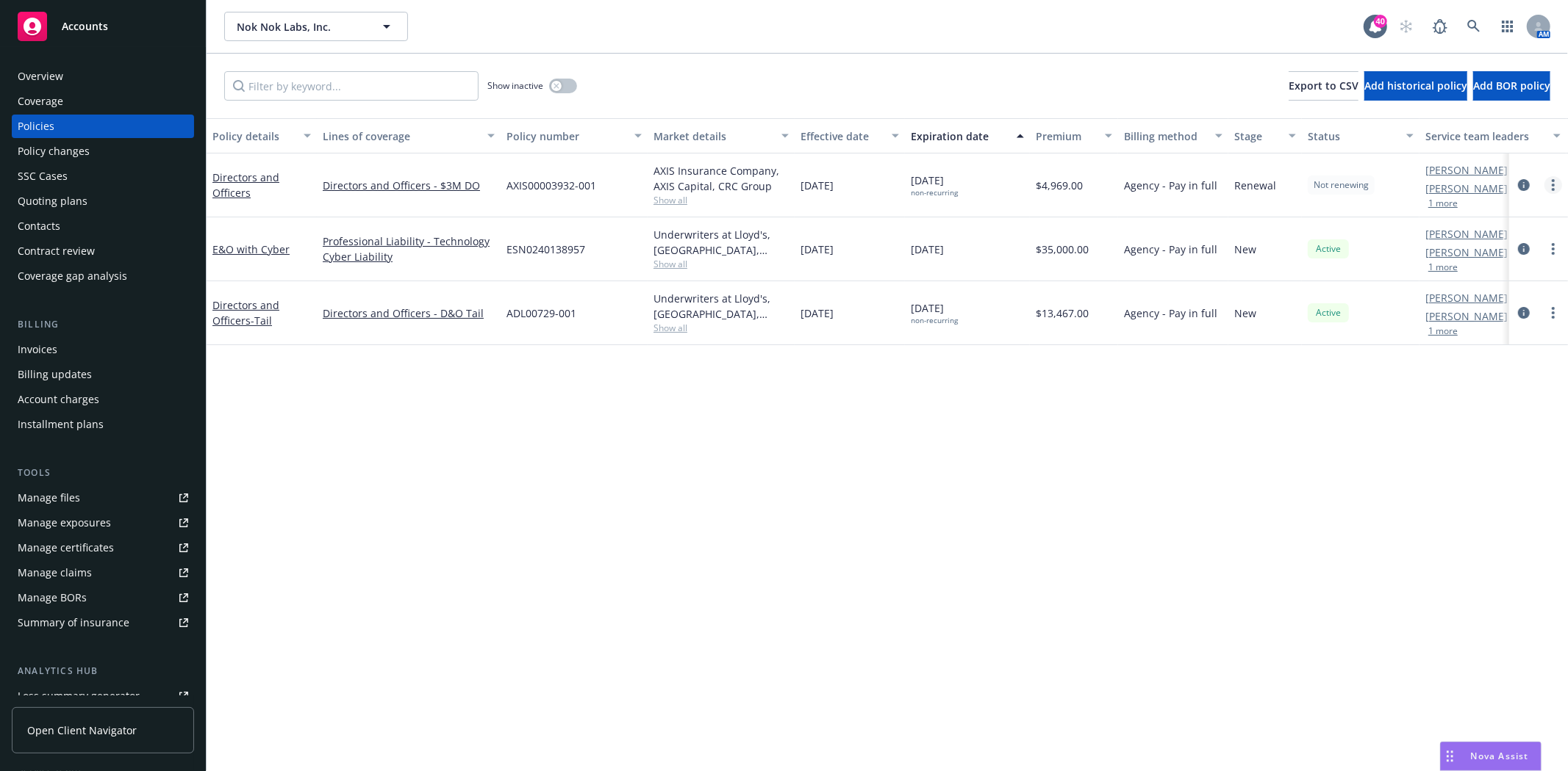
click at [1555, 181] on link "more" at bounding box center [1553, 185] width 18 height 18
click at [1203, 515] on div "Policy details Lines of coverage Policy number Market details Effective date Ex…" at bounding box center [887, 444] width 1361 height 653
click at [1412, 134] on div "button" at bounding box center [1412, 135] width 7 height 34
click at [246, 177] on link "Directors and Officers" at bounding box center [245, 185] width 67 height 30
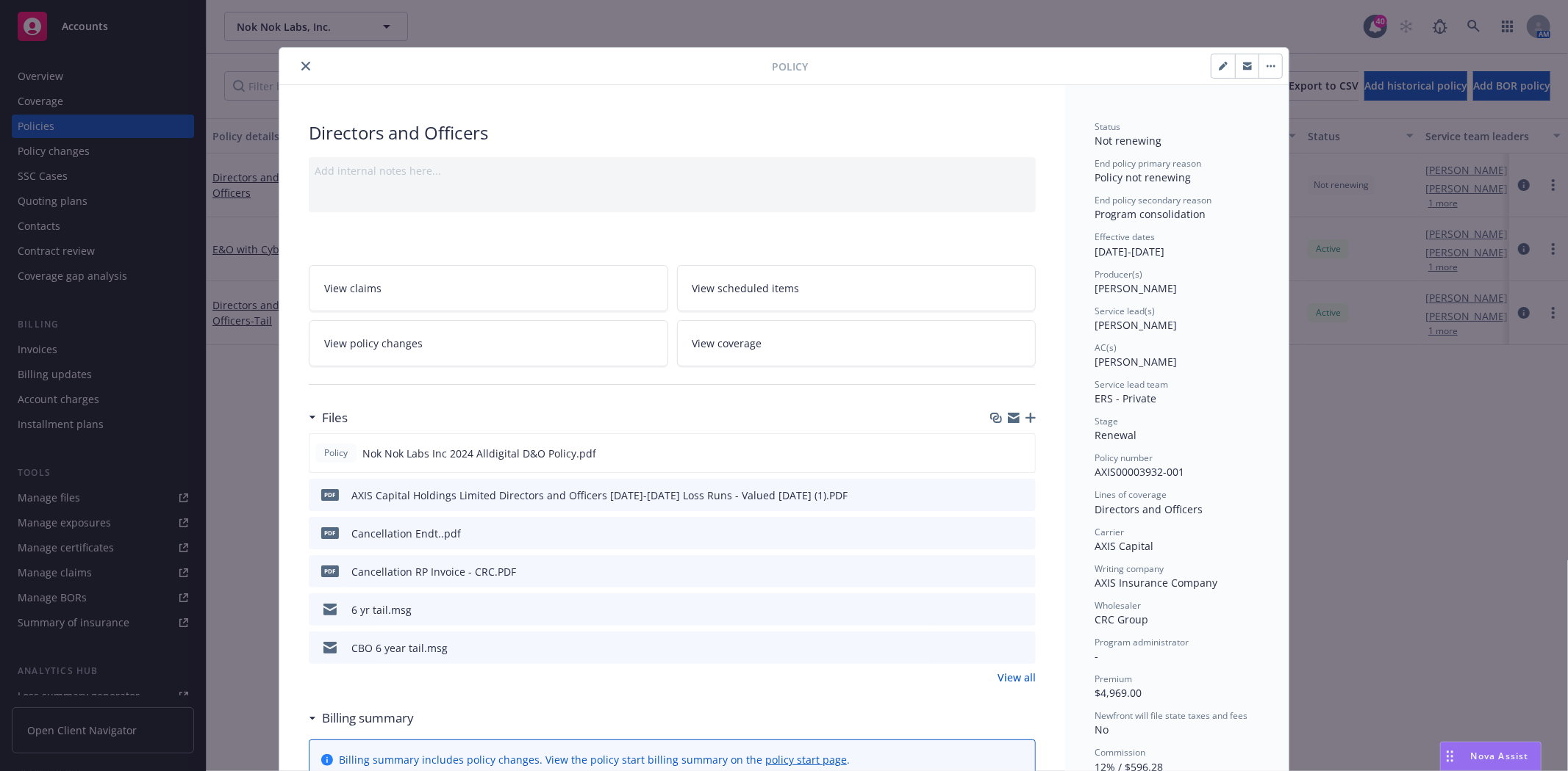
scroll to position [44, 0]
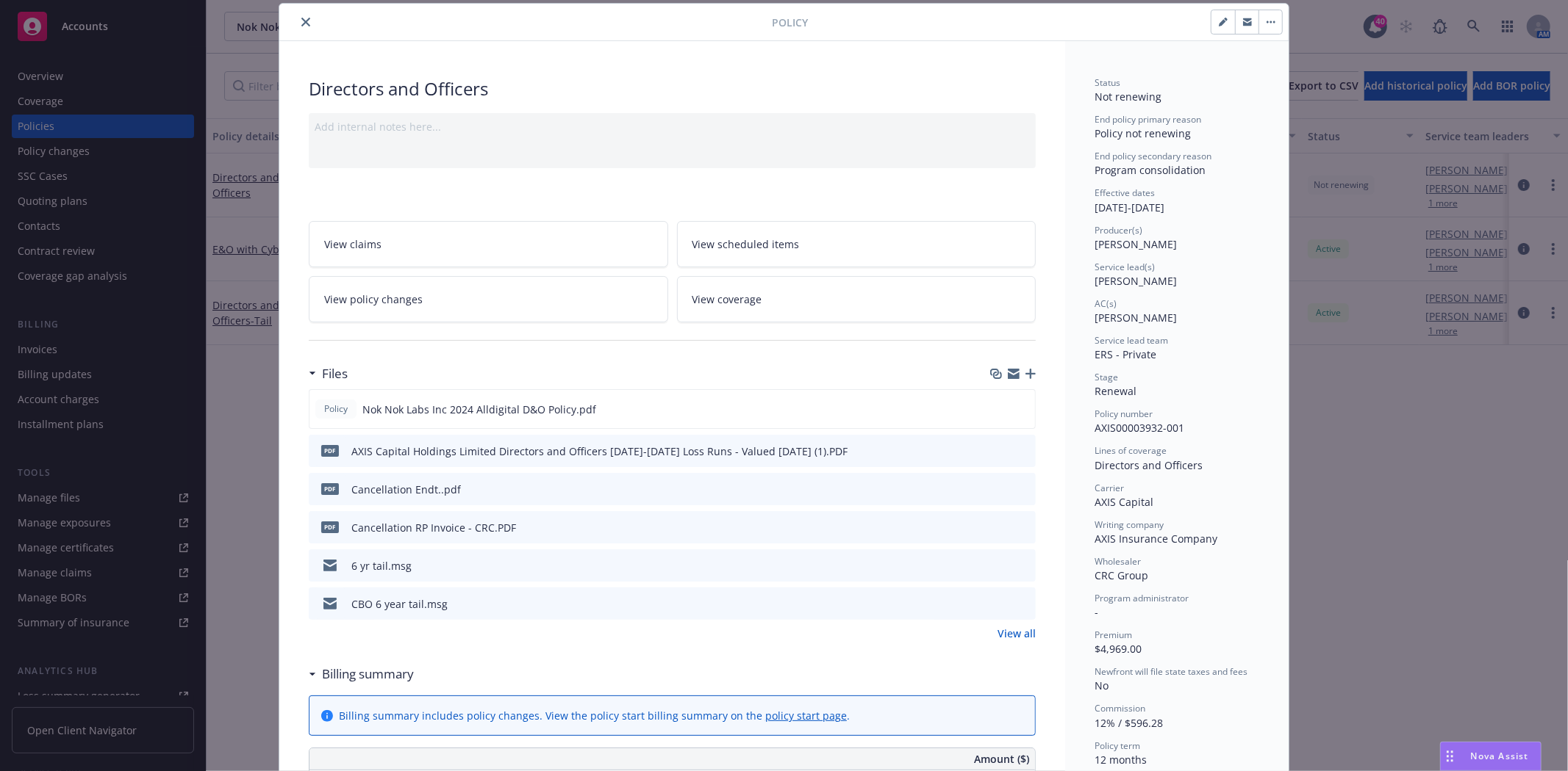
click at [1267, 21] on icon "button" at bounding box center [1268, 22] width 2 height 2
click at [365, 307] on link "View policy changes" at bounding box center [488, 299] width 359 height 46
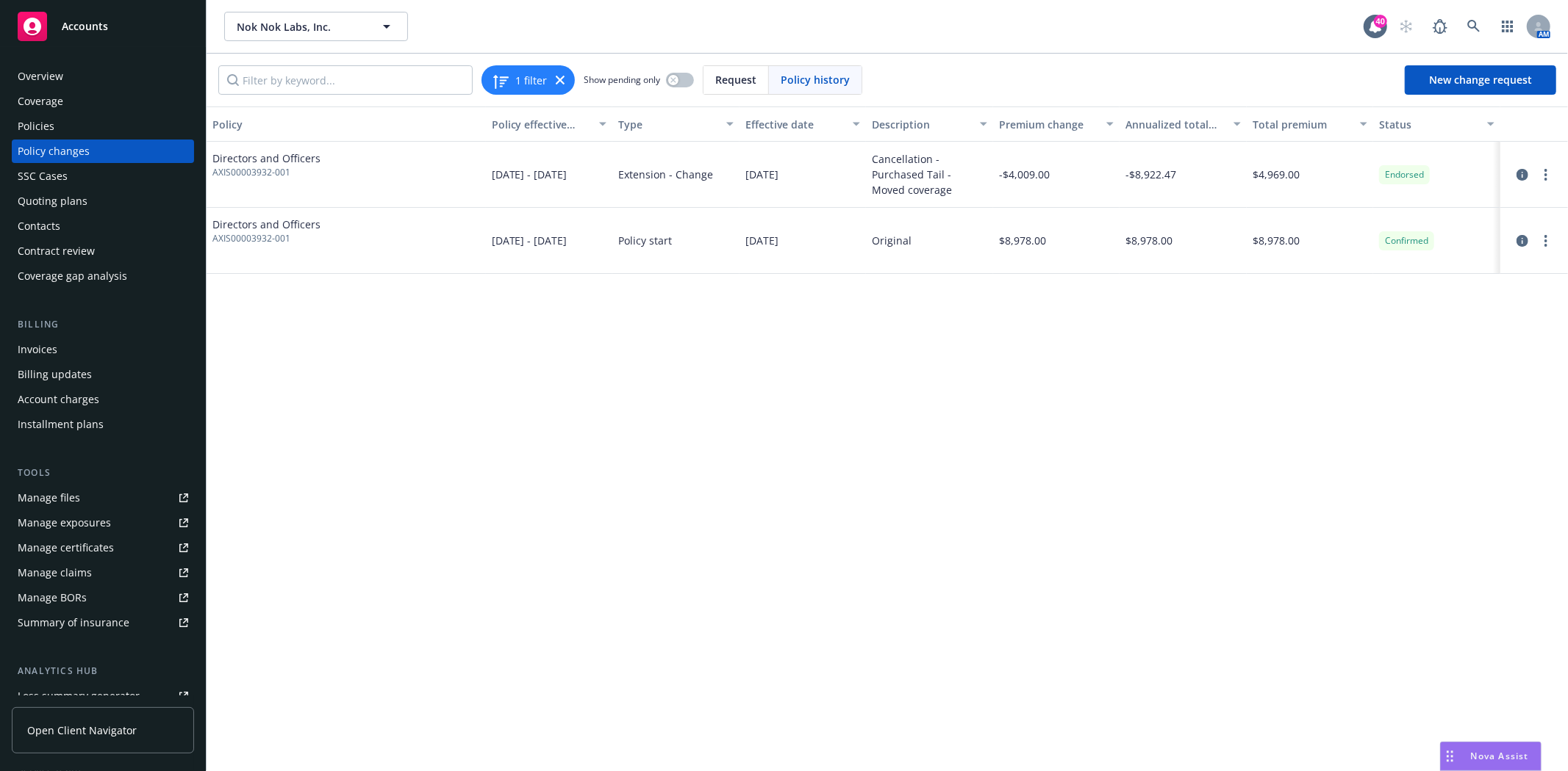
click at [40, 118] on div "Policies" at bounding box center [36, 127] width 37 height 23
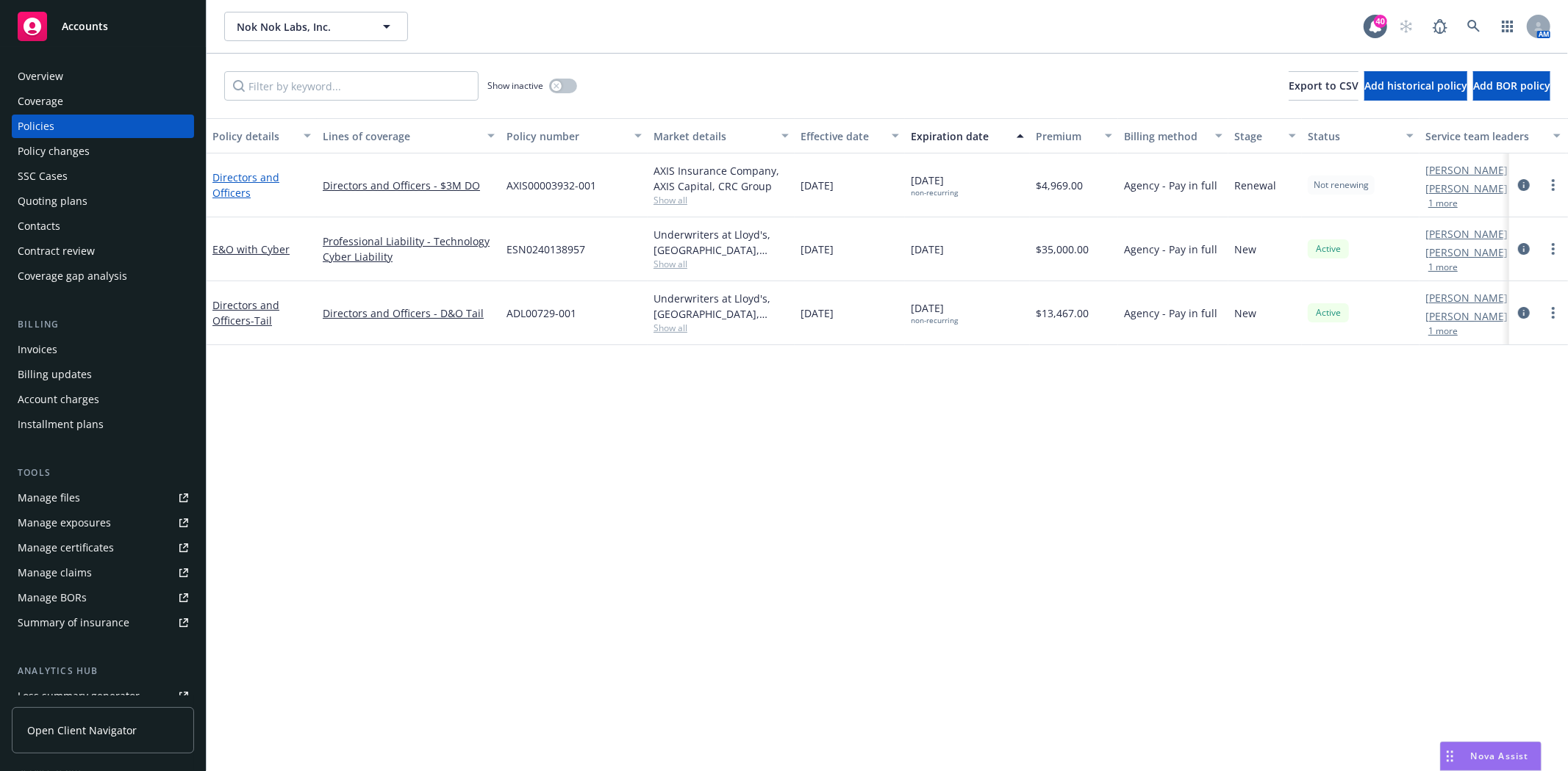
click at [247, 178] on link "Directors and Officers" at bounding box center [245, 185] width 67 height 30
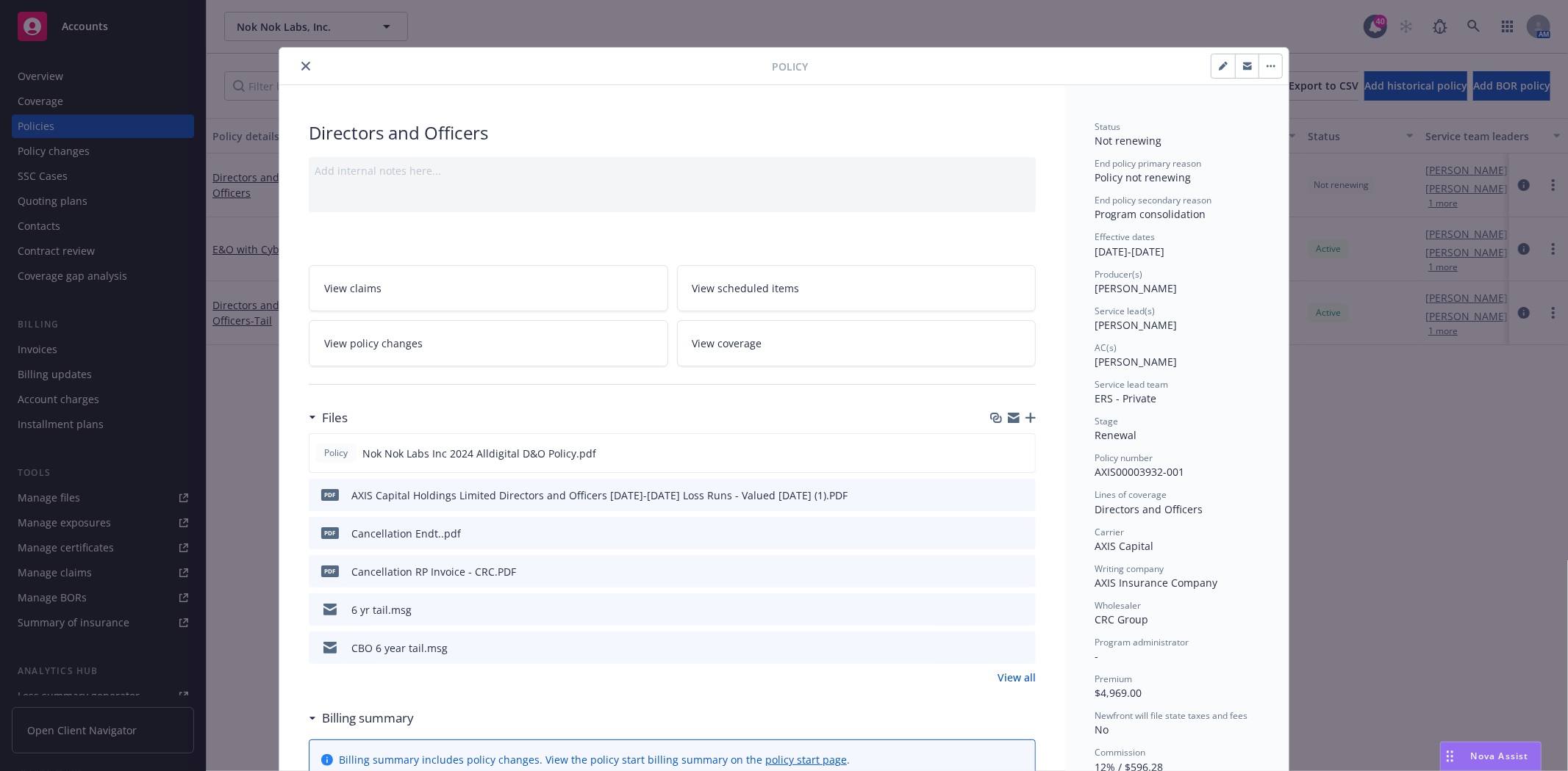
scroll to position [44, 0]
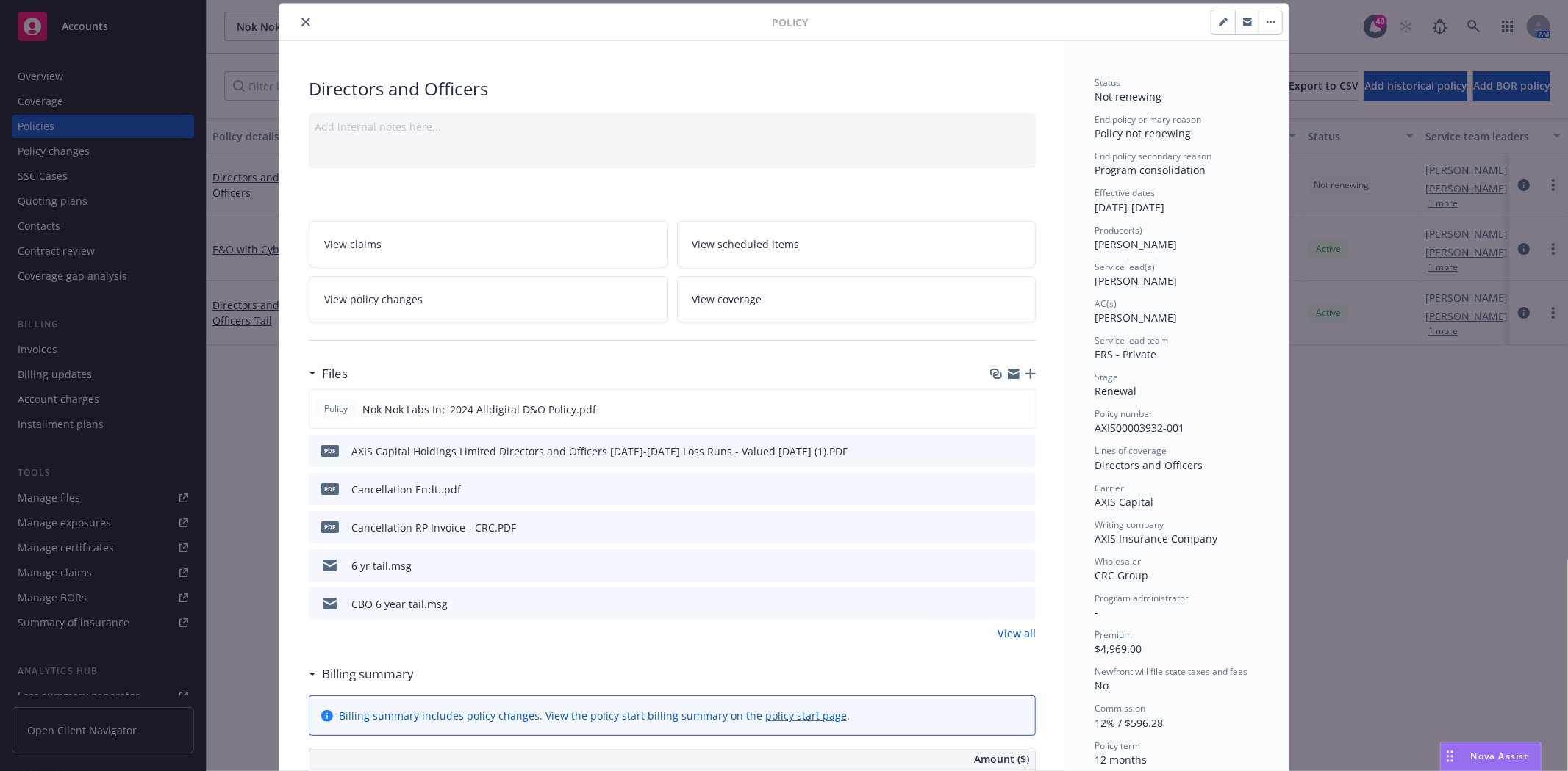
click at [364, 305] on span "View policy changes" at bounding box center [373, 299] width 99 height 16
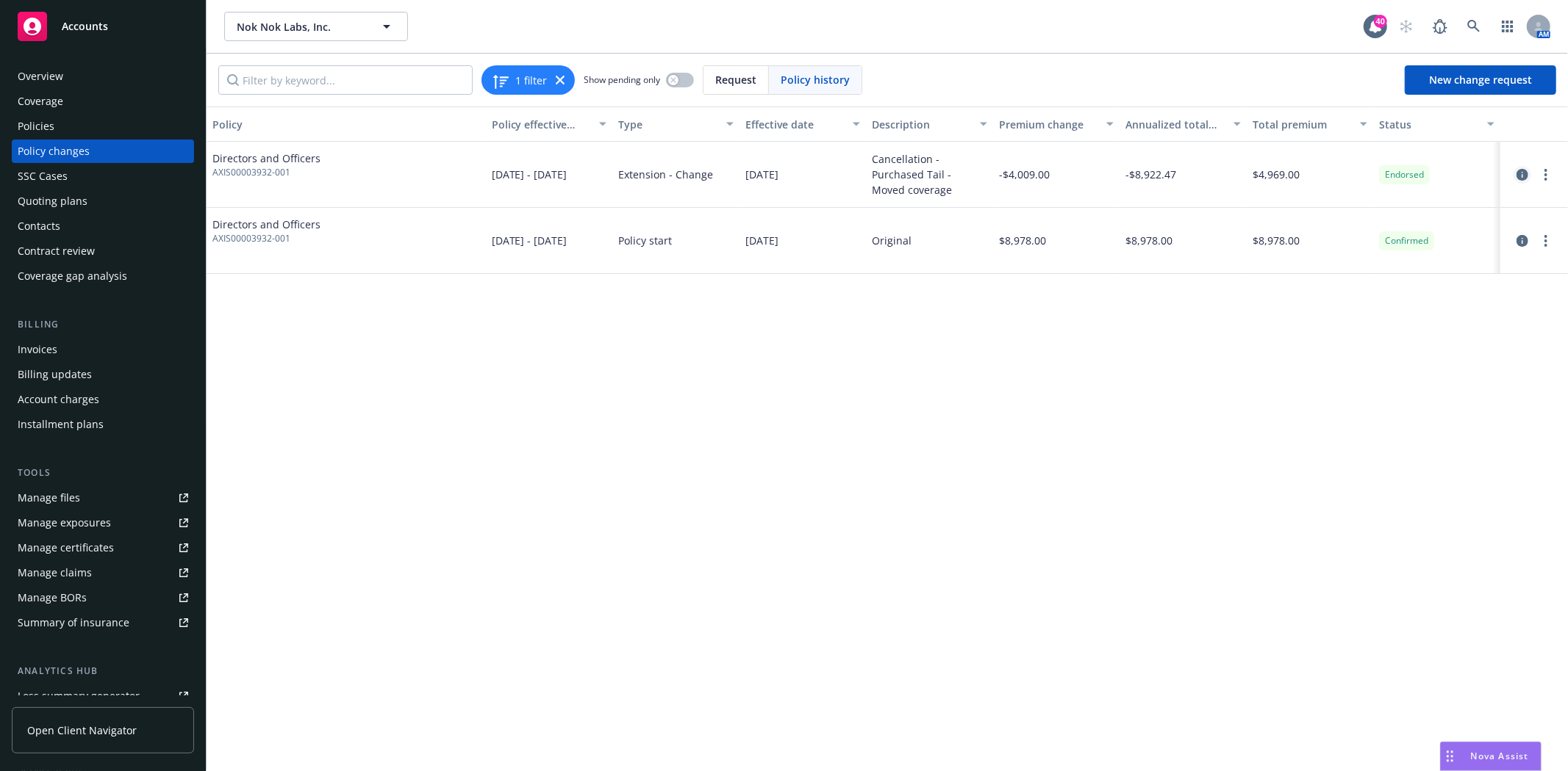
click at [1522, 175] on icon "circleInformation" at bounding box center [1522, 174] width 12 height 12
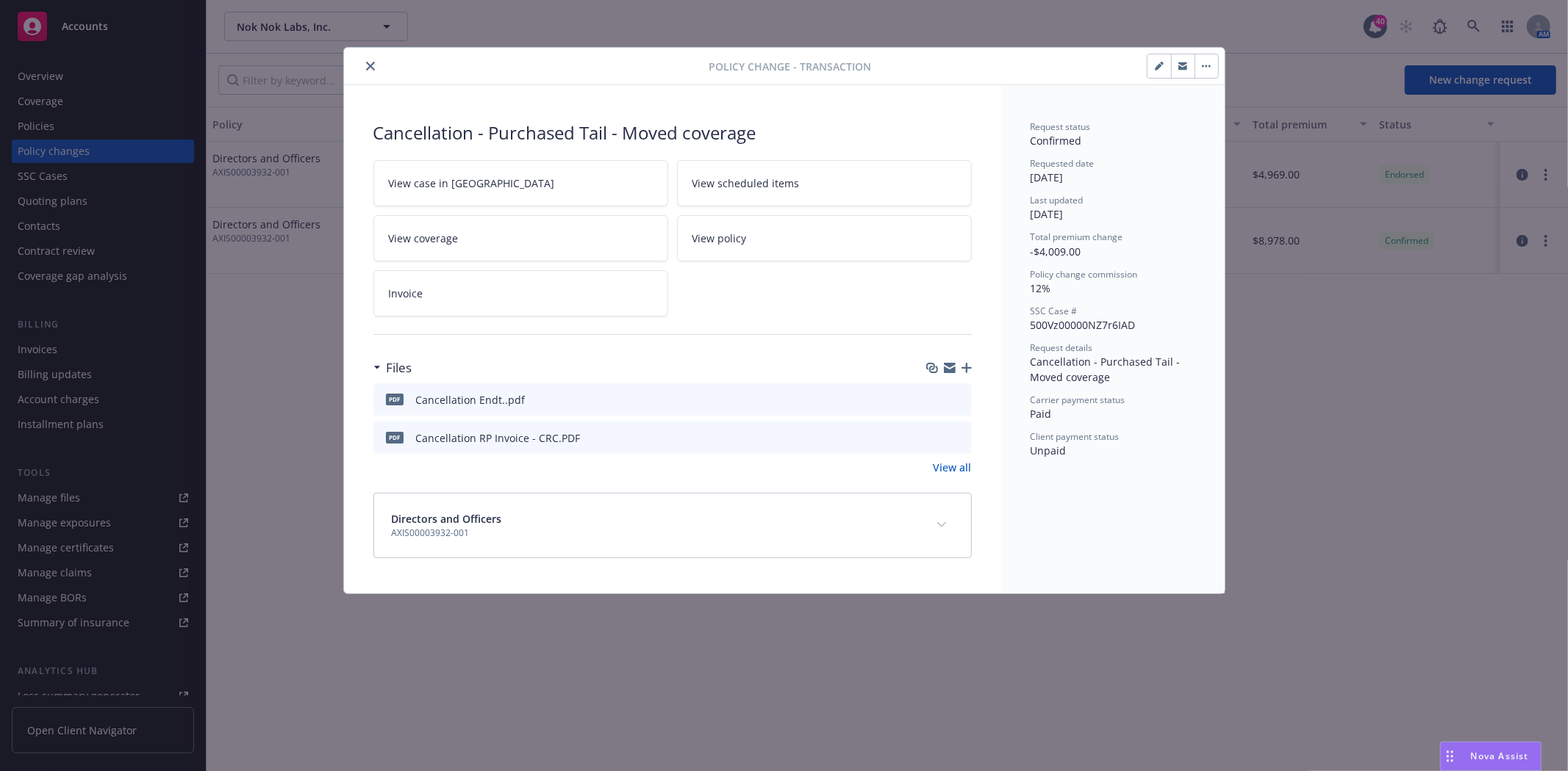
click at [1158, 66] on icon "button" at bounding box center [1158, 66] width 7 height 7
type textarea "x"
select select "ACCEPTED"
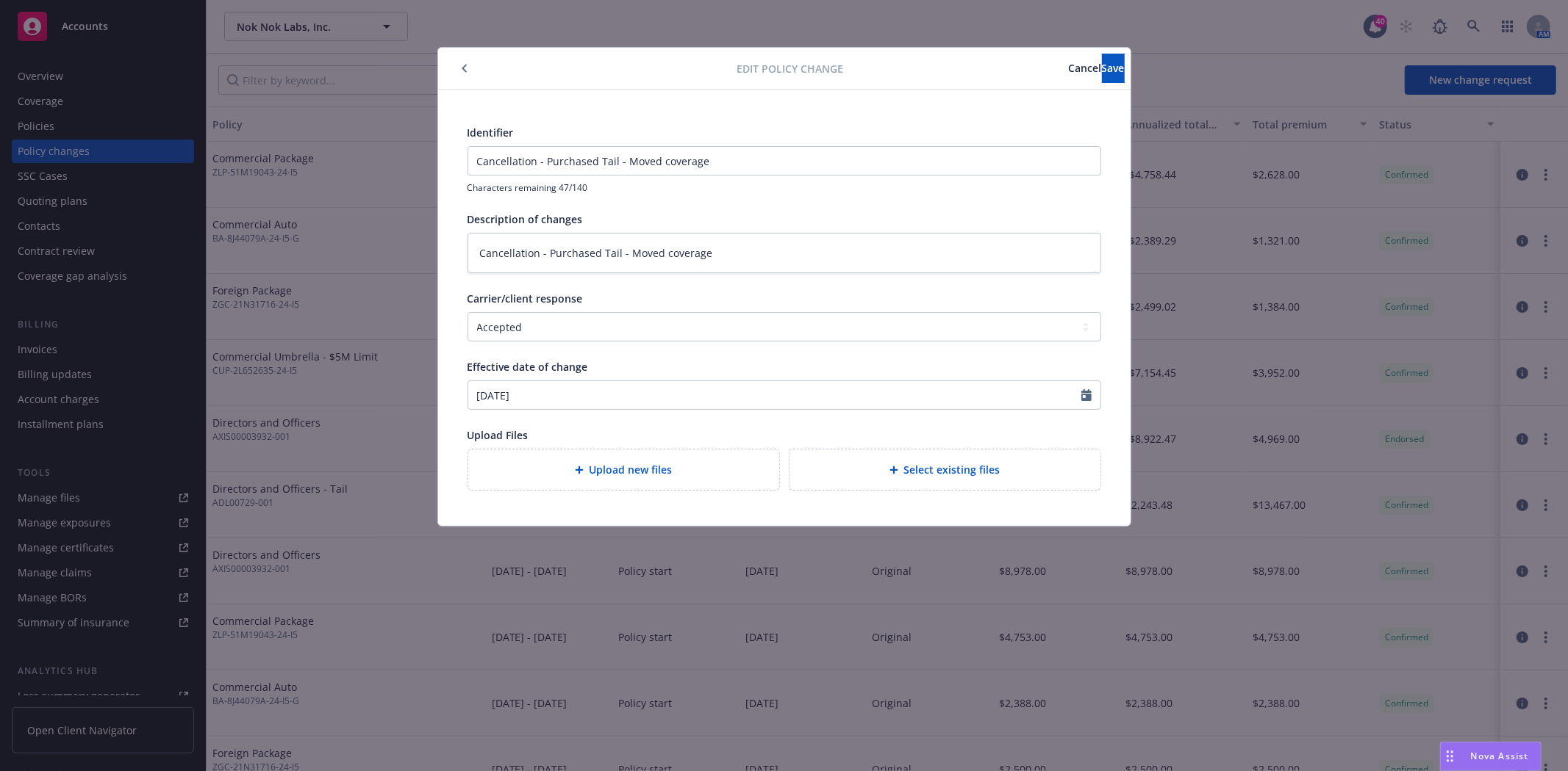
click at [1069, 66] on span "Cancel" at bounding box center [1085, 68] width 33 height 14
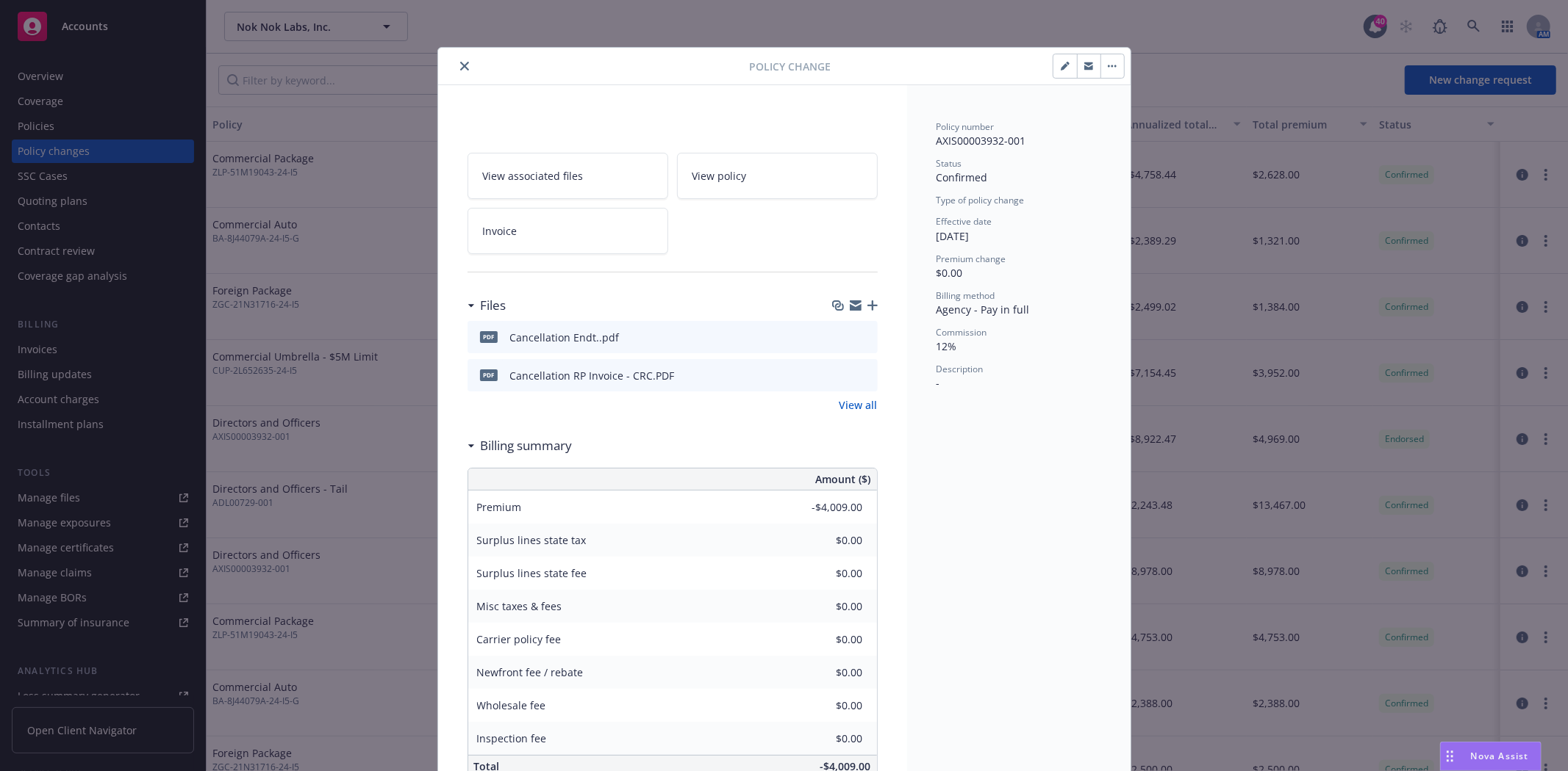
click at [1109, 65] on icon "button" at bounding box center [1112, 66] width 9 height 3
click at [460, 65] on icon "close" at bounding box center [464, 66] width 9 height 9
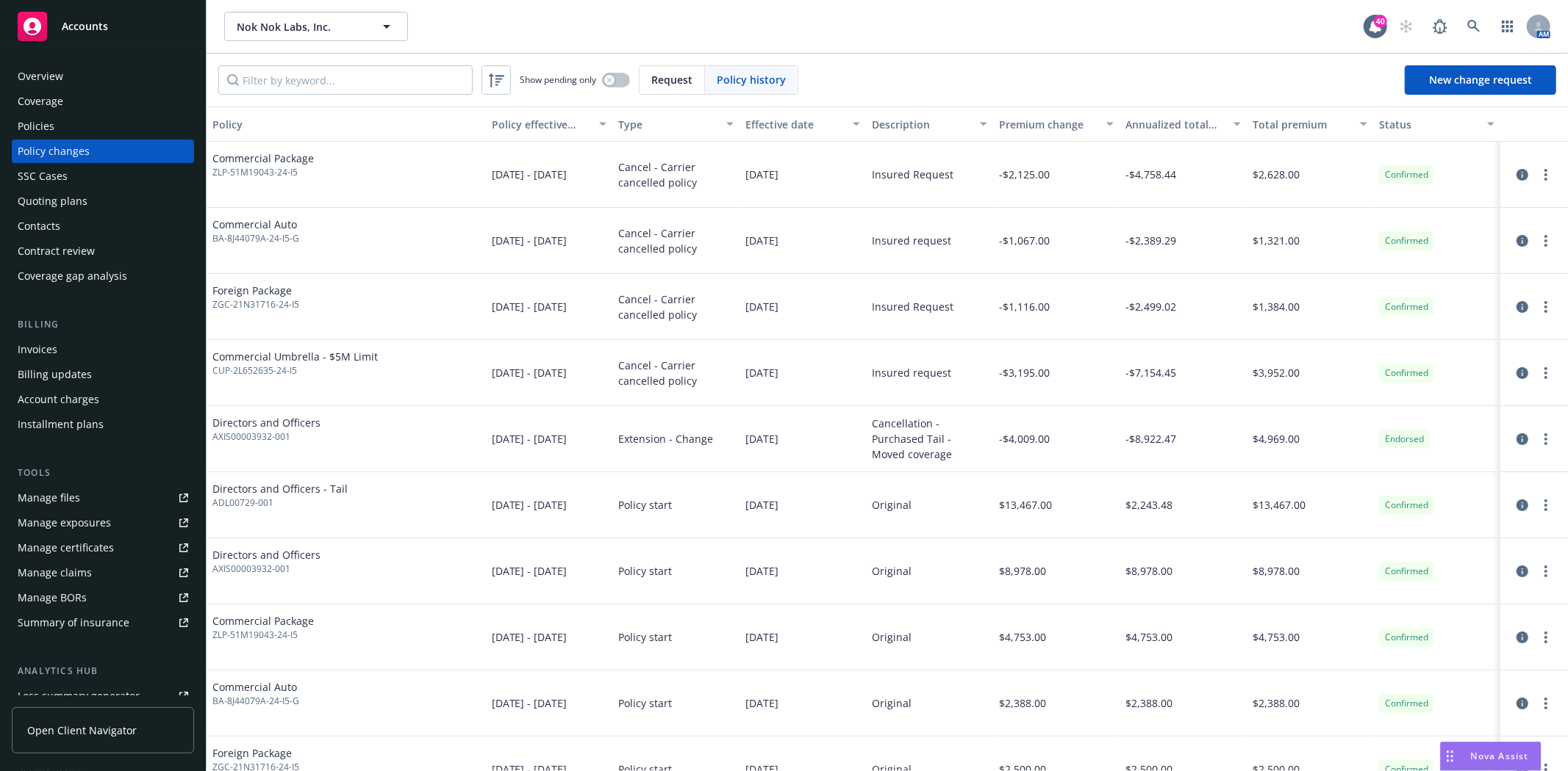
click at [28, 124] on div "Policies" at bounding box center [36, 127] width 37 height 23
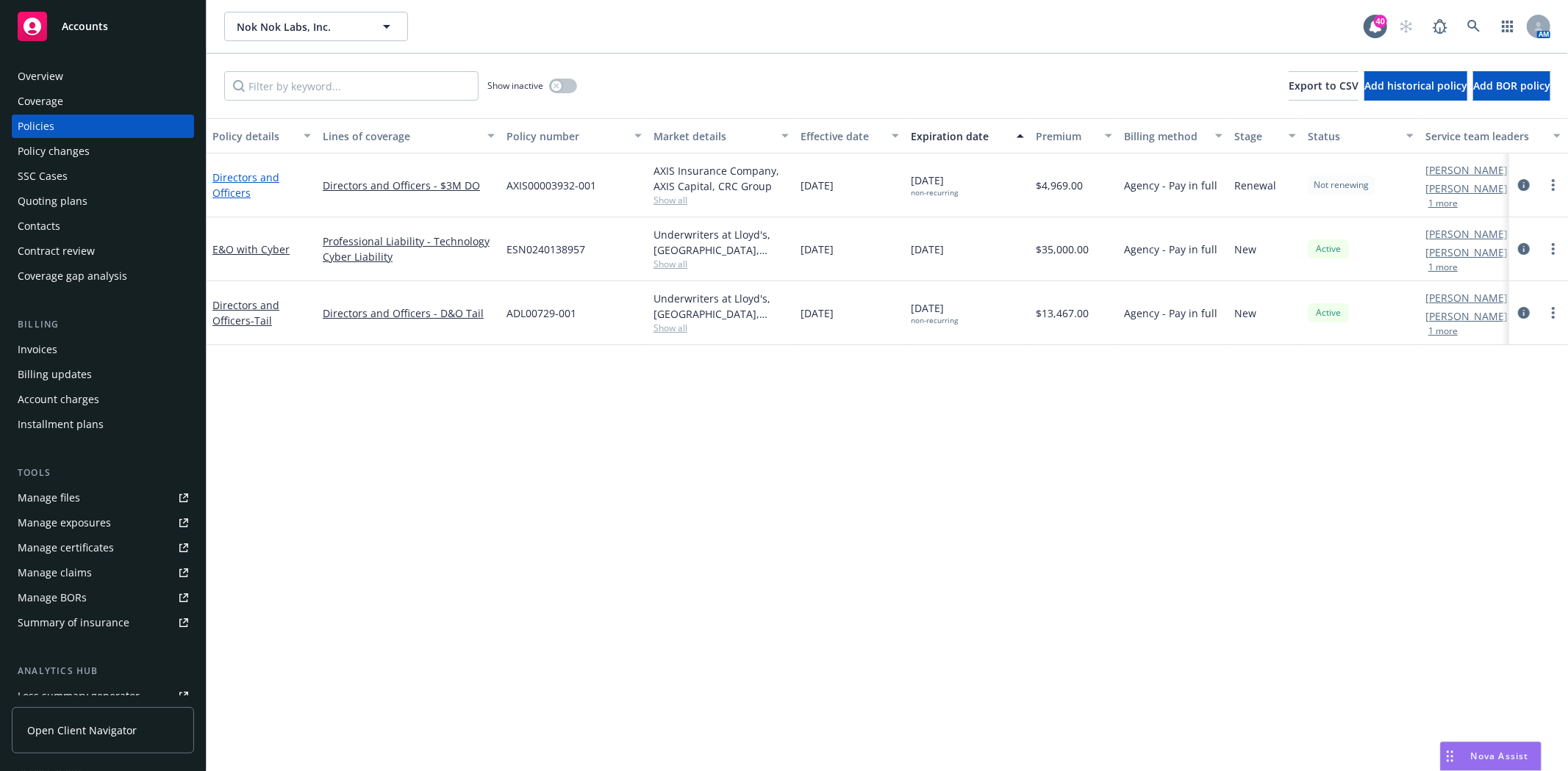
click at [250, 175] on link "Directors and Officers" at bounding box center [245, 185] width 67 height 30
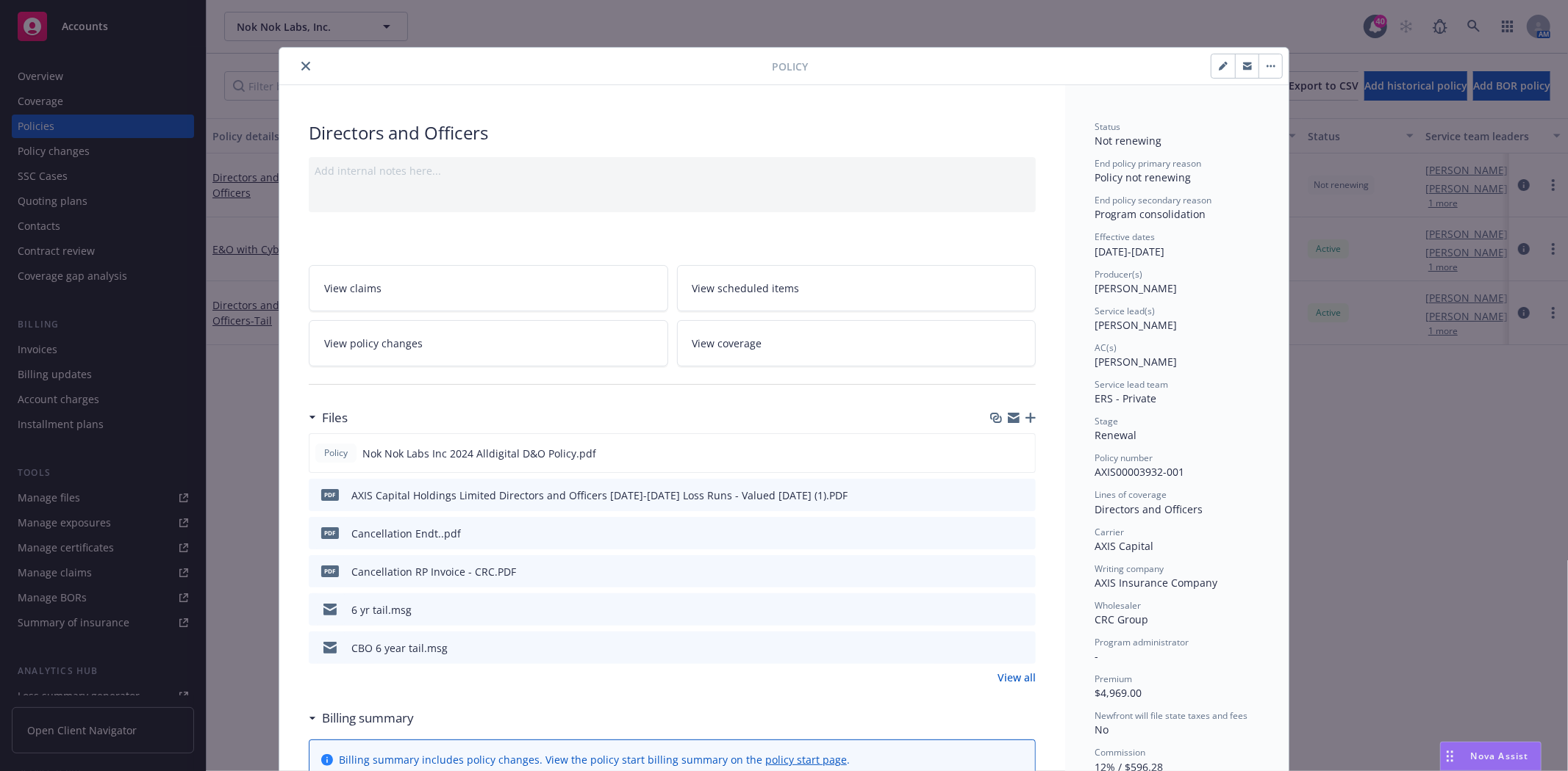
scroll to position [44, 0]
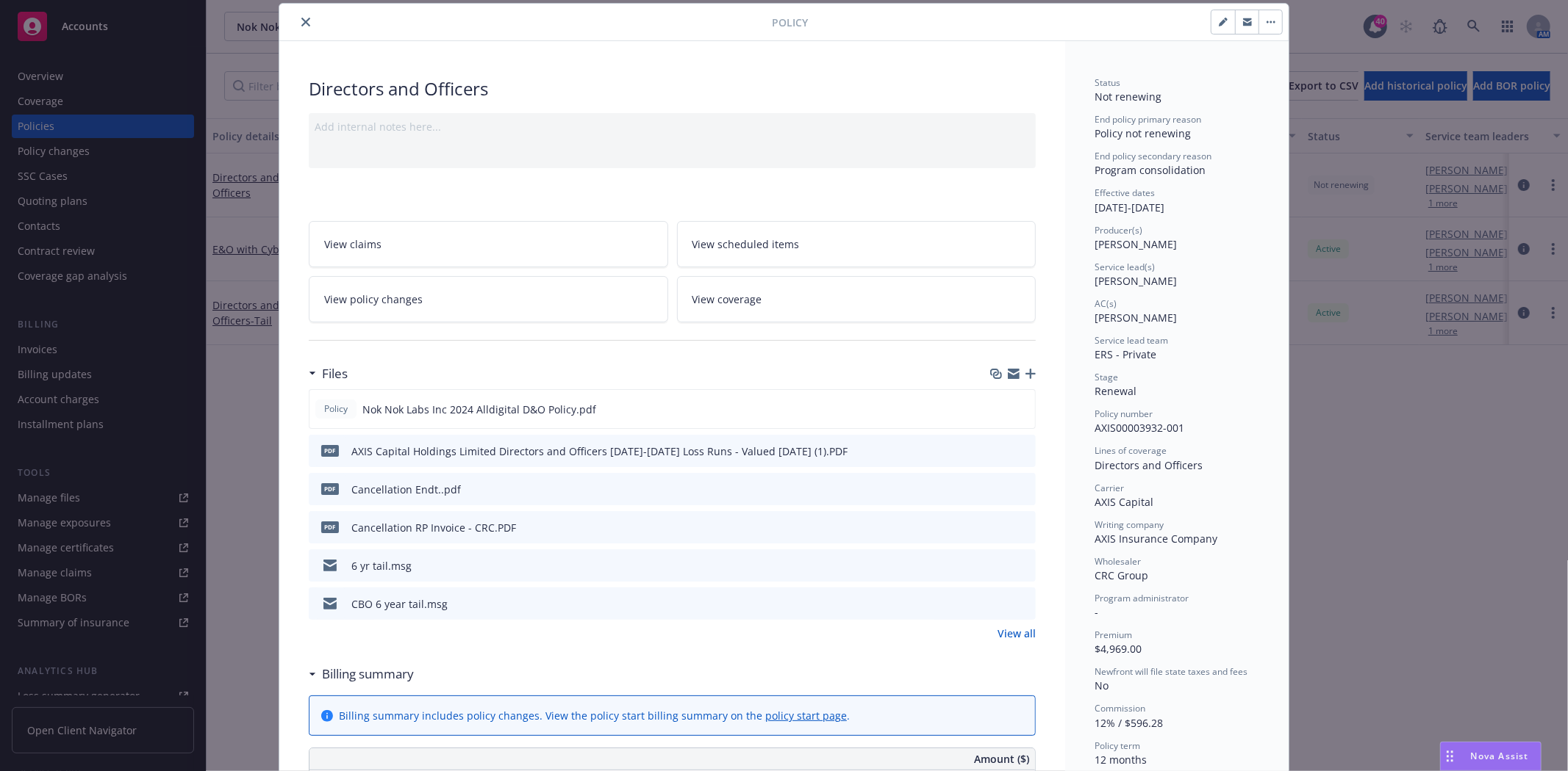
click at [356, 306] on span "View policy changes" at bounding box center [373, 299] width 99 height 16
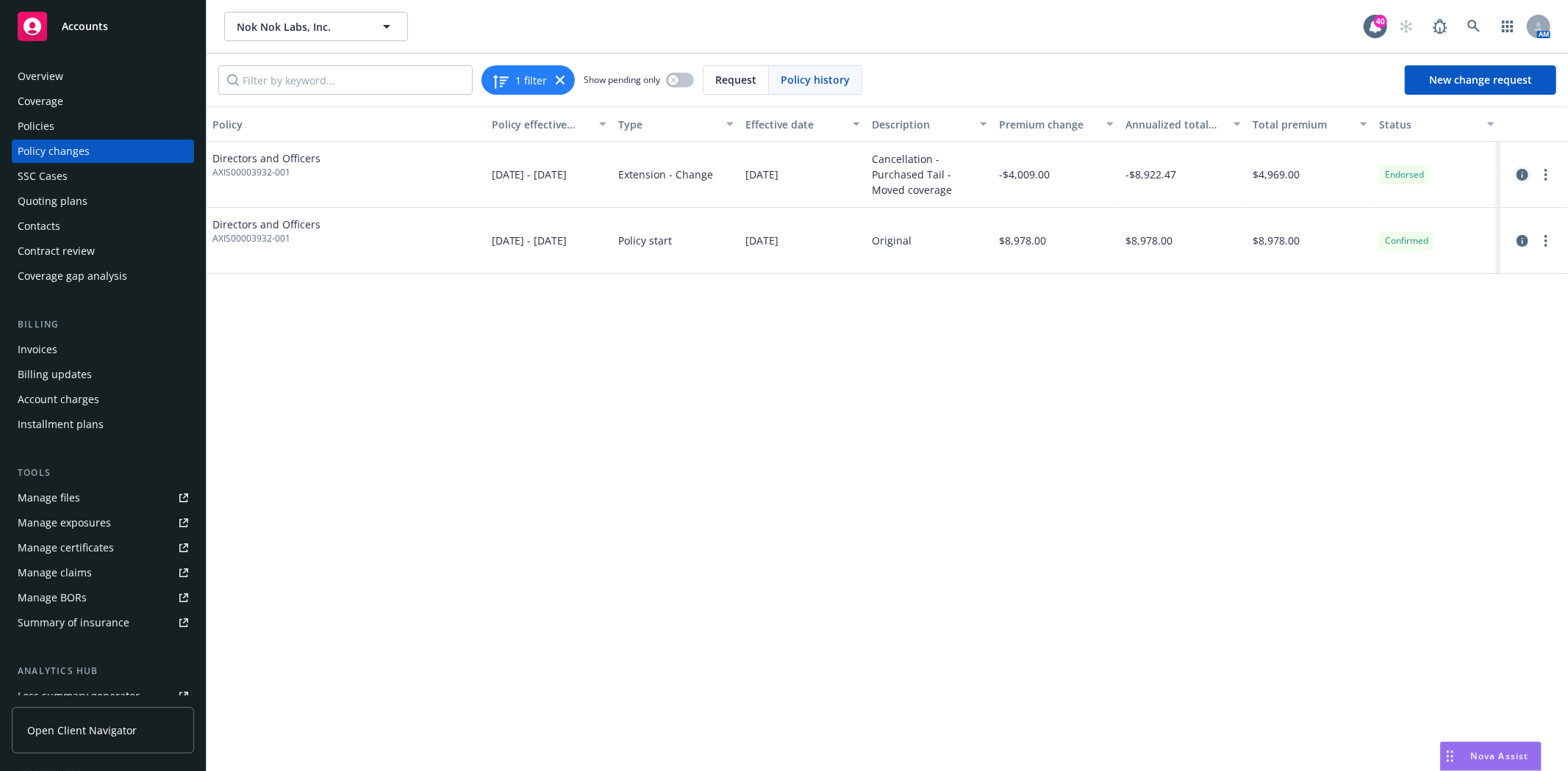
click at [1521, 172] on icon "circleInformation" at bounding box center [1522, 174] width 12 height 12
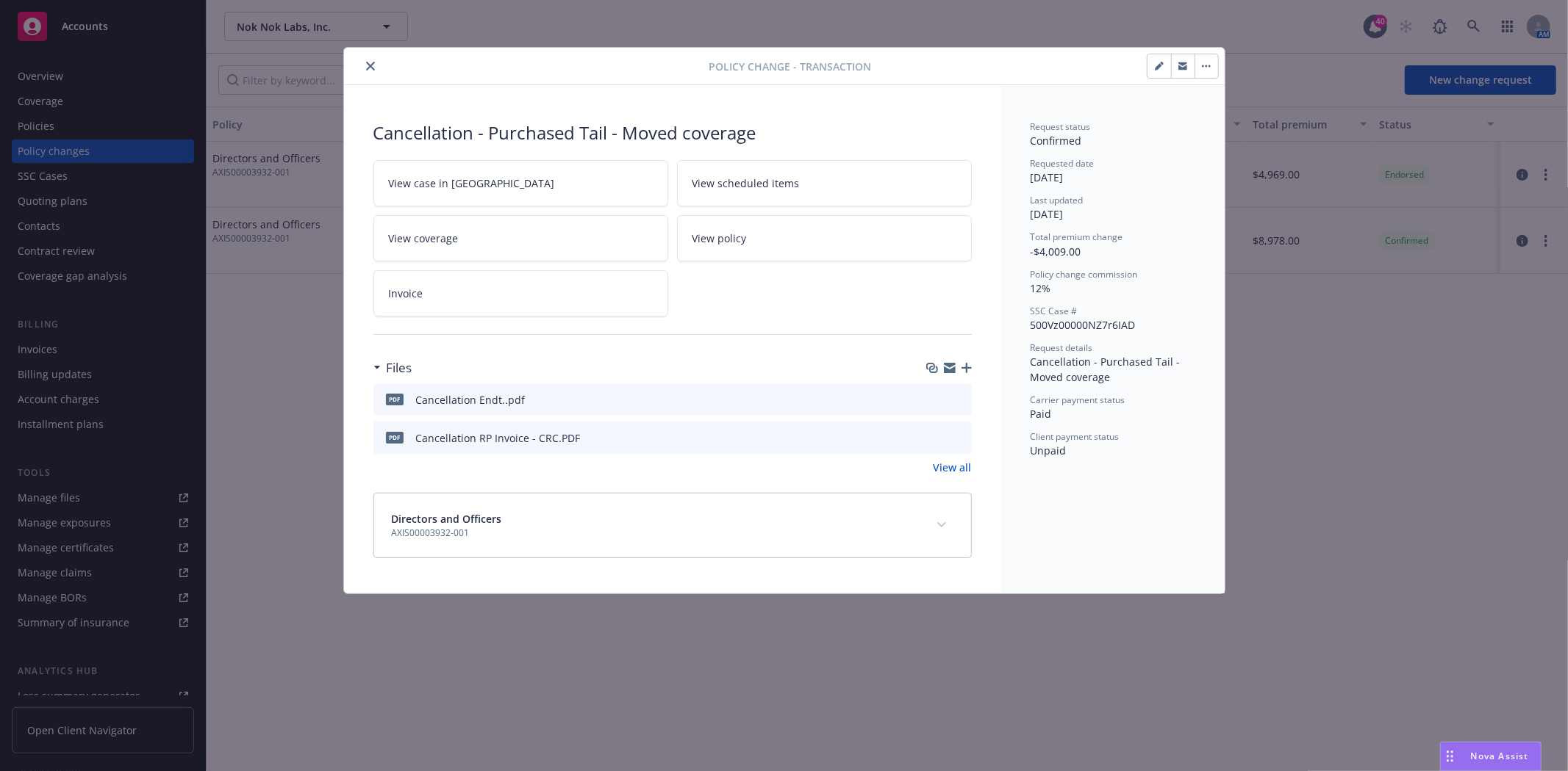
click at [1155, 66] on icon "button" at bounding box center [1159, 66] width 9 height 9
type textarea "x"
select select "ACCEPTED"
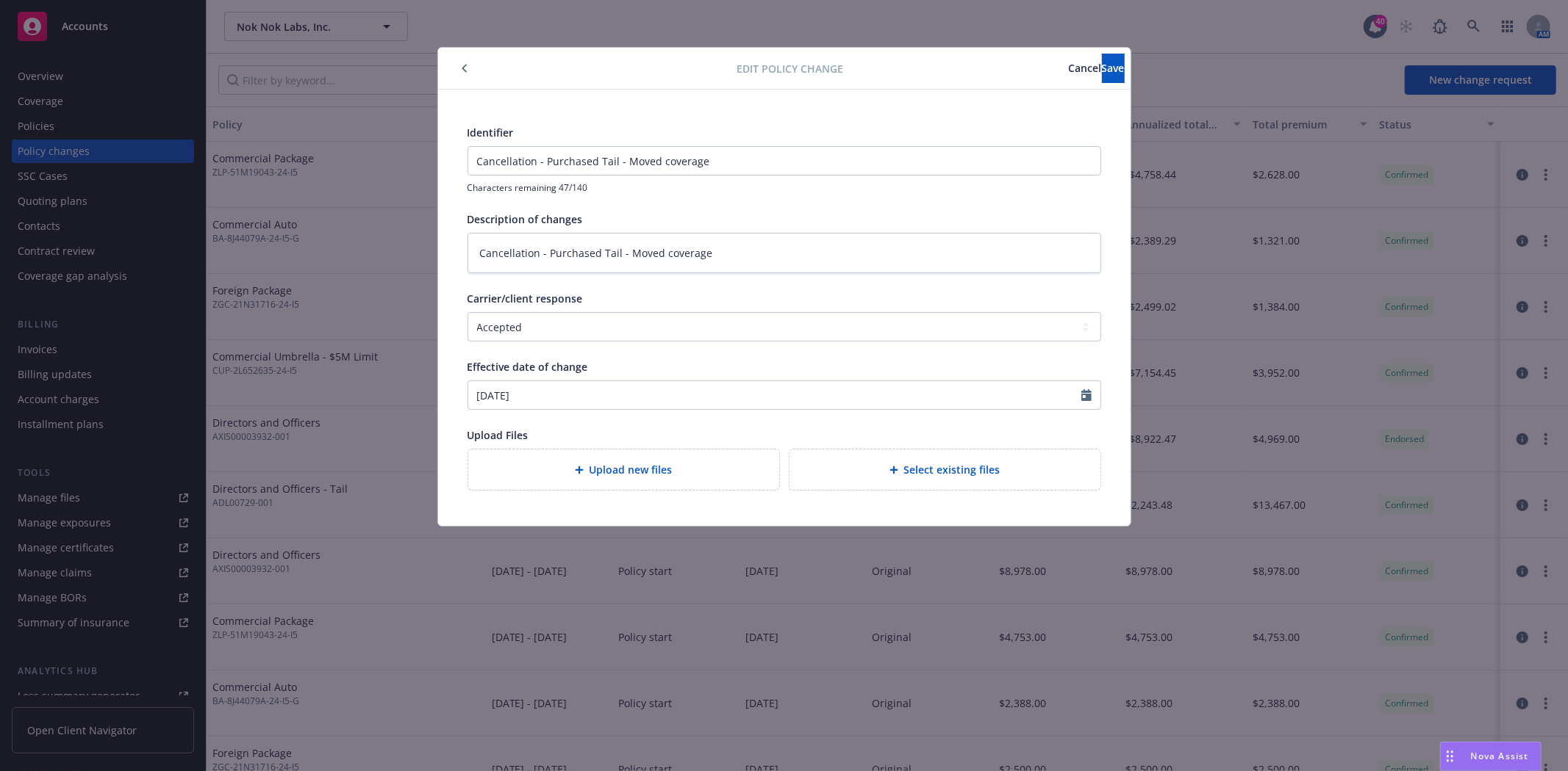
click at [466, 70] on icon "button" at bounding box center [465, 68] width 6 height 9
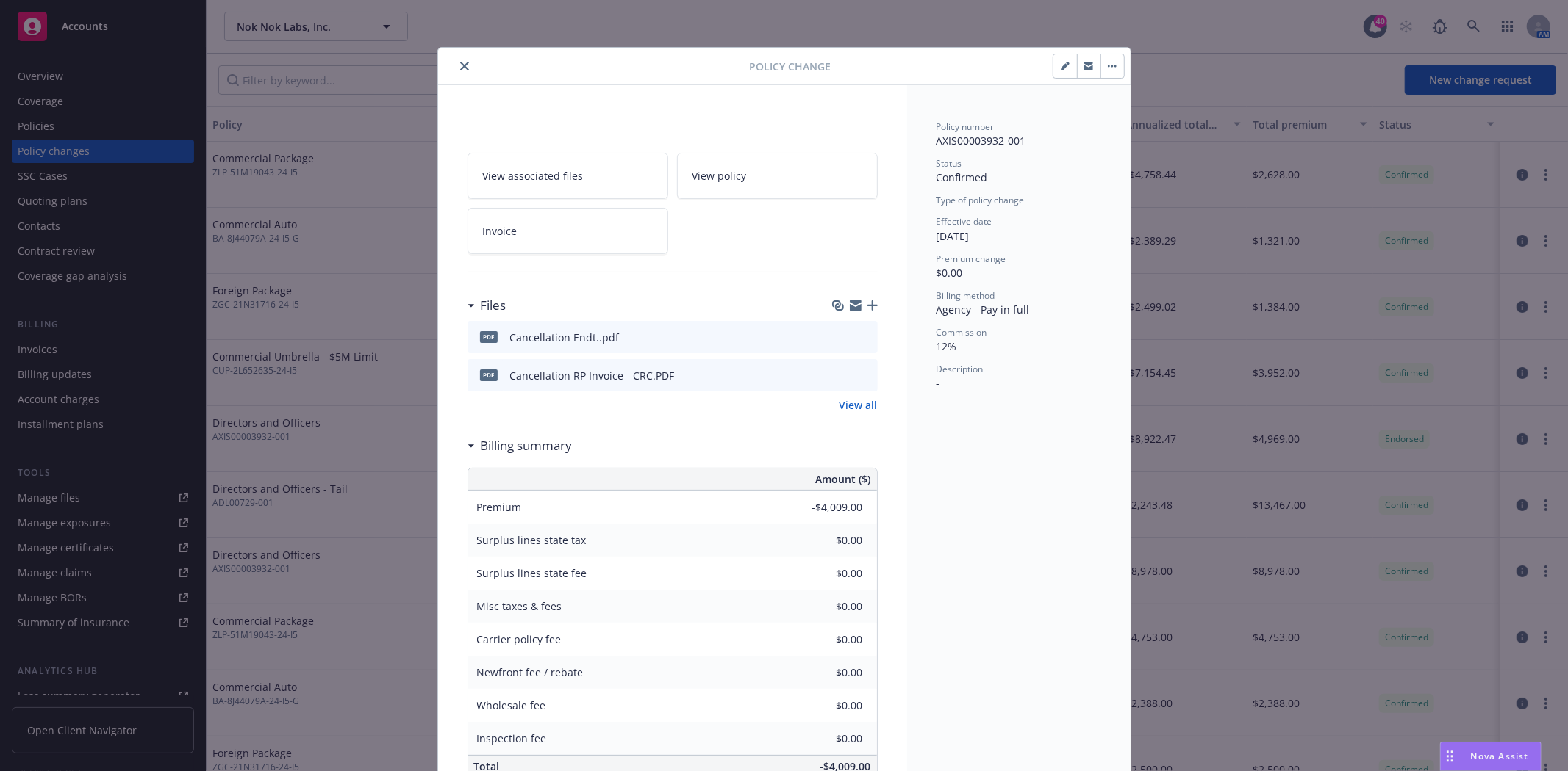
click at [460, 65] on icon "close" at bounding box center [464, 66] width 9 height 9
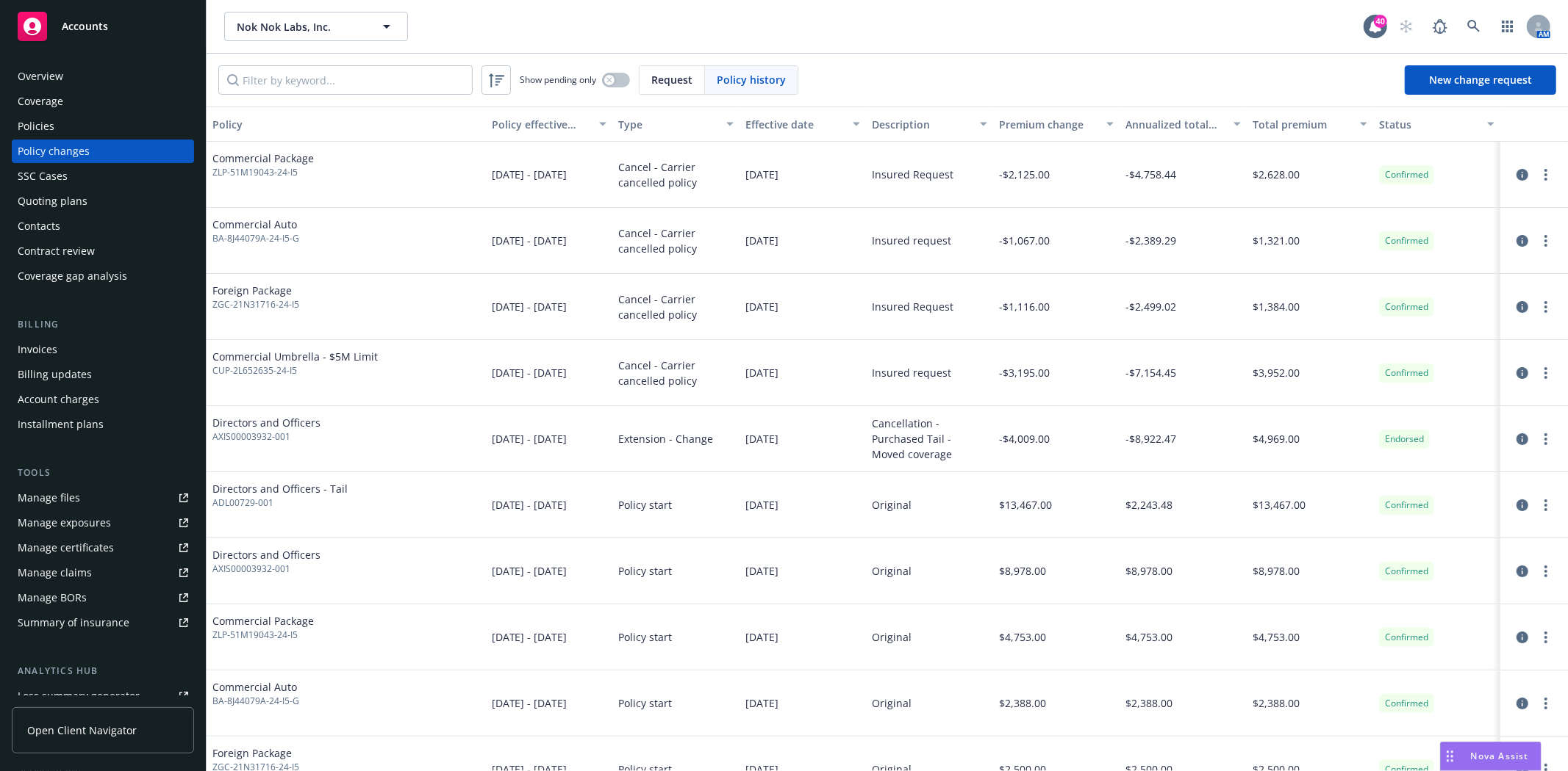
click at [20, 119] on div "Policies" at bounding box center [36, 127] width 37 height 23
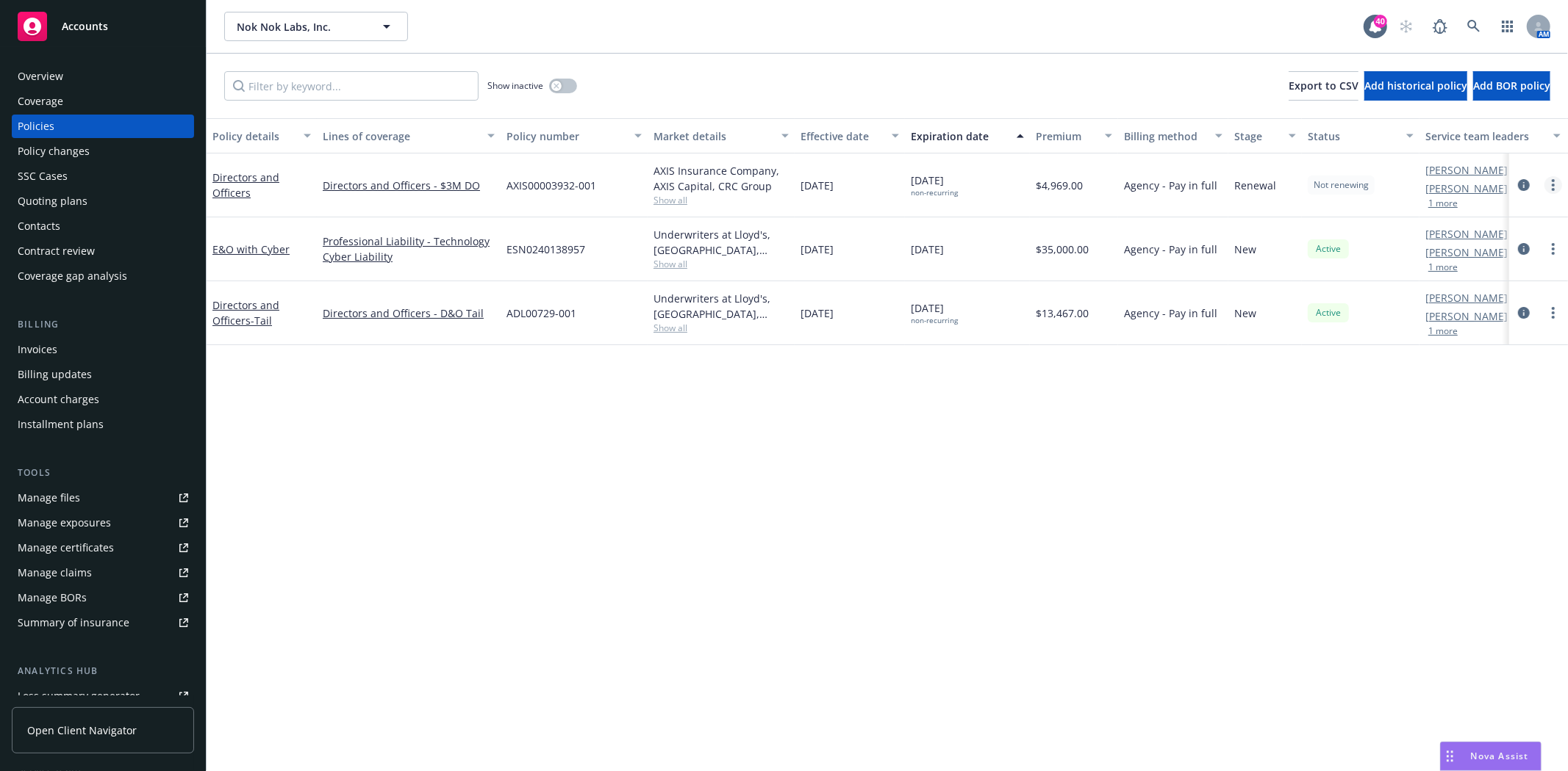
click at [1555, 182] on link "more" at bounding box center [1553, 185] width 18 height 18
click at [1523, 185] on icon "circleInformation" at bounding box center [1523, 185] width 12 height 12
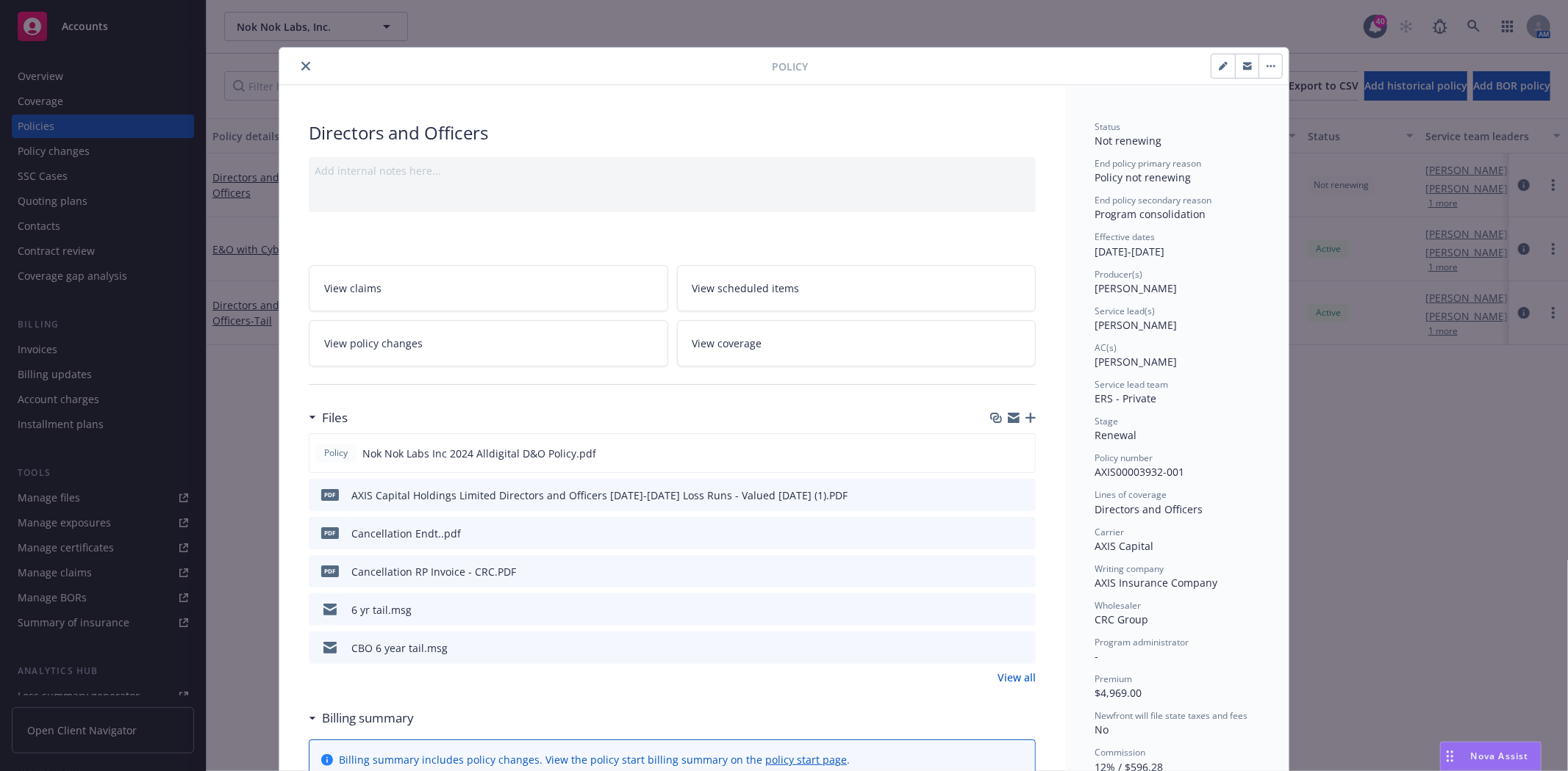
scroll to position [44, 0]
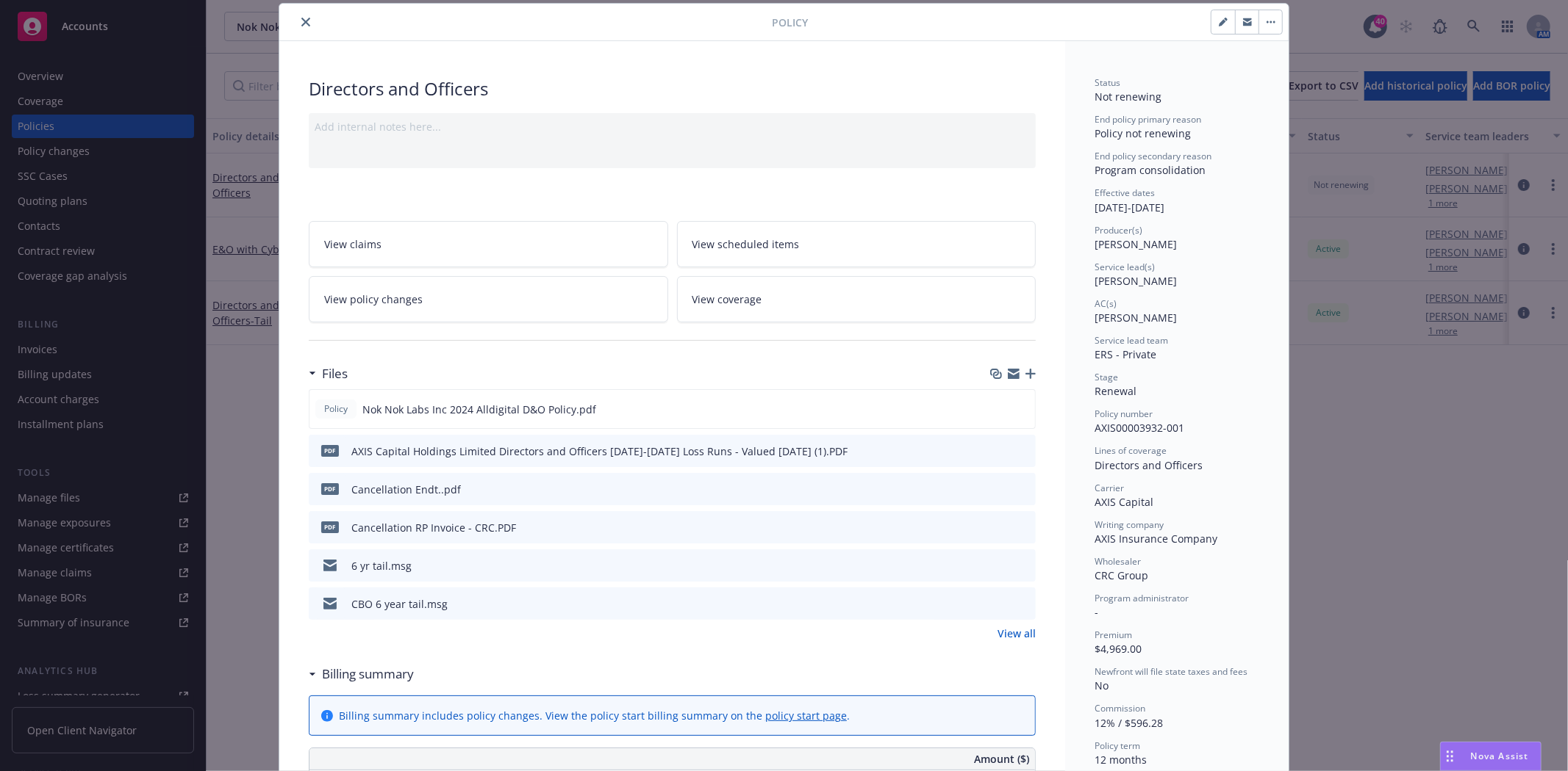
click at [350, 304] on span "View policy changes" at bounding box center [373, 299] width 99 height 16
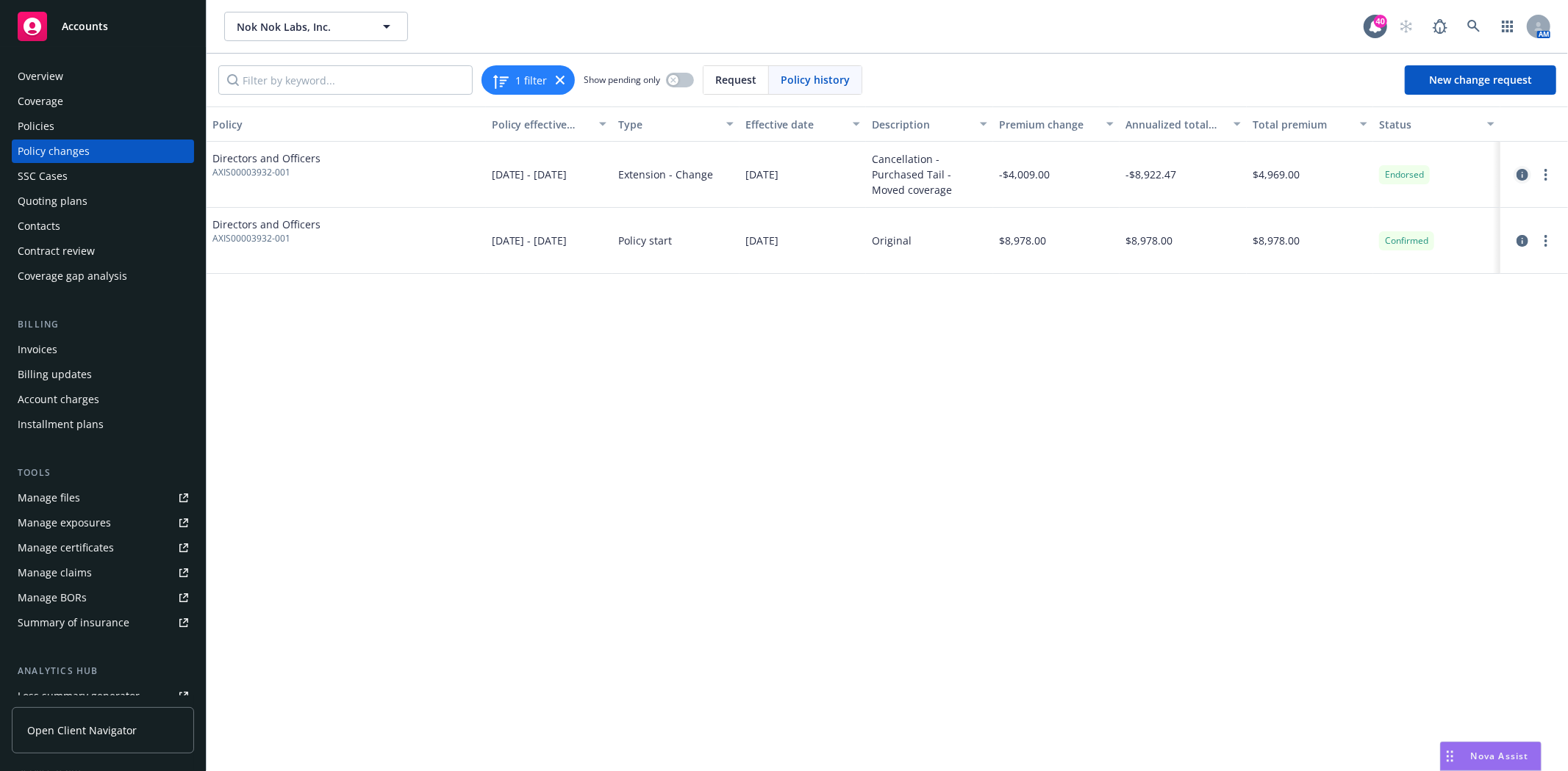
click at [1525, 176] on icon "circleInformation" at bounding box center [1522, 174] width 12 height 12
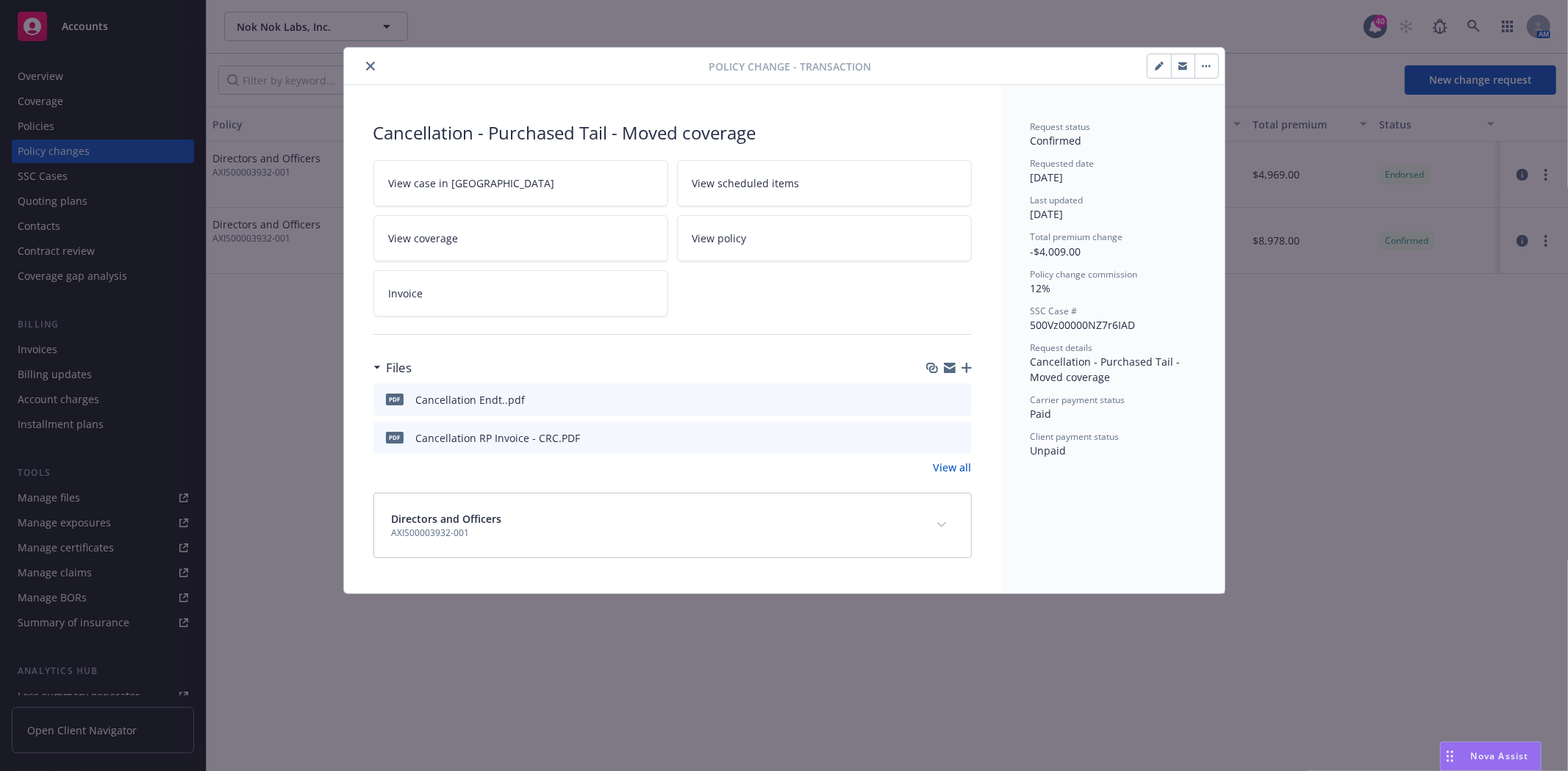
click at [1161, 67] on icon "button" at bounding box center [1159, 66] width 9 height 9
type textarea "x"
select select "ACCEPTED"
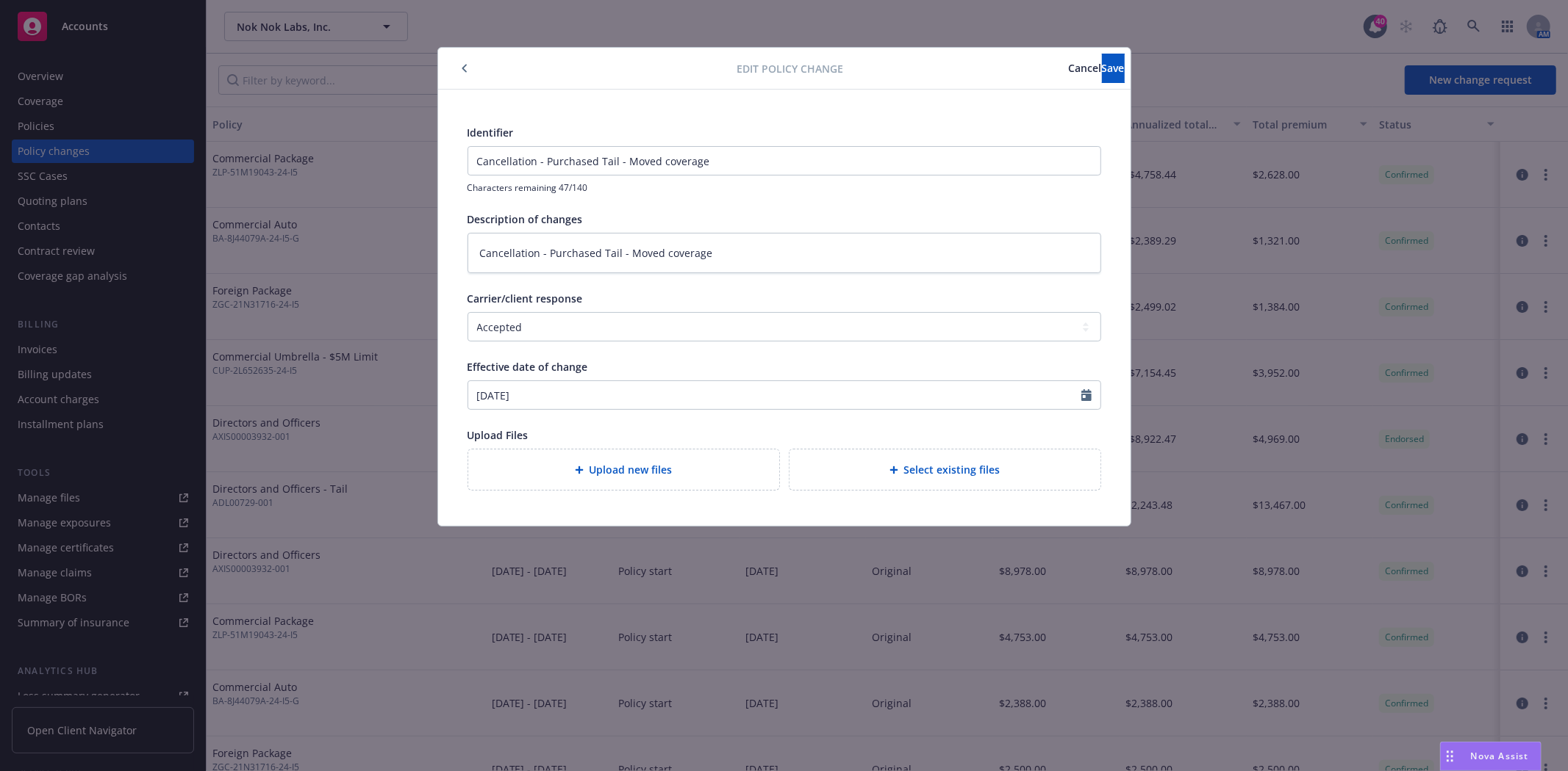
click at [464, 66] on icon "button" at bounding box center [464, 69] width 5 height 8
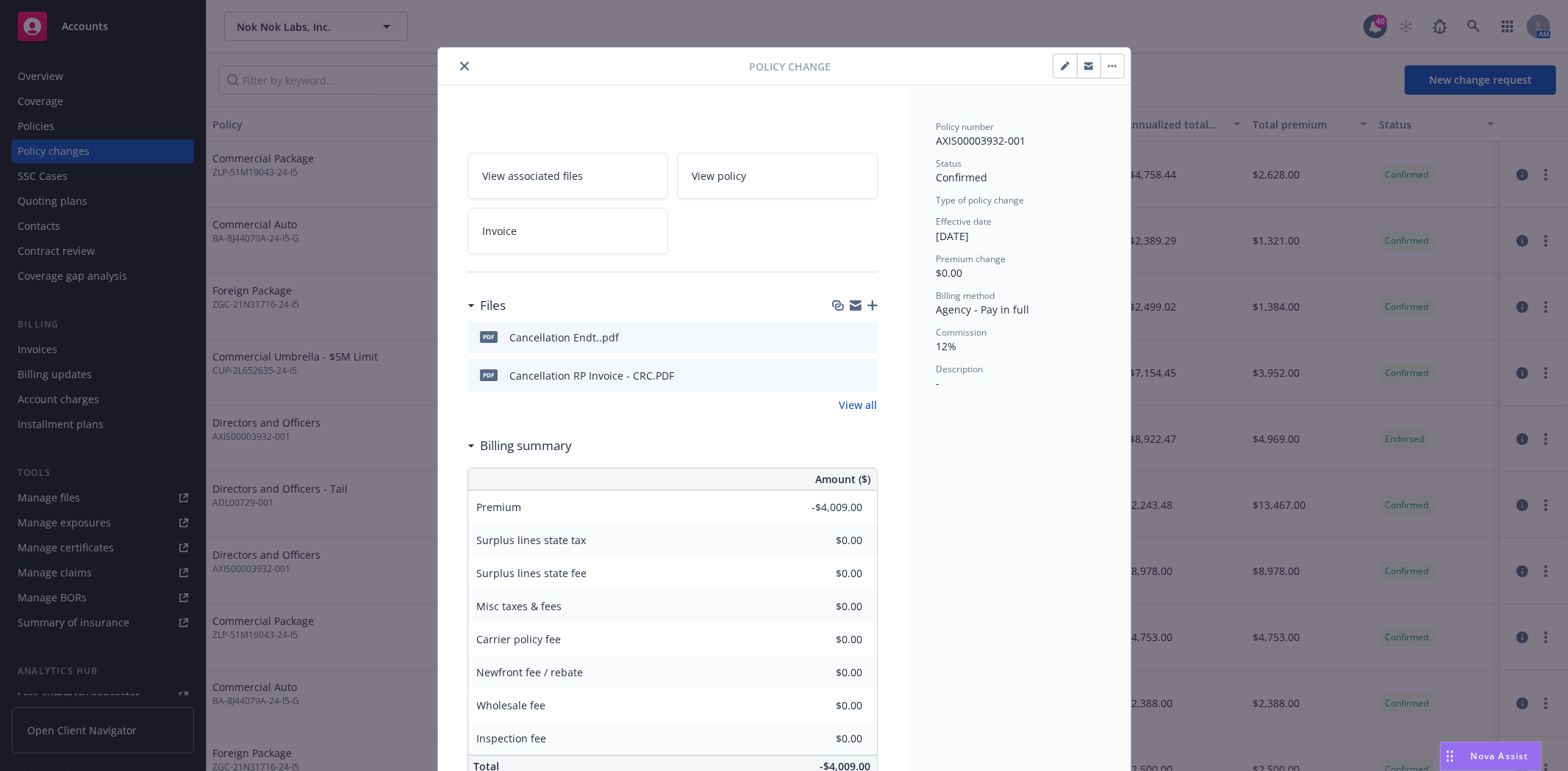
click at [1111, 66] on icon "button" at bounding box center [1112, 66] width 2 height 2
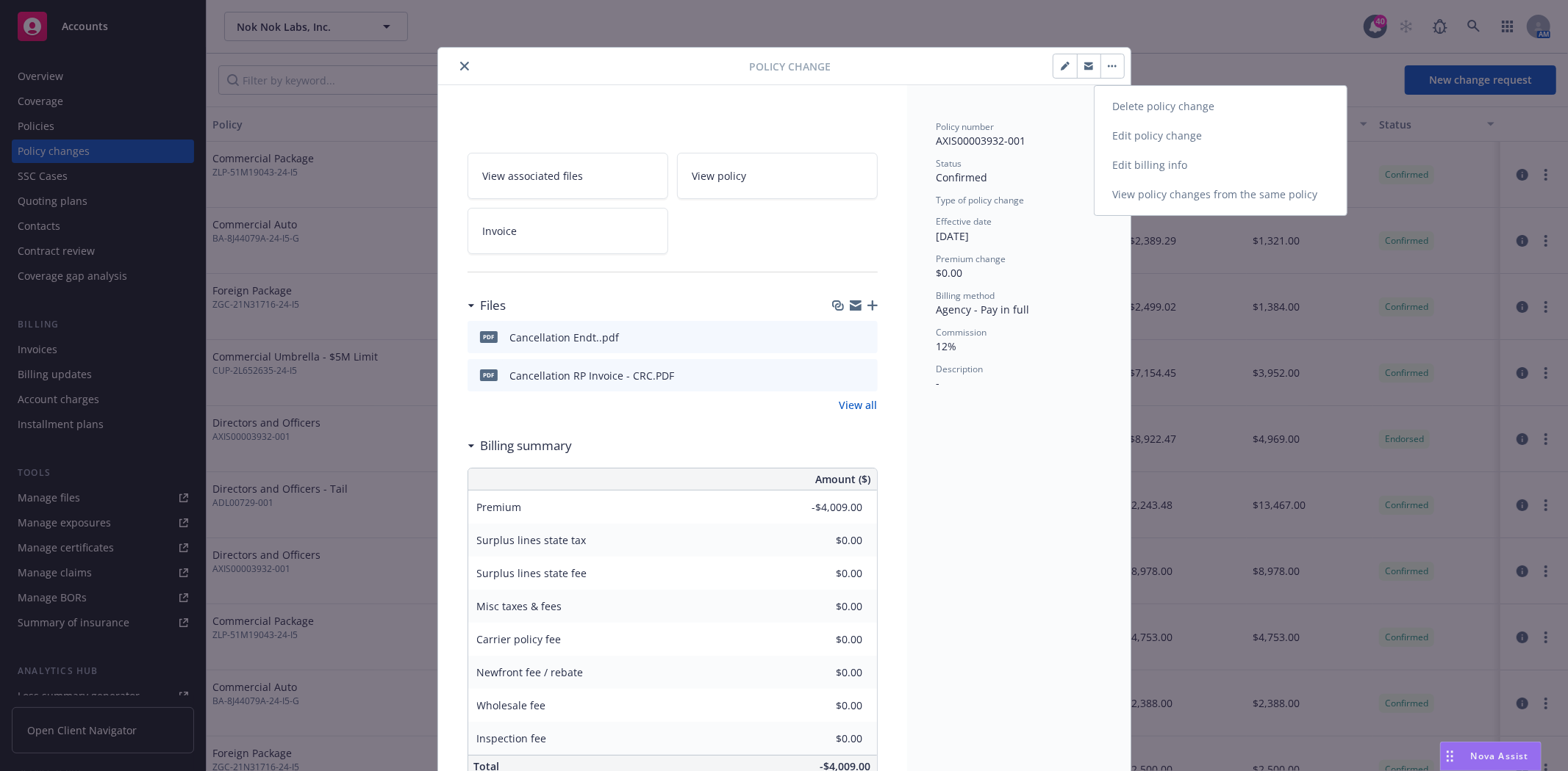
click at [1149, 131] on link "Edit policy change" at bounding box center [1221, 136] width 252 height 30
type textarea "x"
select select "ACCEPTED"
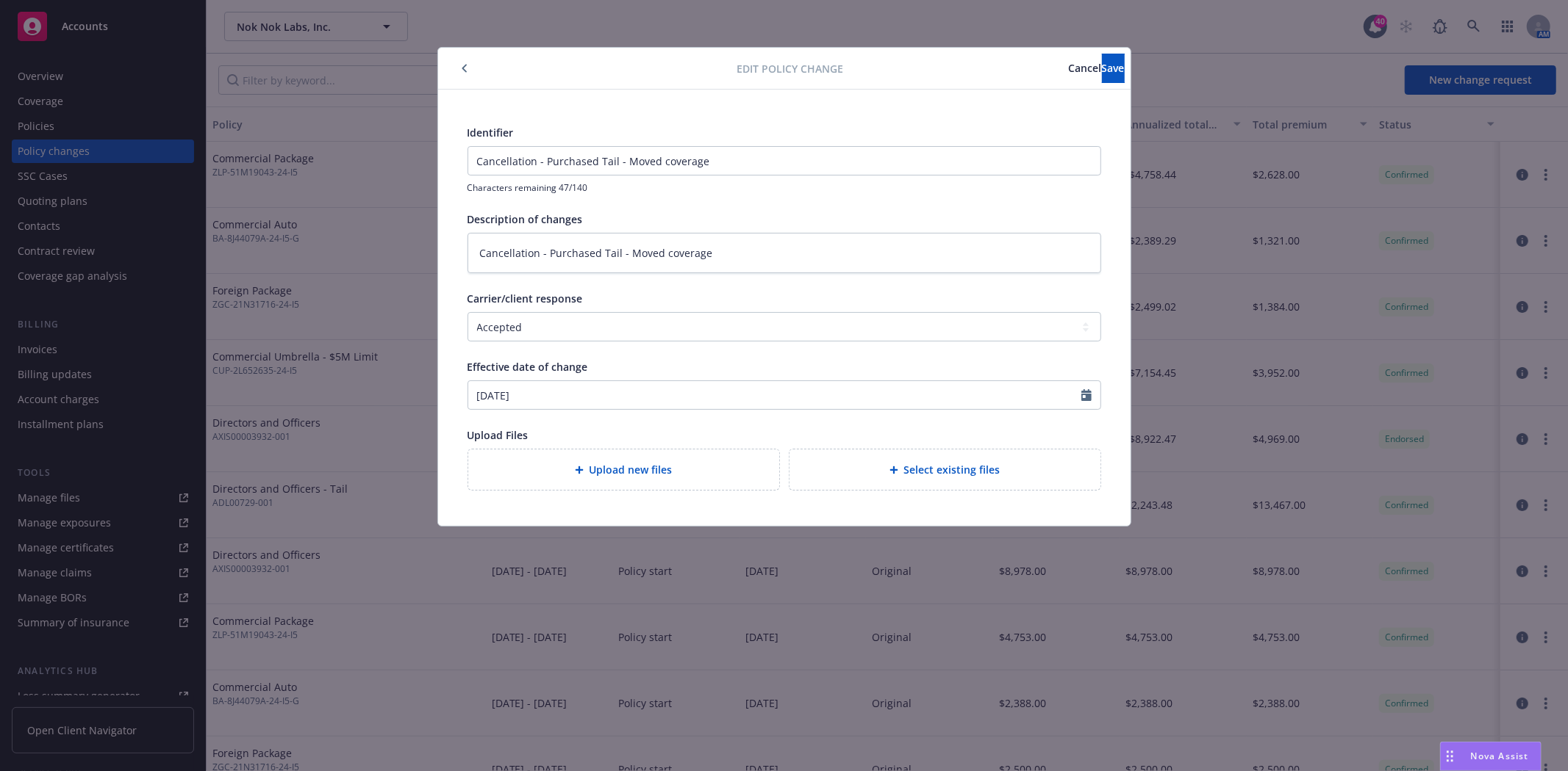
click at [465, 68] on icon "button" at bounding box center [465, 68] width 6 height 9
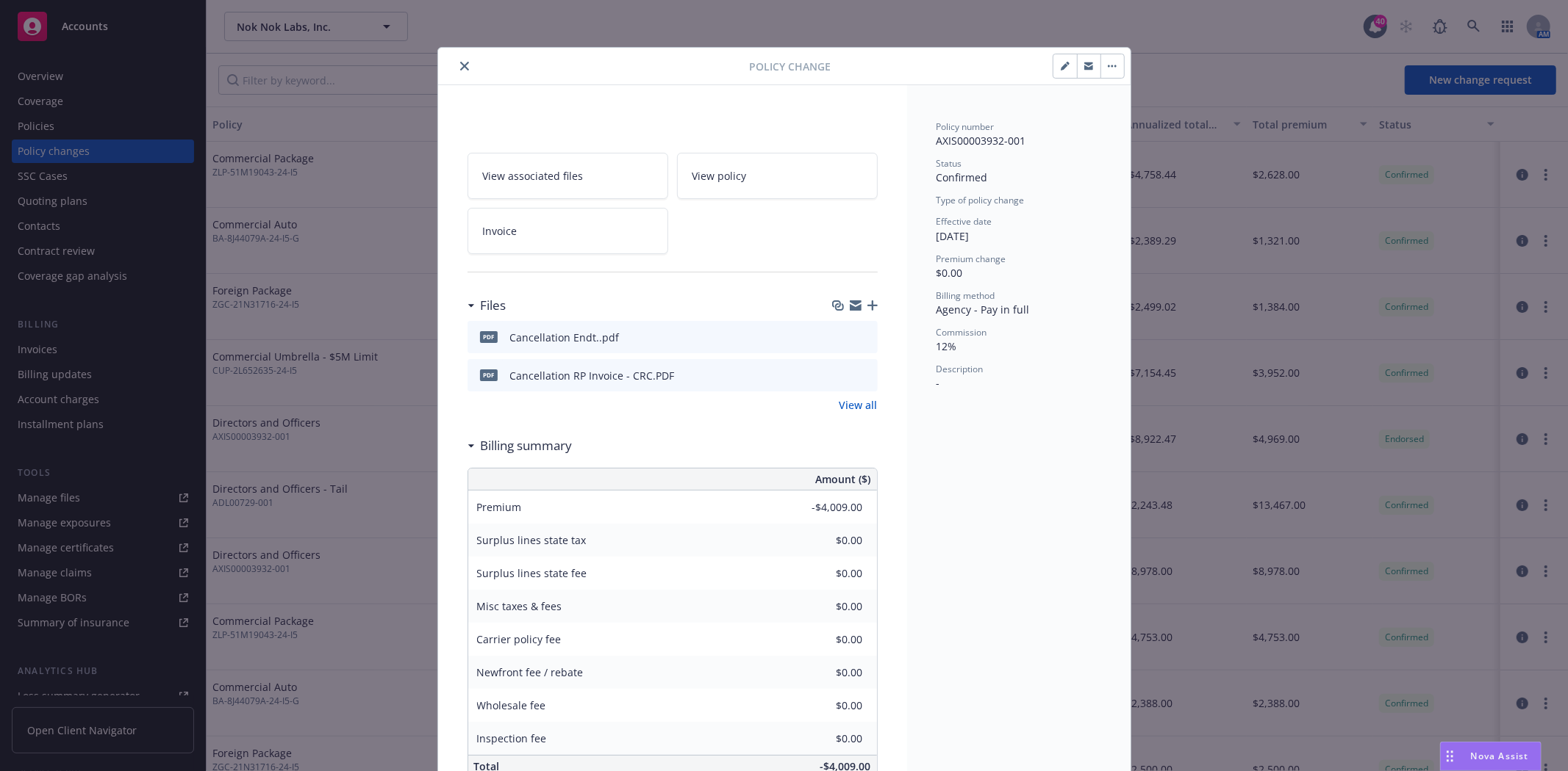
click at [460, 63] on icon "close" at bounding box center [464, 66] width 9 height 9
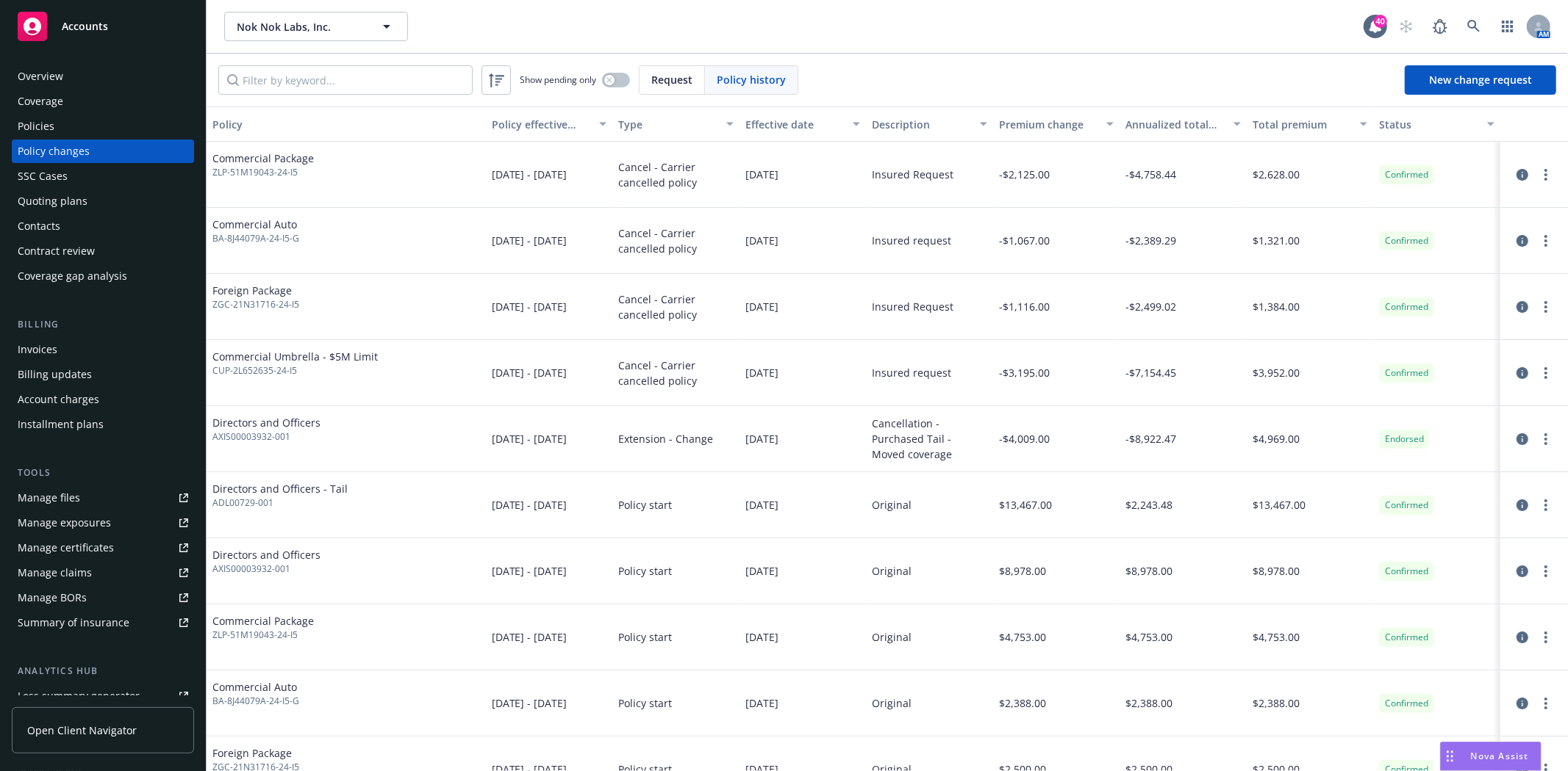
click at [61, 127] on div "Policies" at bounding box center [103, 127] width 171 height 23
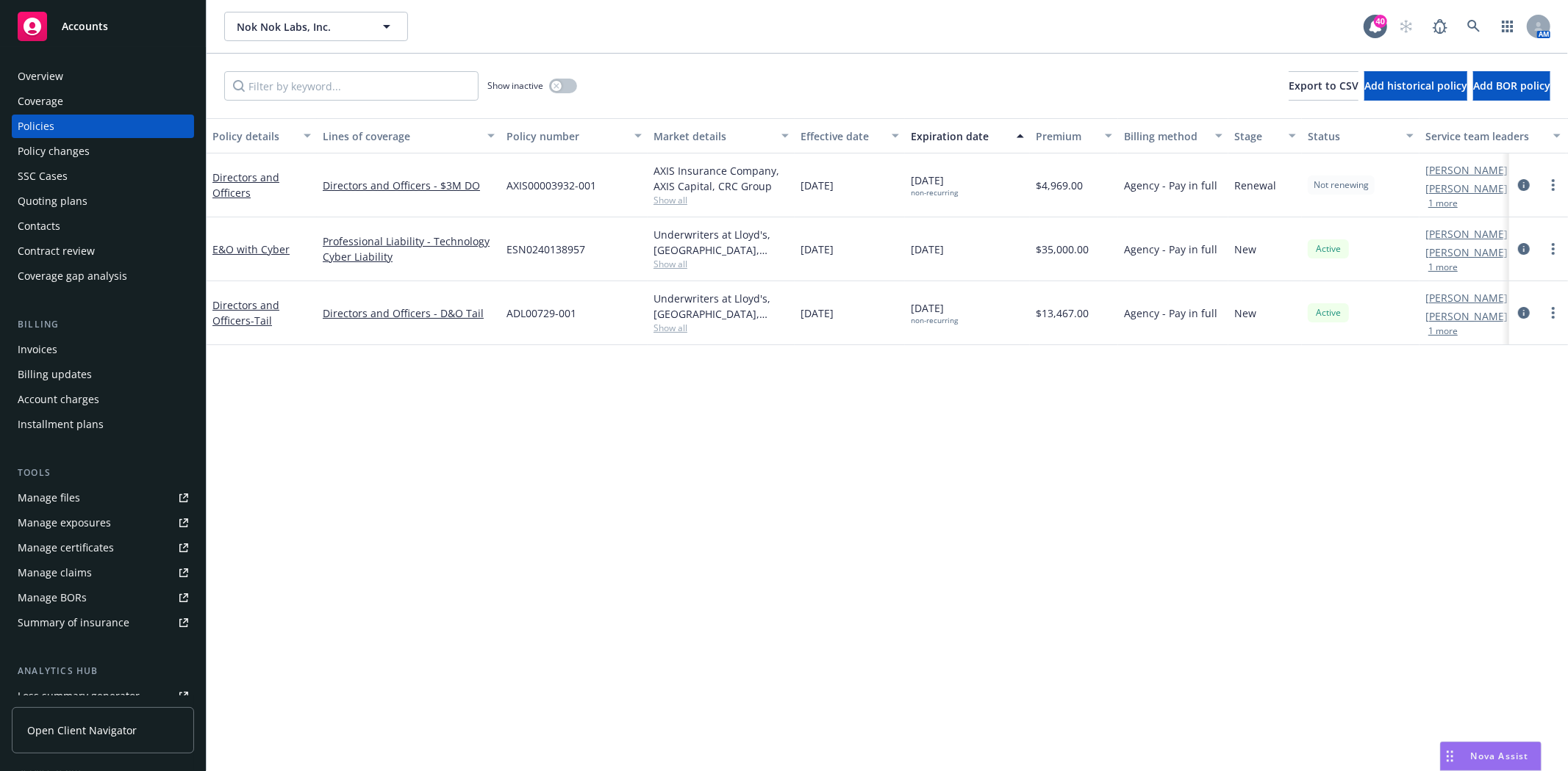
click at [41, 121] on div "Policies" at bounding box center [36, 127] width 37 height 23
click at [237, 177] on link "Directors and Officers" at bounding box center [245, 185] width 67 height 30
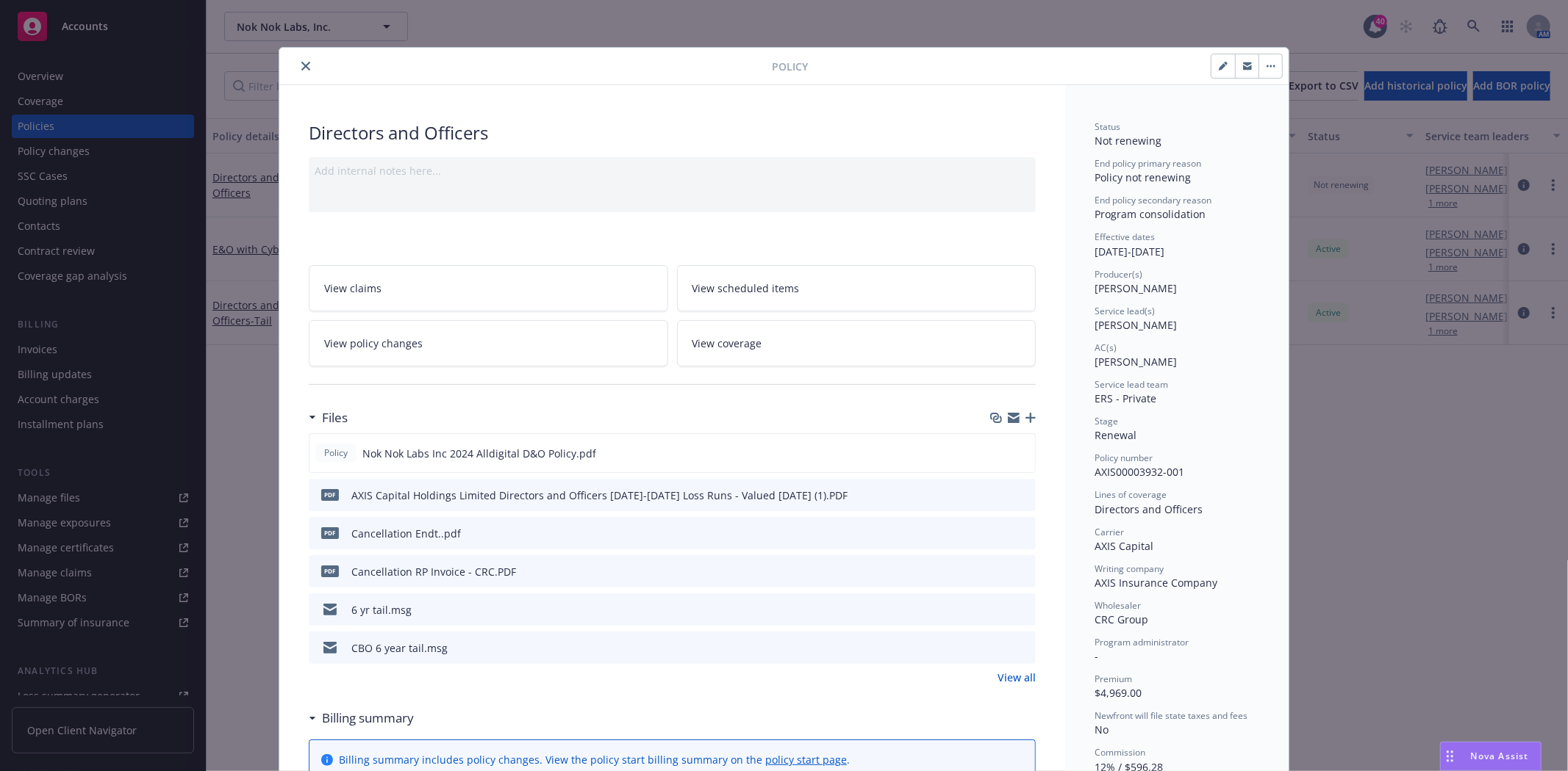
scroll to position [44, 0]
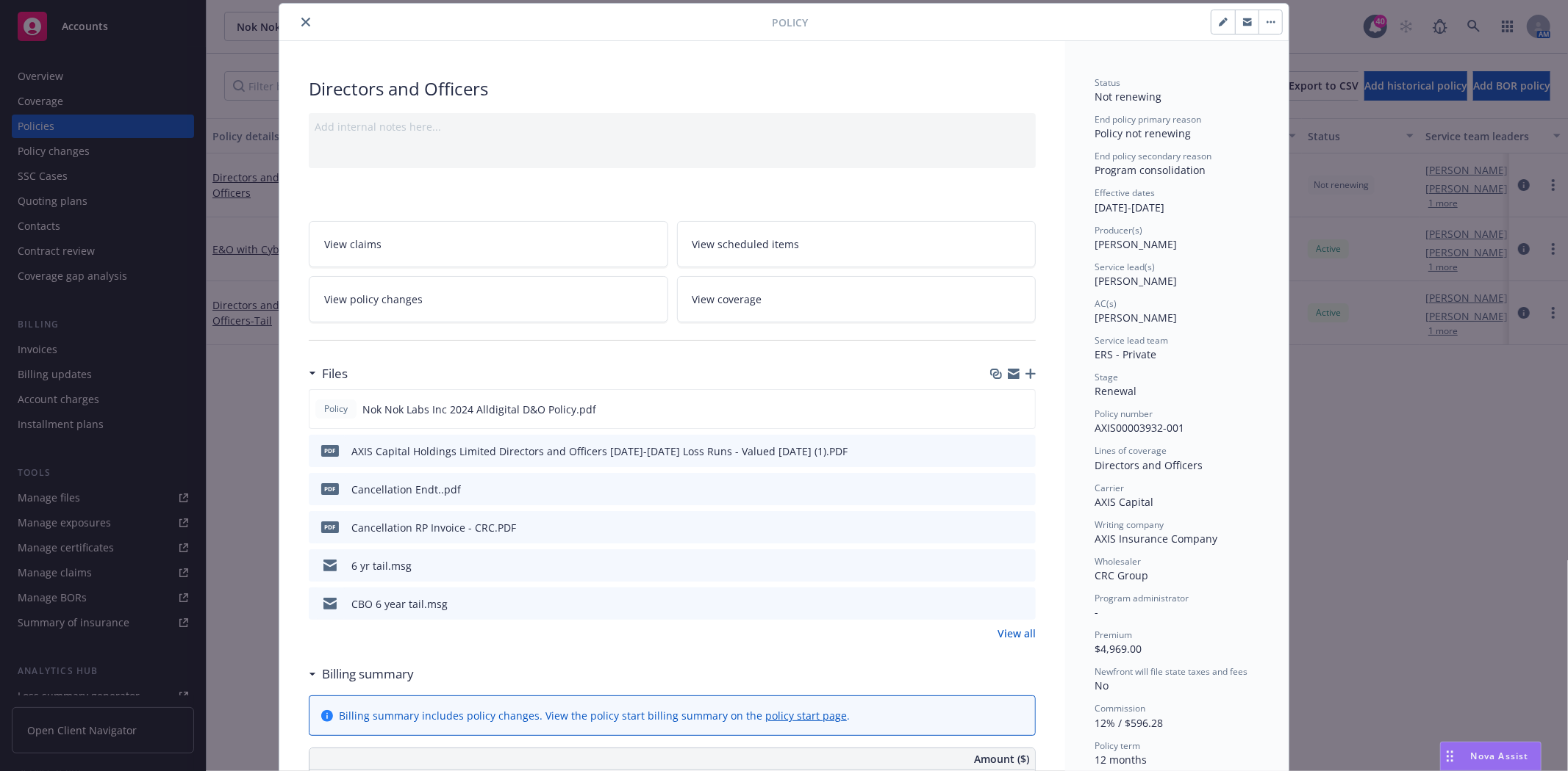
click at [370, 303] on span "View policy changes" at bounding box center [373, 299] width 99 height 16
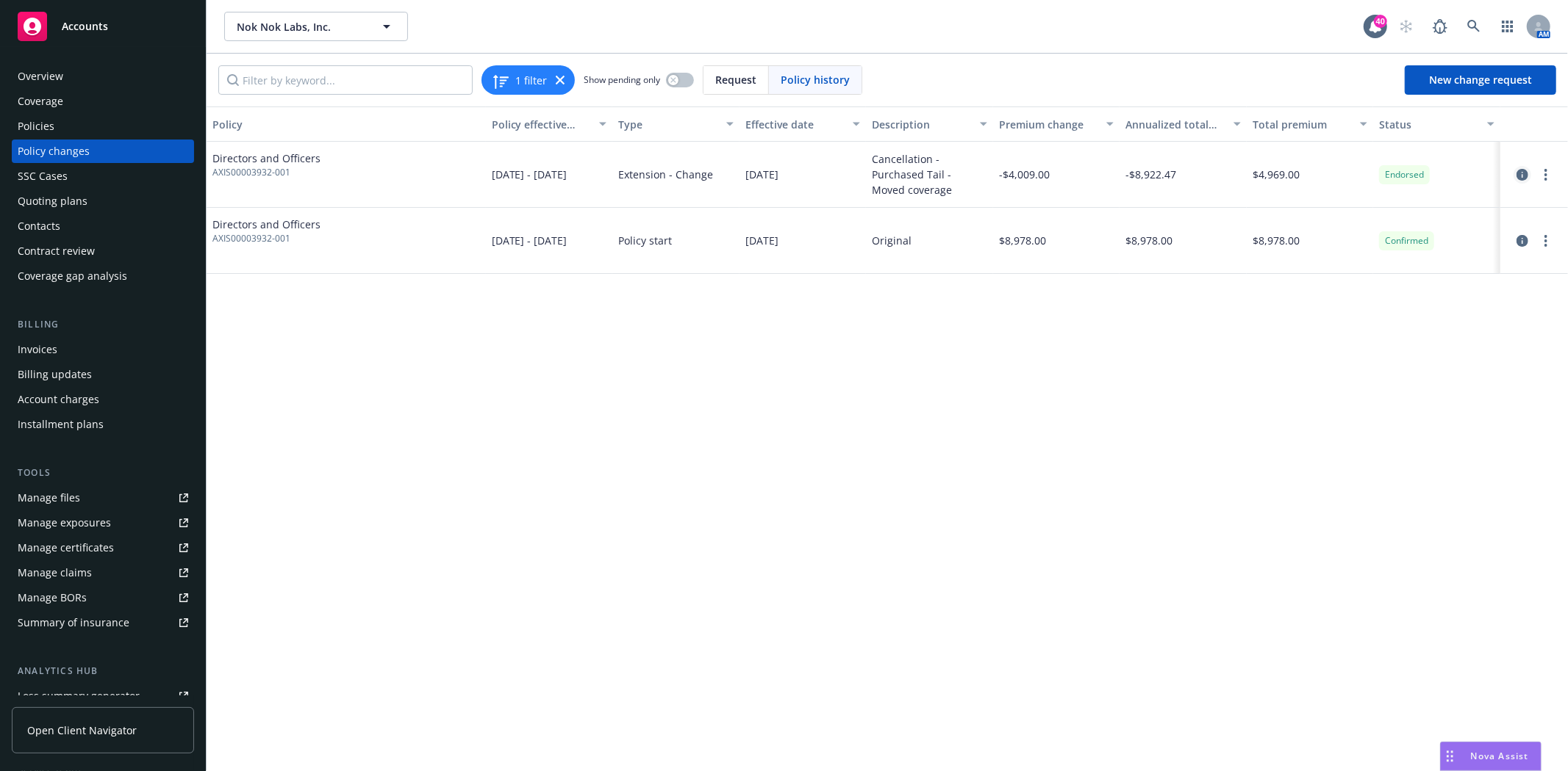
click at [1524, 173] on icon "circleInformation" at bounding box center [1522, 174] width 12 height 12
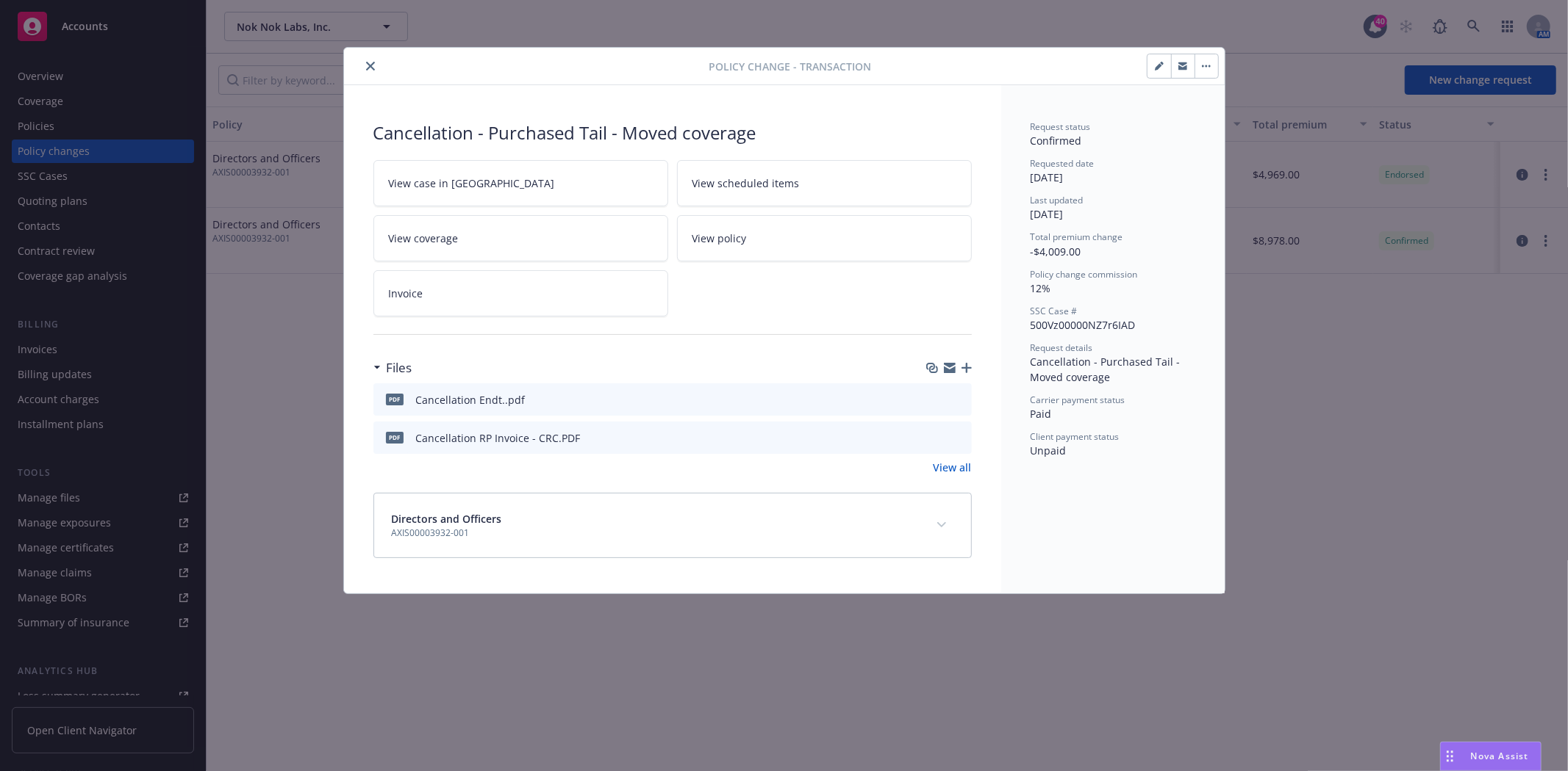
click at [1162, 63] on icon "button" at bounding box center [1161, 63] width 4 height 4
type textarea "x"
select select "ACCEPTED"
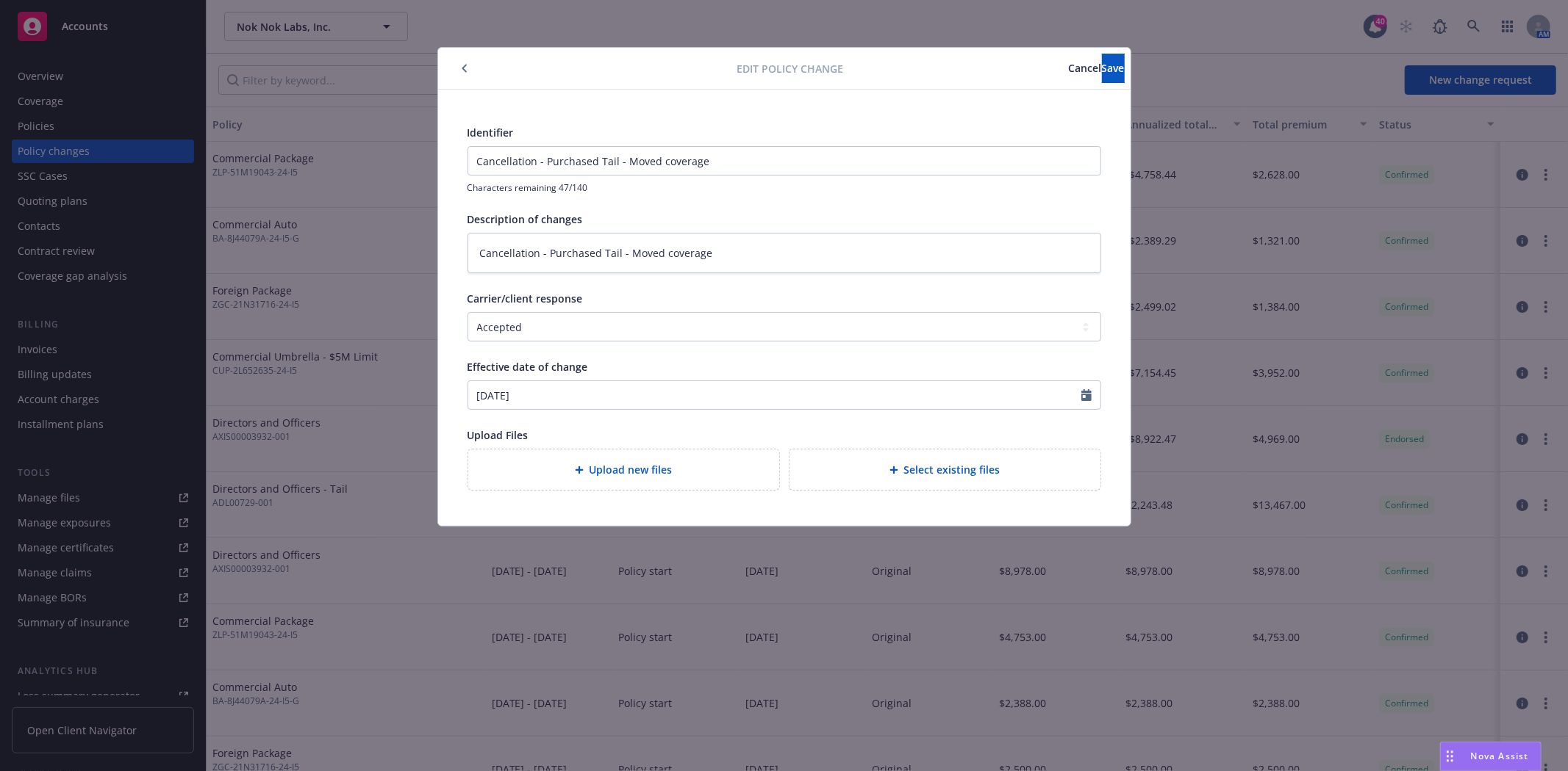
click at [463, 68] on icon "button" at bounding box center [464, 69] width 5 height 8
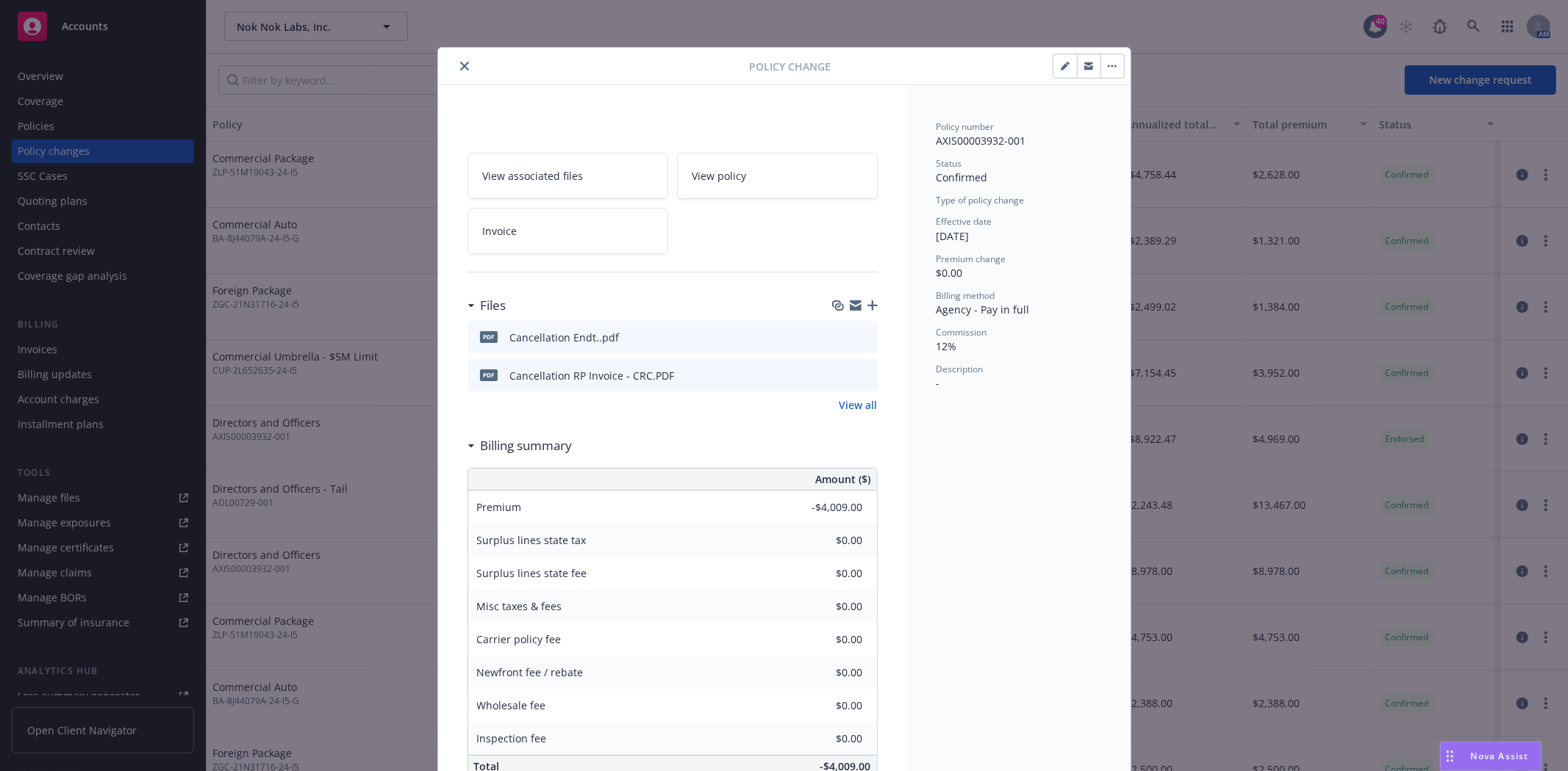
click at [460, 63] on icon "close" at bounding box center [464, 66] width 9 height 9
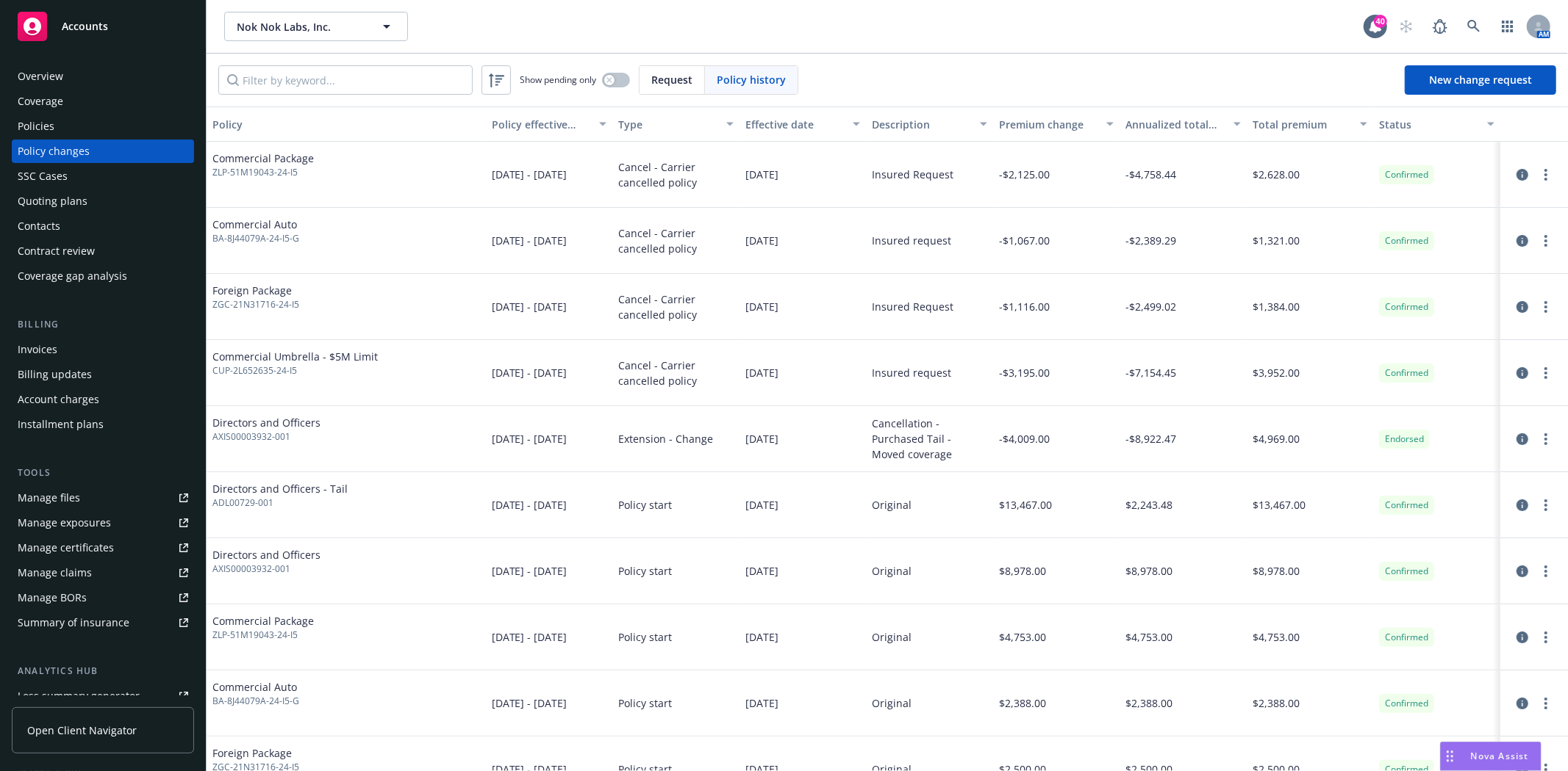
click at [38, 126] on div "Policies" at bounding box center [36, 127] width 37 height 23
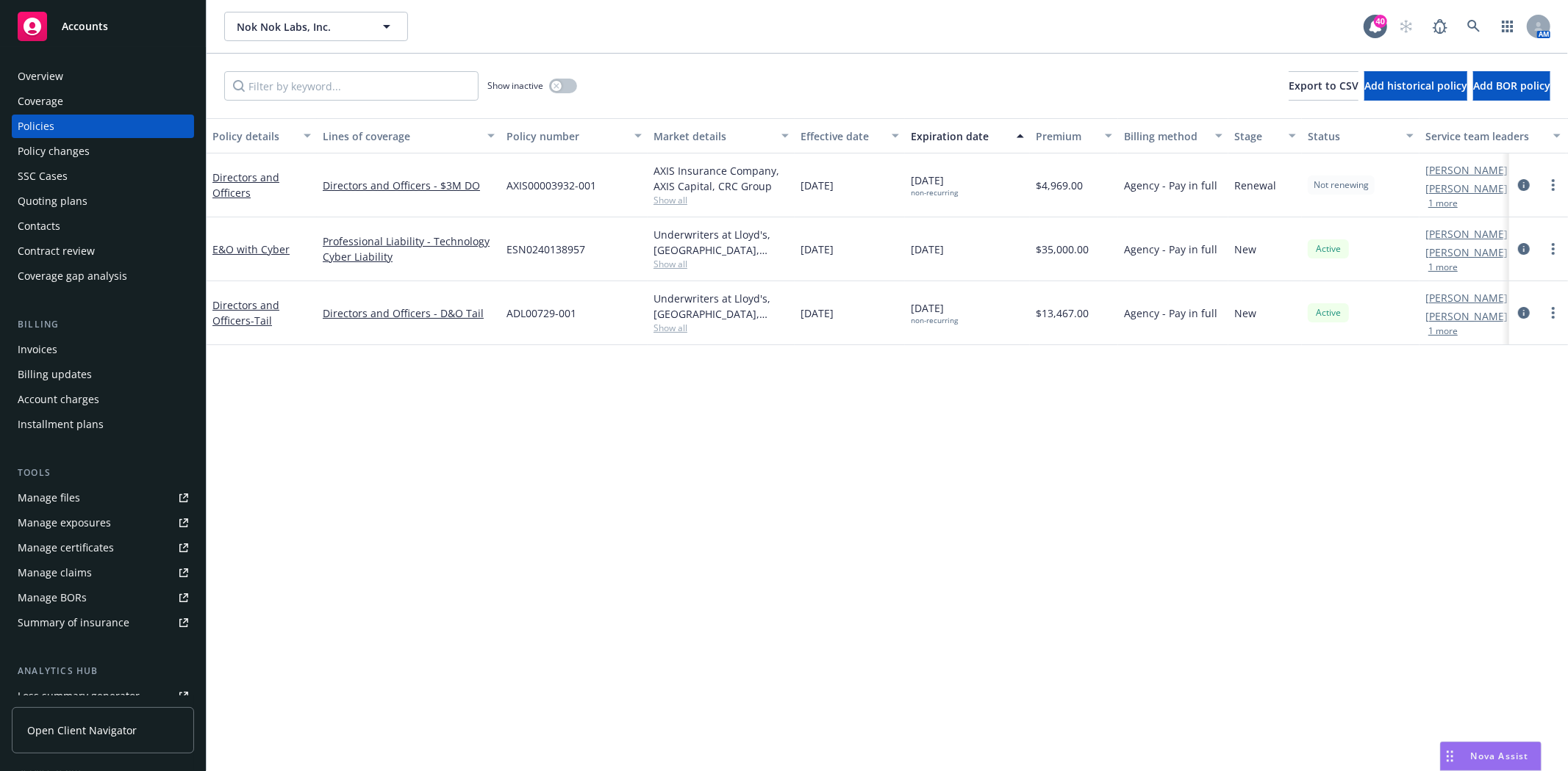
click at [1406, 136] on icon "button" at bounding box center [1409, 136] width 7 height 5
click at [1412, 135] on div "button" at bounding box center [1413, 135] width 7 height 34
click at [1521, 186] on icon "circleInformation" at bounding box center [1523, 185] width 12 height 12
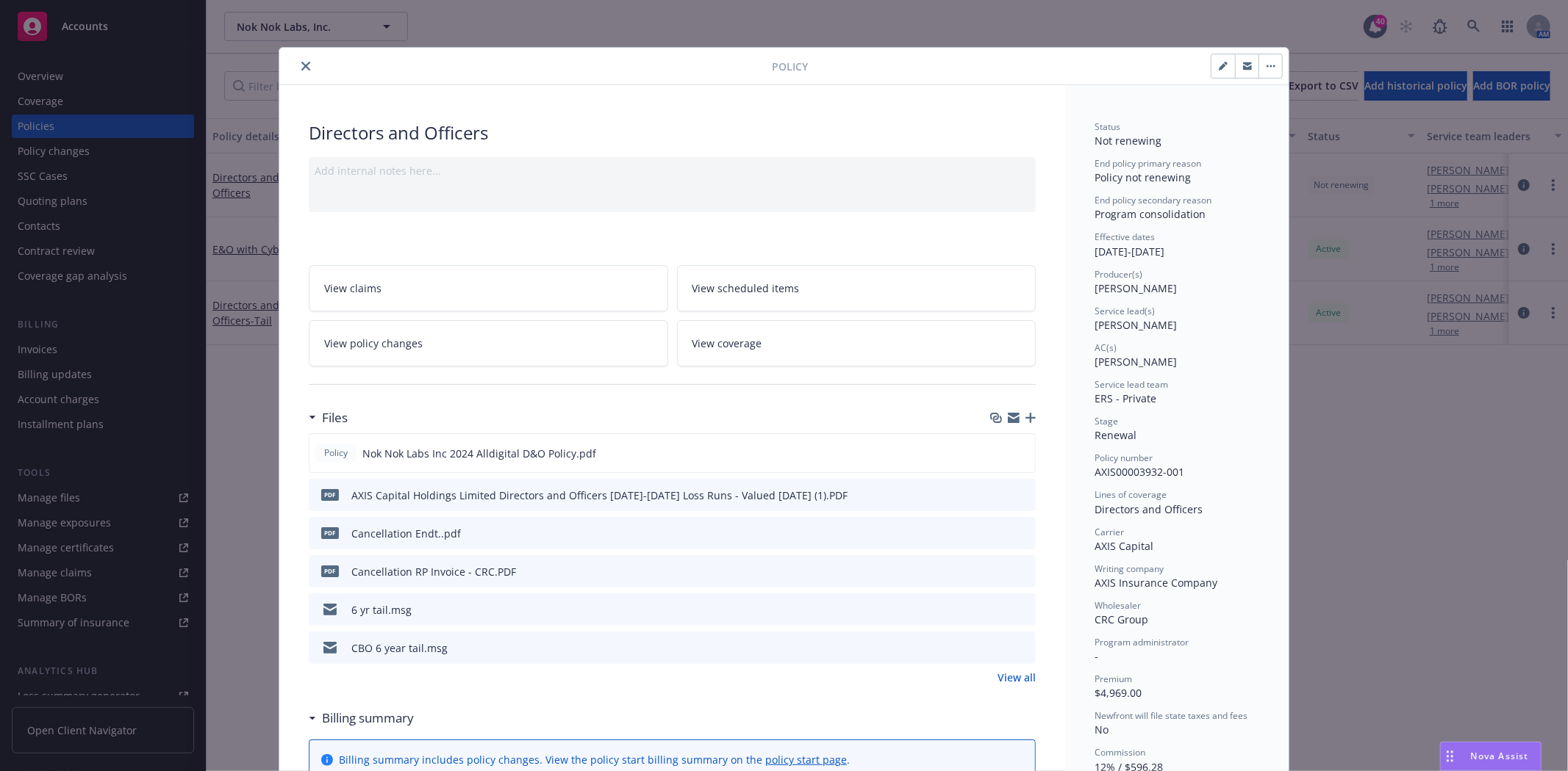
scroll to position [44, 0]
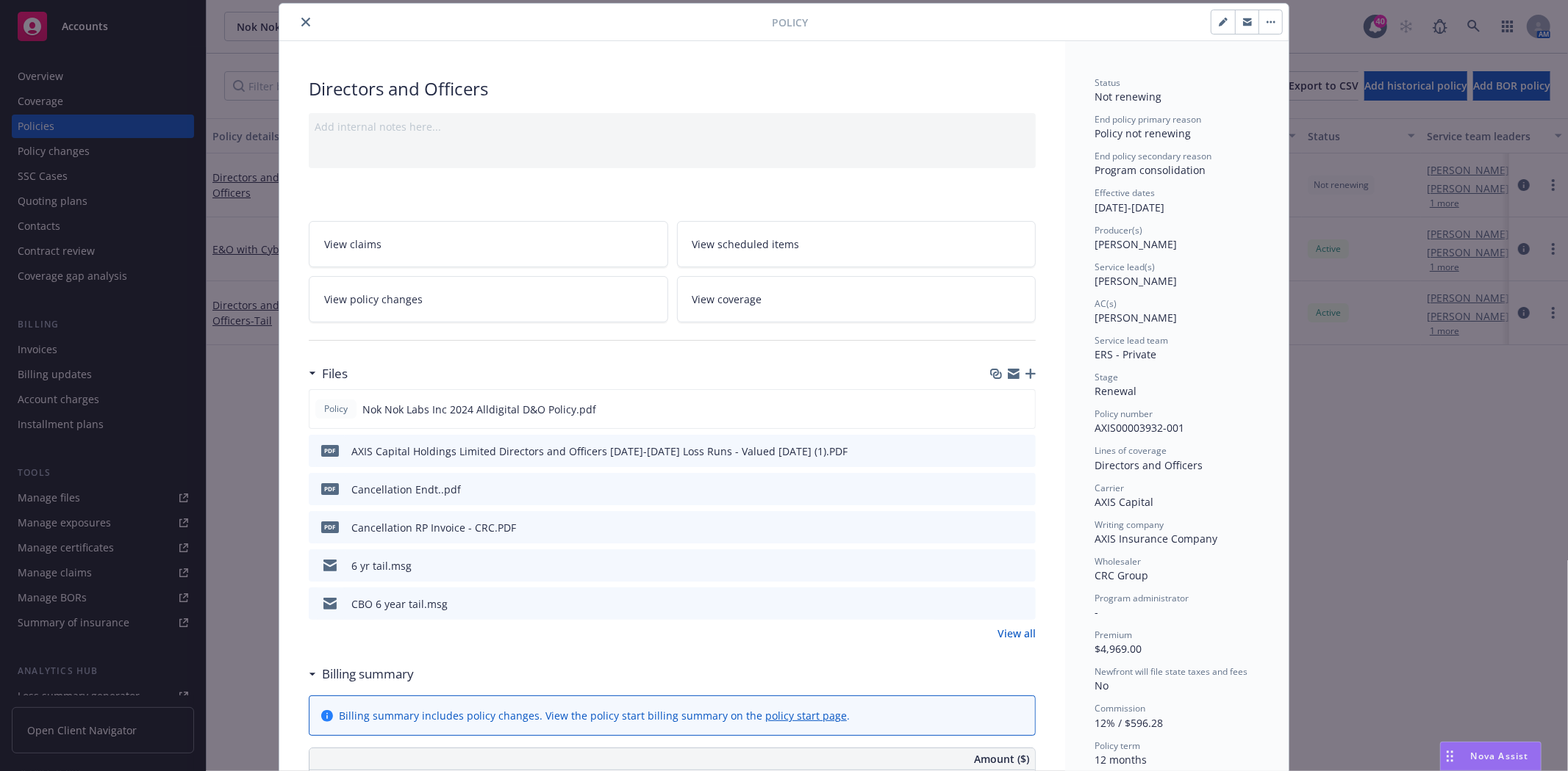
click at [1218, 25] on icon "button" at bounding box center [1222, 22] width 9 height 9
select select "RENEWAL"
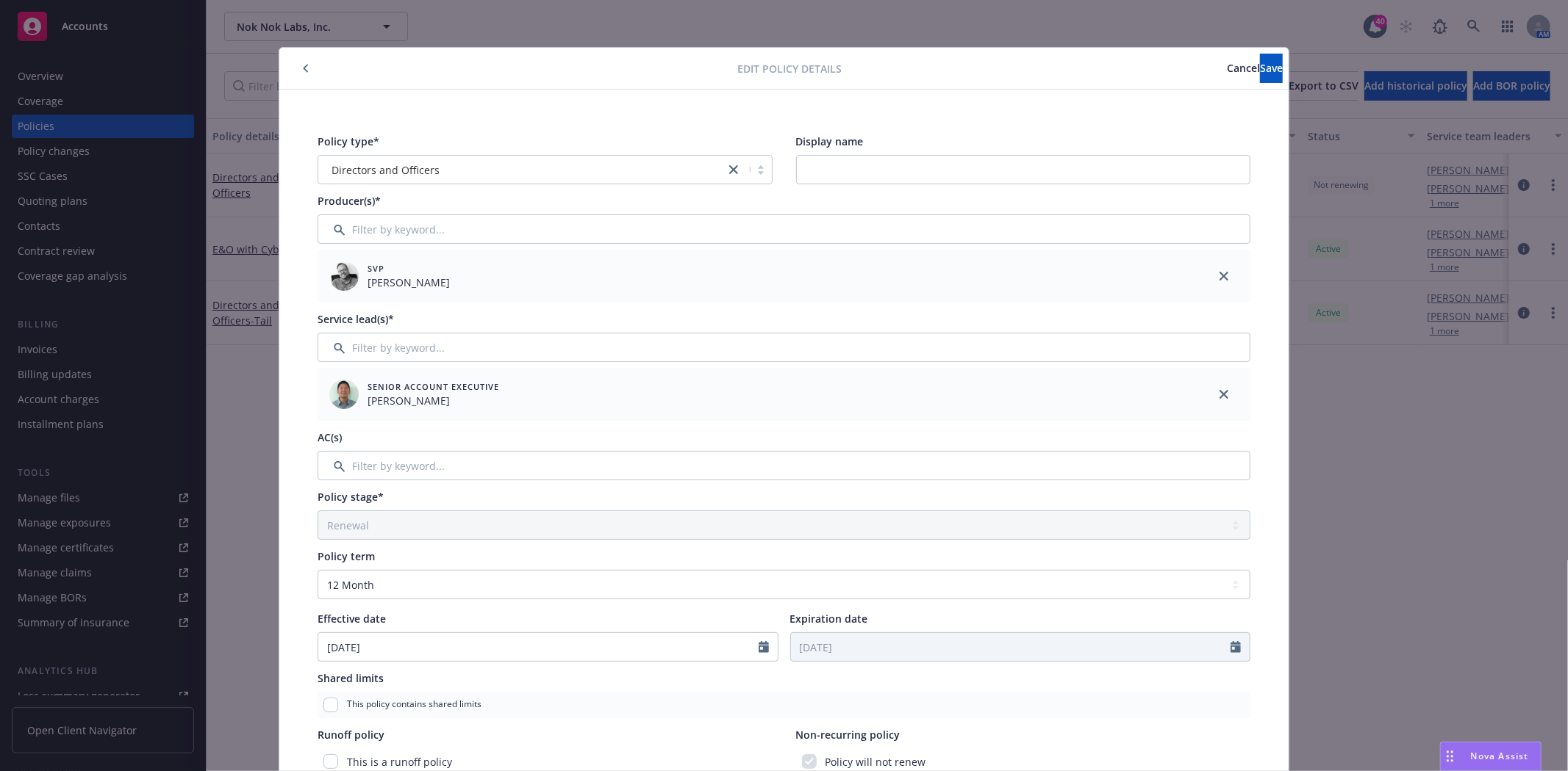
scroll to position [163, 0]
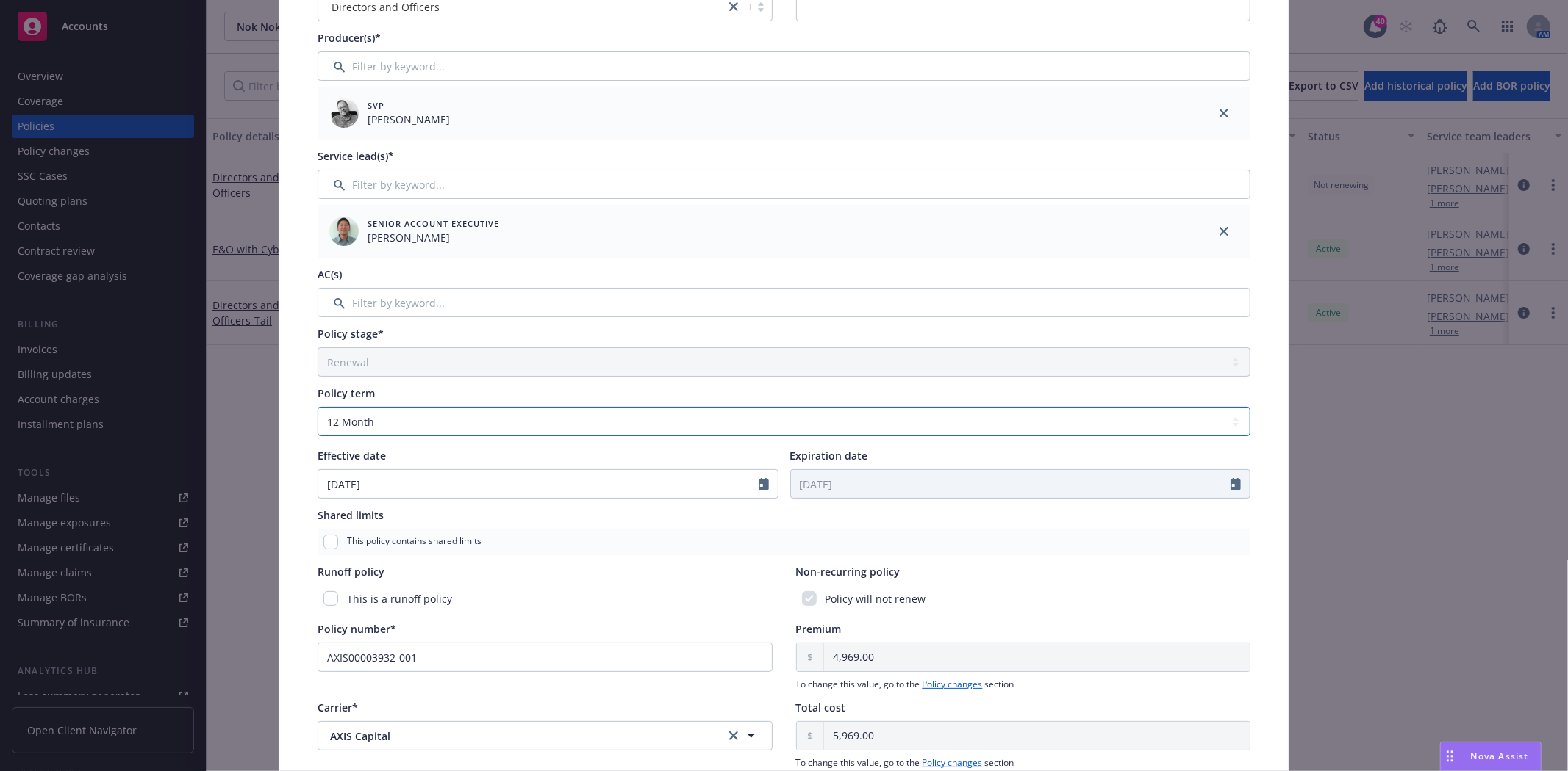
click at [406, 423] on select "Select policy term 12 Month 6 Month 4 Month 3 Month 2 Month 1 Month 36 Month (3…" at bounding box center [784, 421] width 933 height 30
select select "other"
click at [318, 407] on select "Select policy term 12 Month 6 Month 4 Month 3 Month 2 Month 1 Month 36 Month (3…" at bounding box center [784, 421] width 933 height 30
click at [801, 483] on input "Expiration date" at bounding box center [1011, 484] width 441 height 28
select select "8"
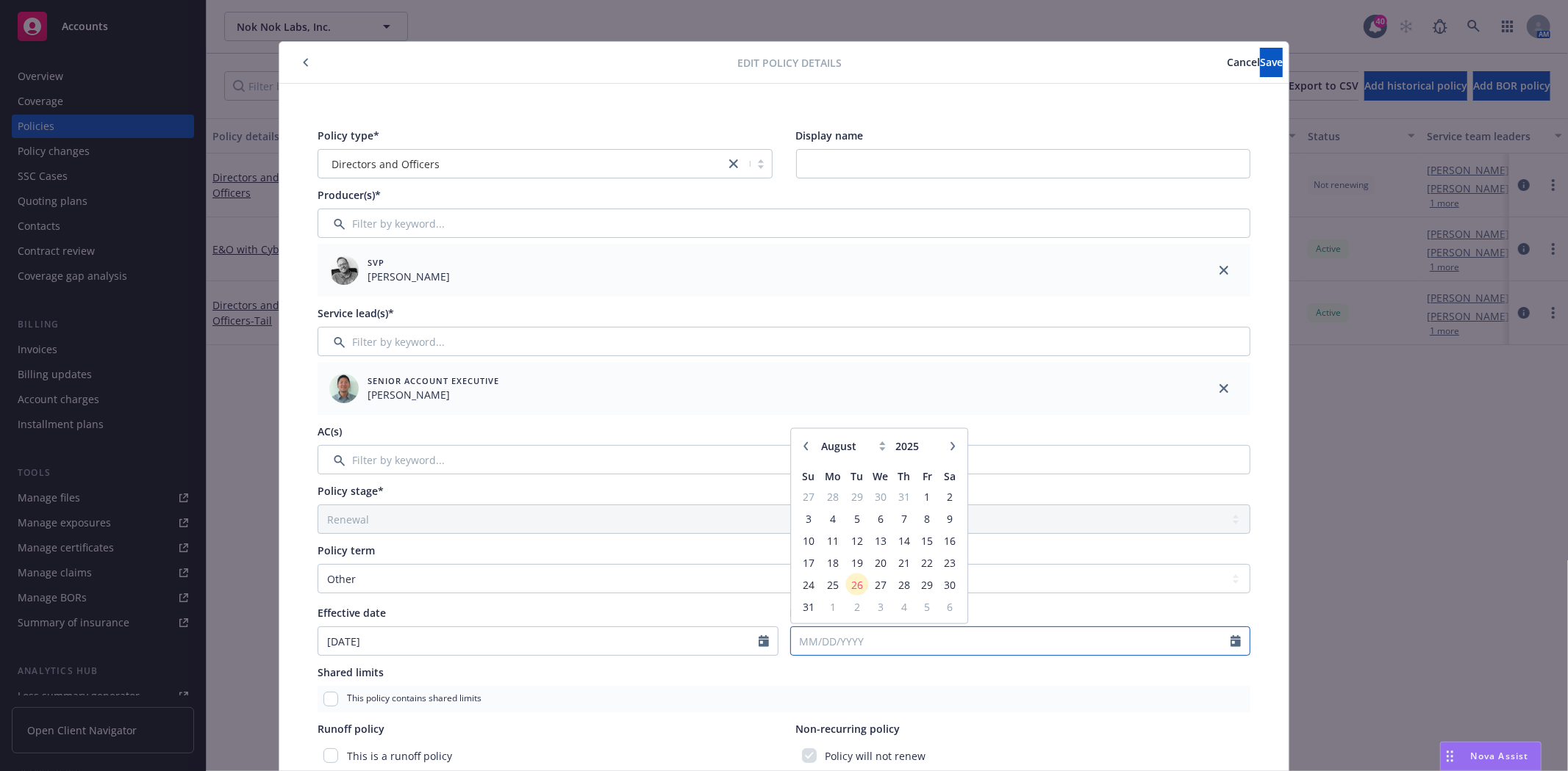
scroll to position [0, 0]
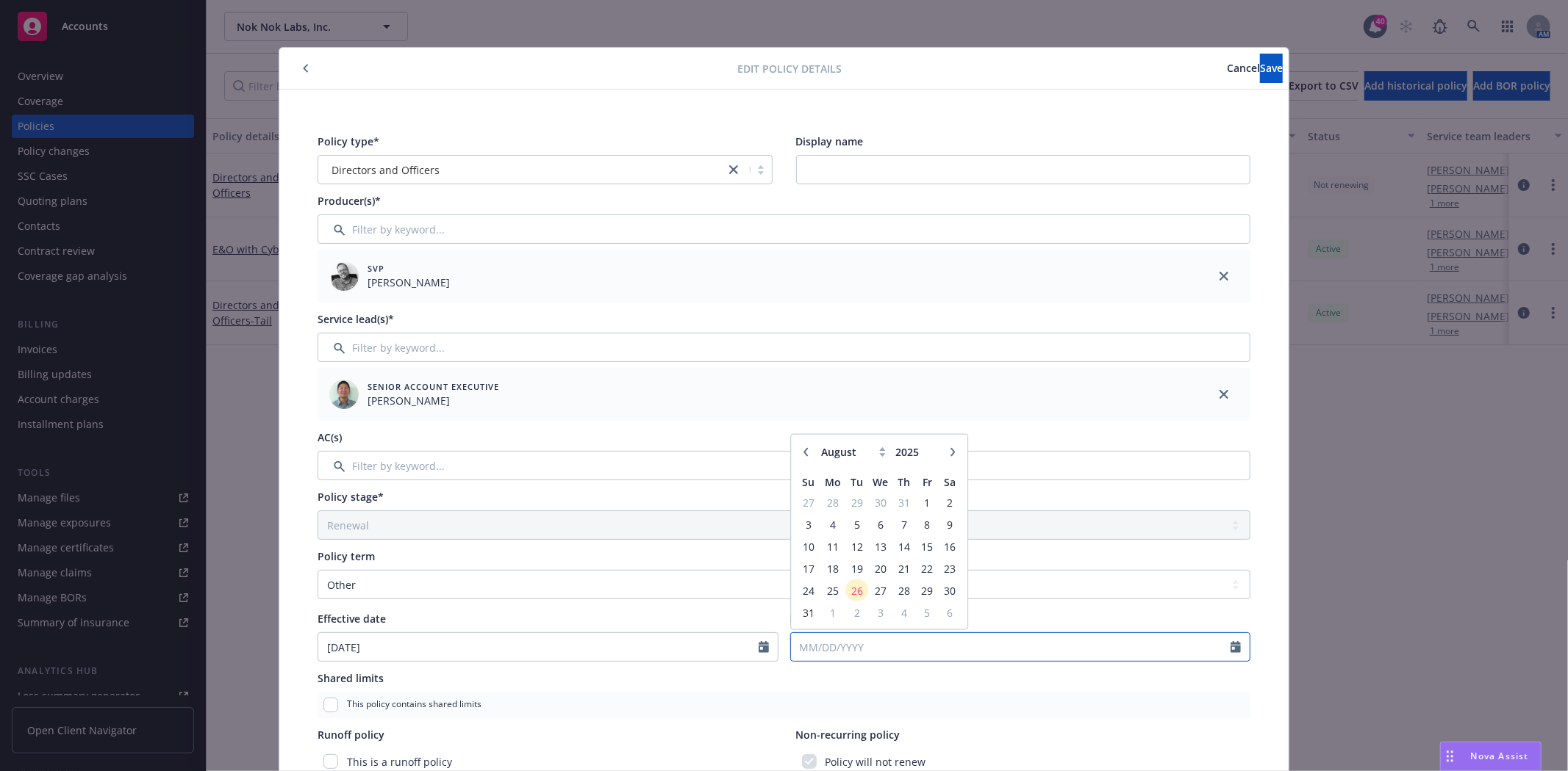
click at [818, 644] on input "Expiration date" at bounding box center [1011, 647] width 441 height 28
type input "[DATE]"
click at [1260, 70] on button "Save" at bounding box center [1271, 69] width 23 height 30
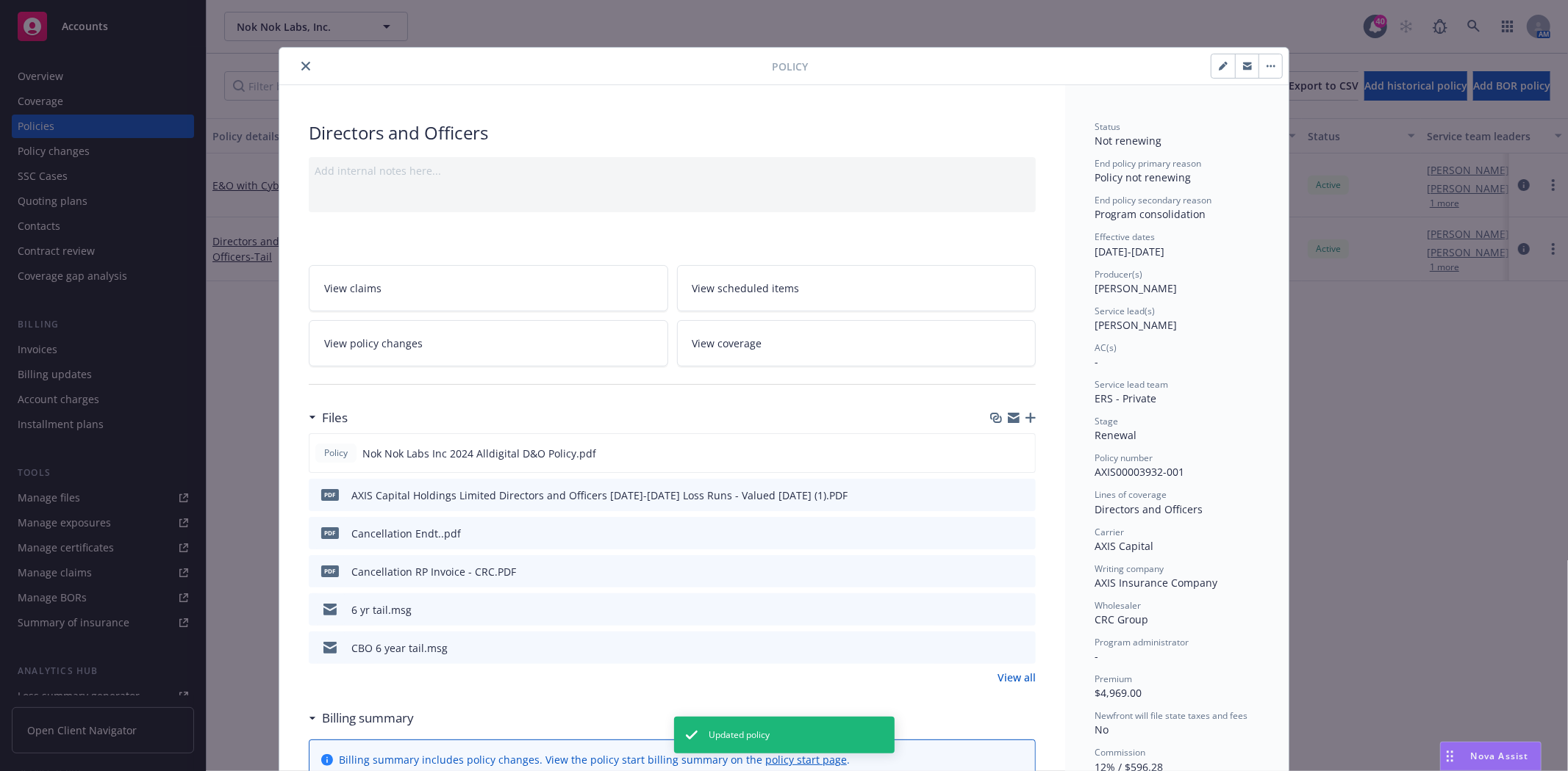
click at [301, 63] on icon "close" at bounding box center [305, 66] width 9 height 9
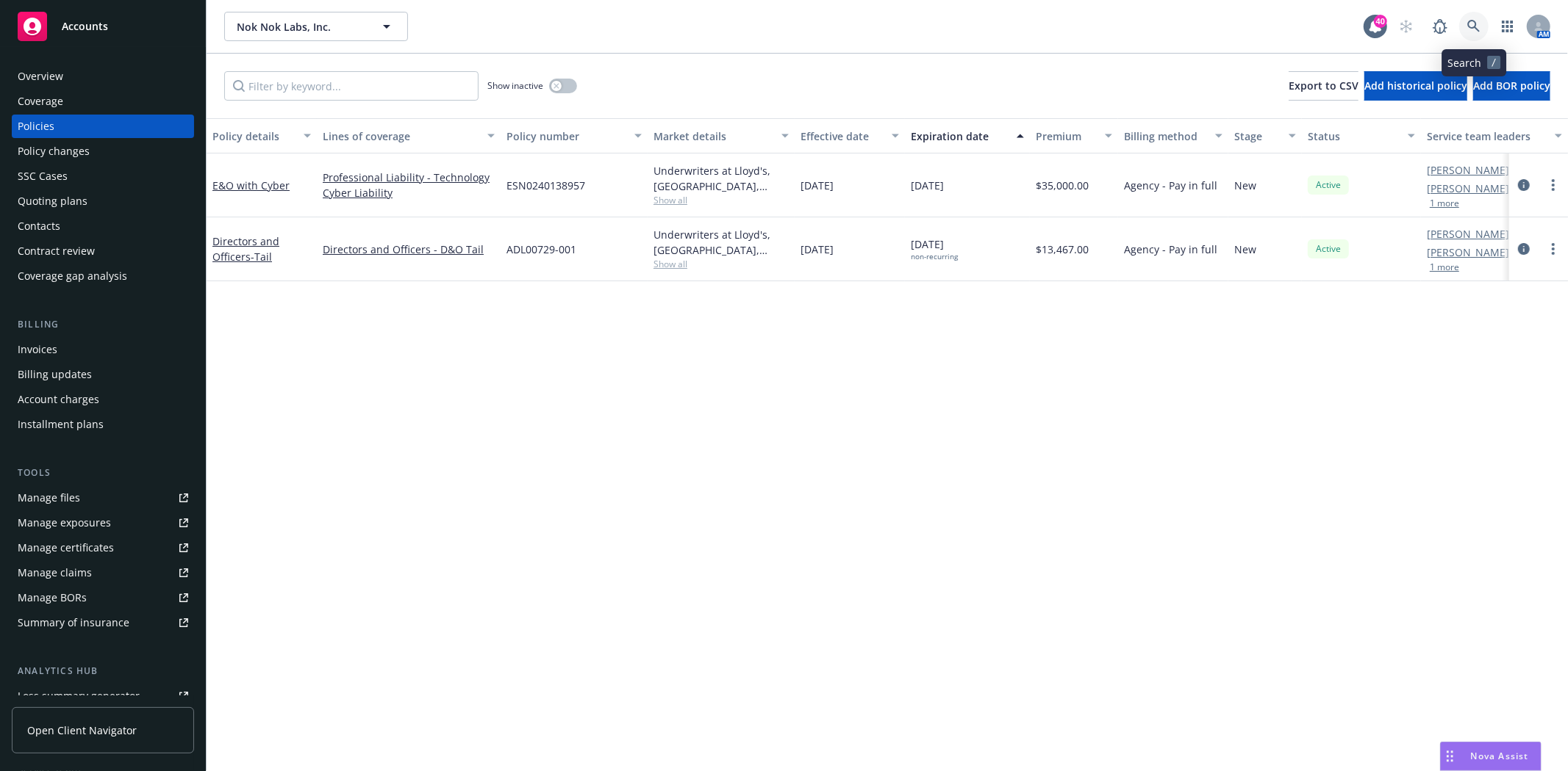
click at [1470, 24] on icon at bounding box center [1473, 26] width 13 height 13
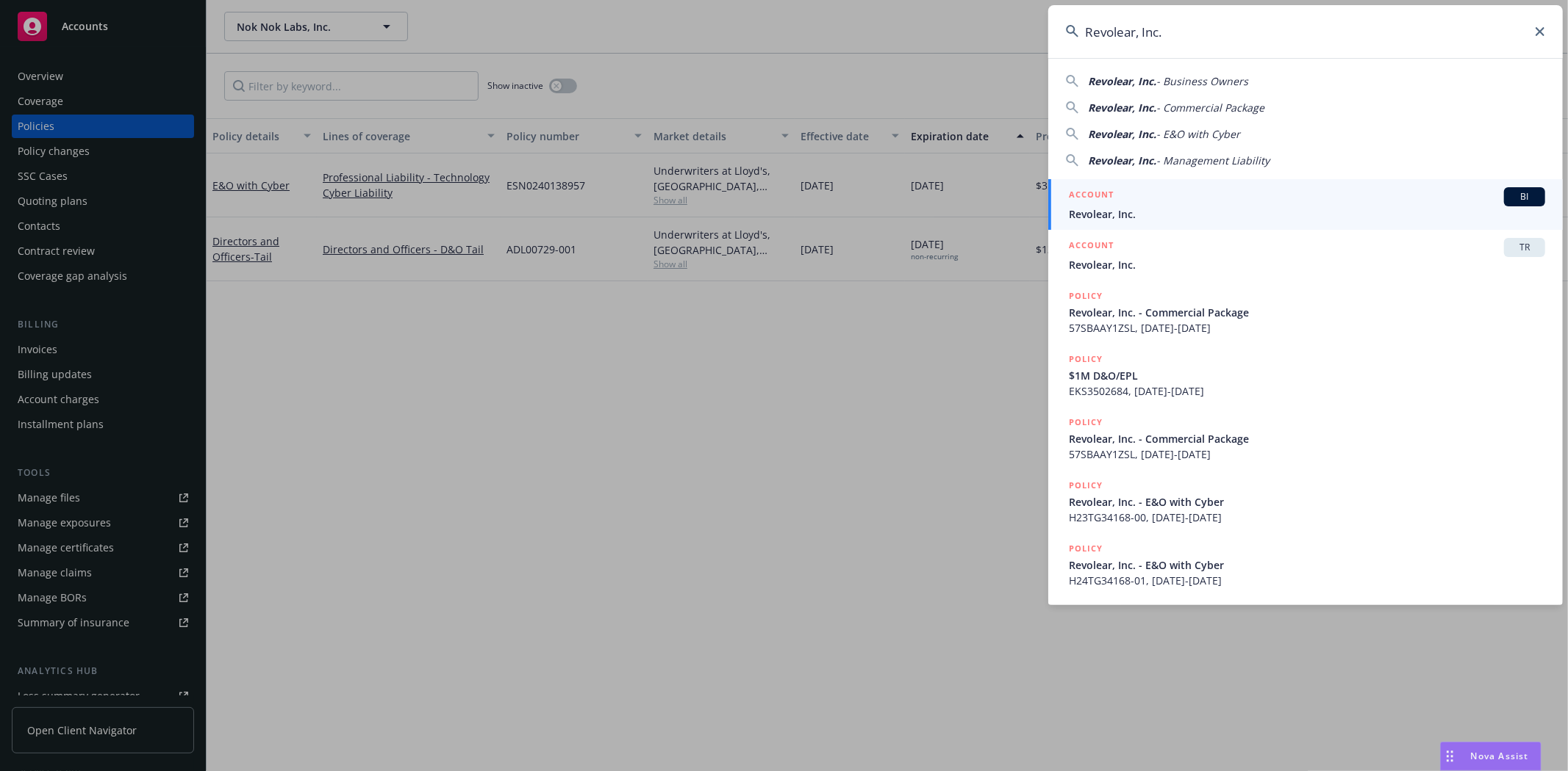
type input "Revolear, Inc."
click at [1121, 199] on div "ACCOUNT BI" at bounding box center [1307, 197] width 477 height 19
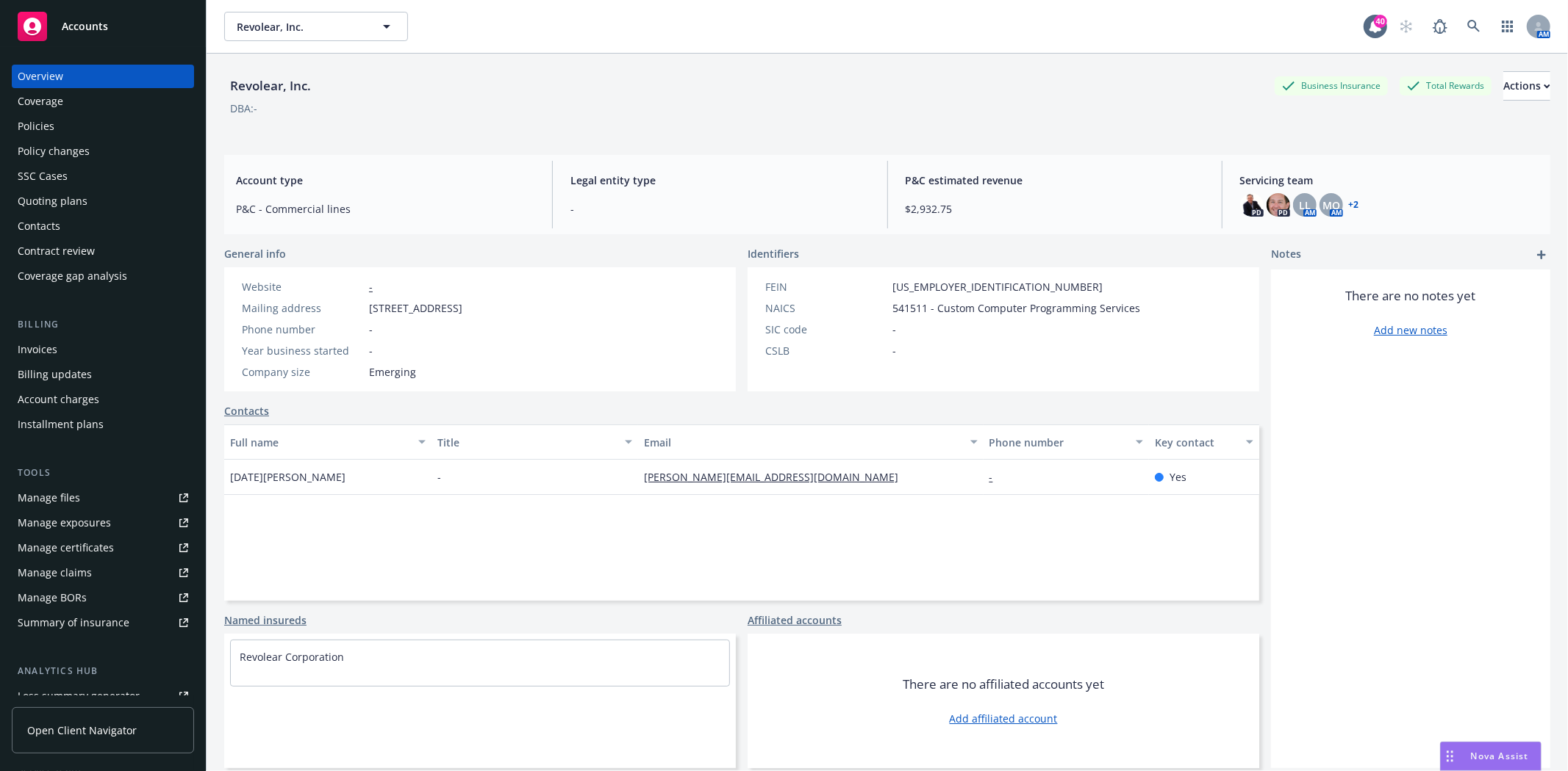
click at [57, 133] on div "Policies" at bounding box center [103, 127] width 171 height 23
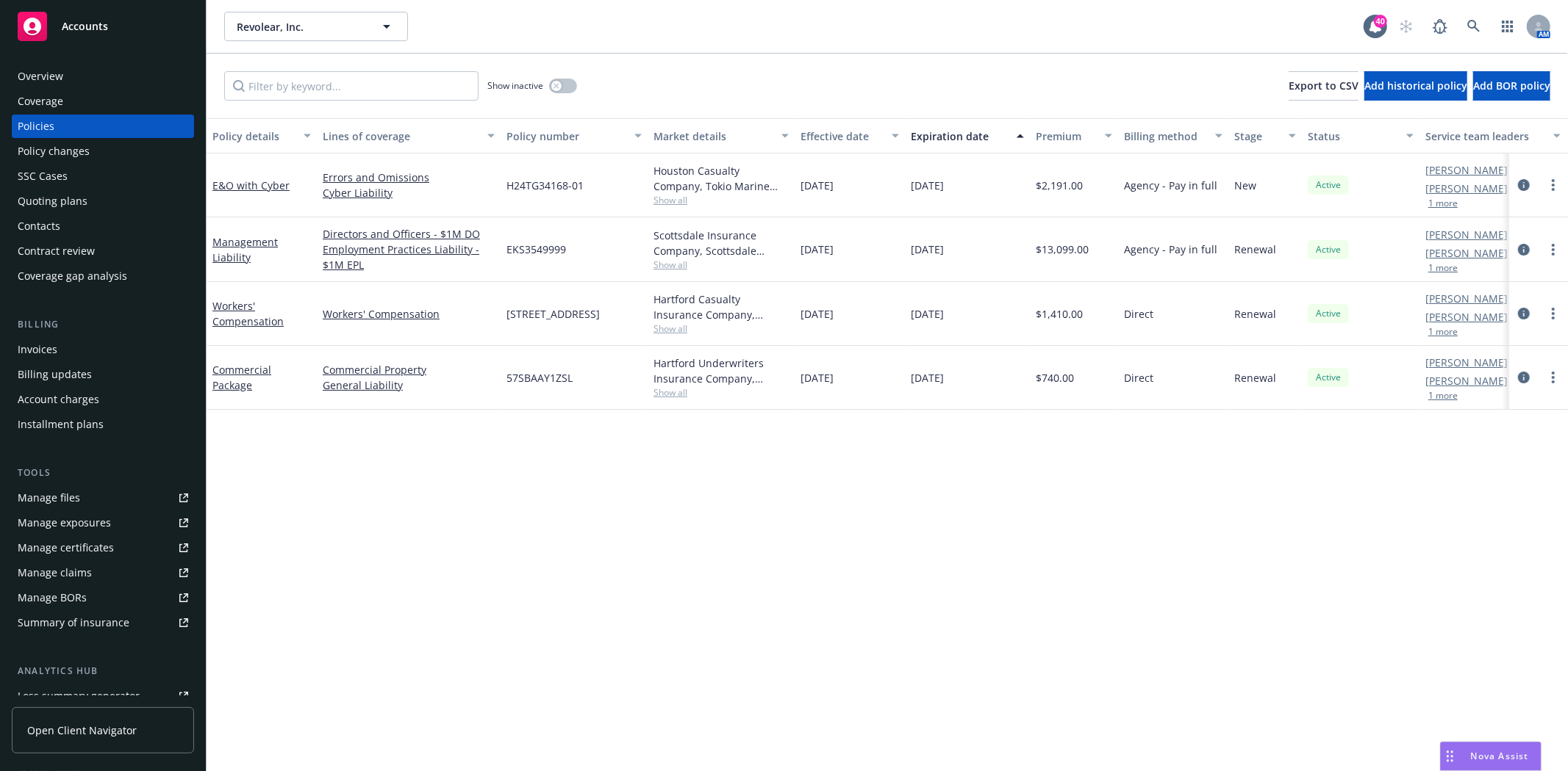
click at [41, 201] on div "Quoting plans" at bounding box center [52, 201] width 70 height 23
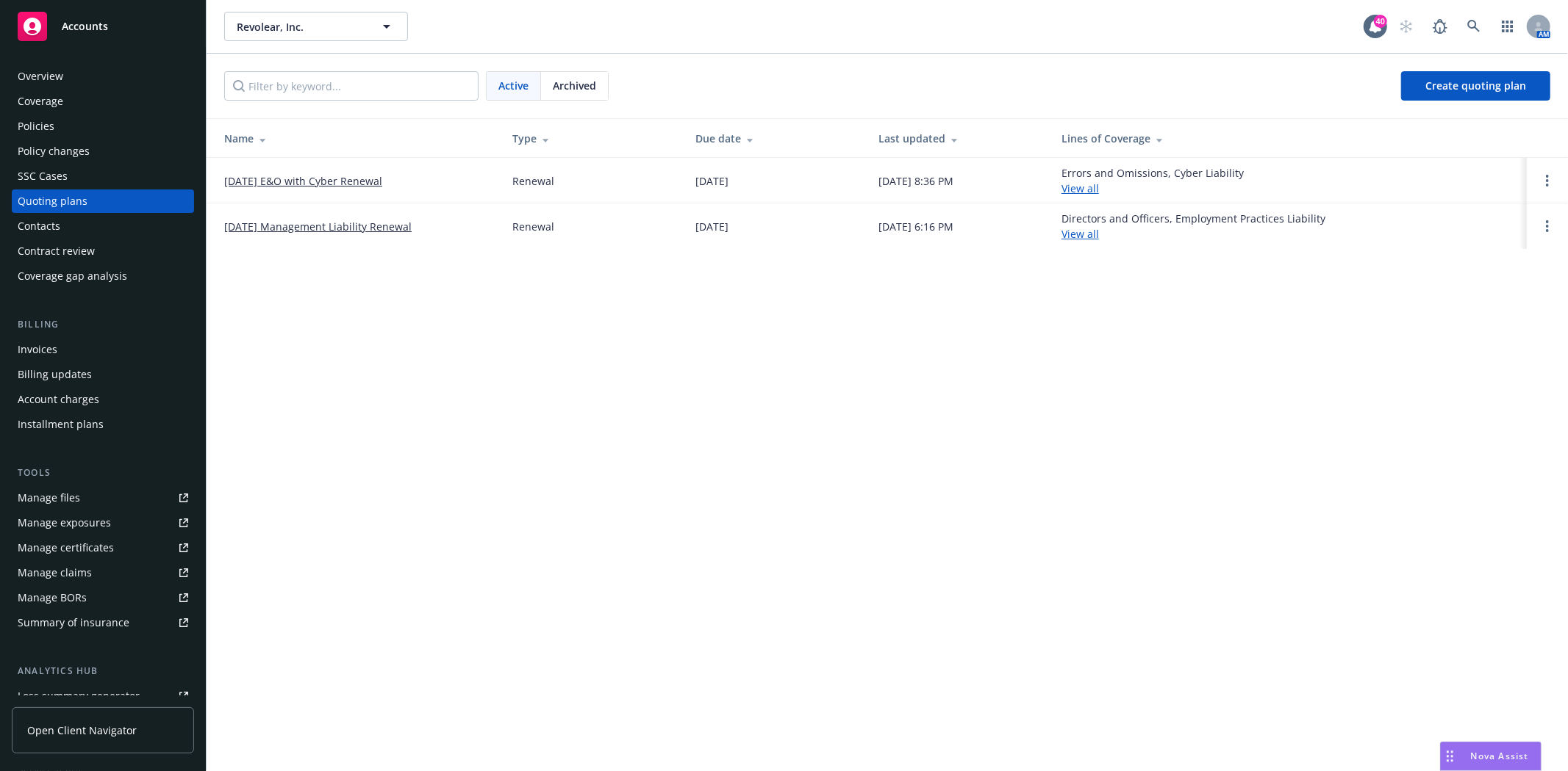
click at [301, 228] on link "[DATE] Management Liability Renewal" at bounding box center [318, 227] width 188 height 16
